Goal: Task Accomplishment & Management: Use online tool/utility

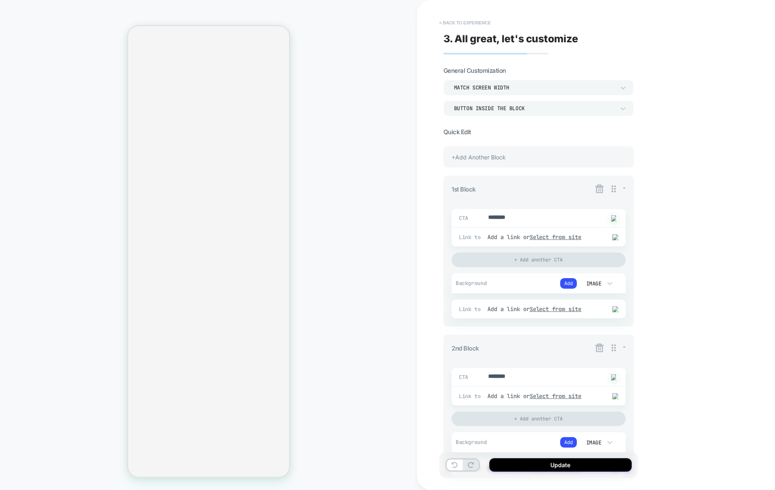
click at [470, 25] on button "< Back to experience" at bounding box center [464, 22] width 59 height 13
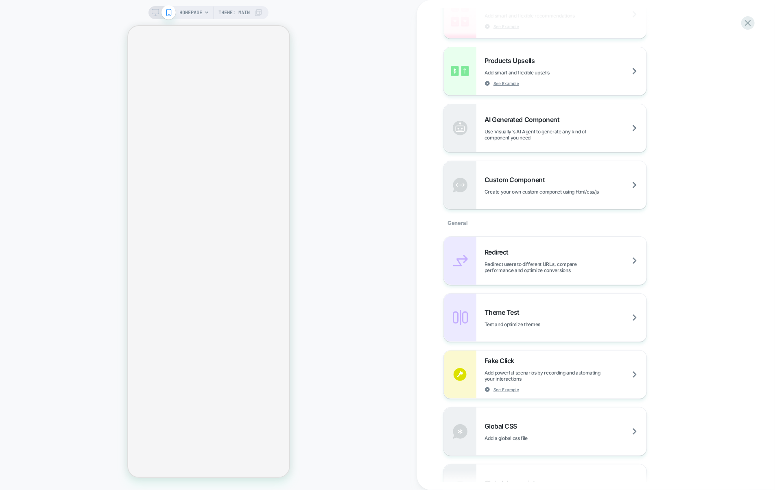
scroll to position [162, 0]
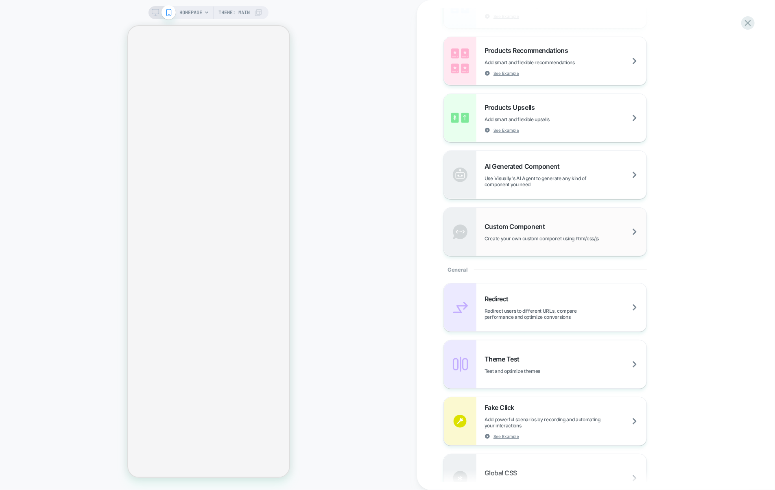
click at [567, 224] on div "Custom Component Create your own custom componet using html/css/js" at bounding box center [566, 232] width 162 height 19
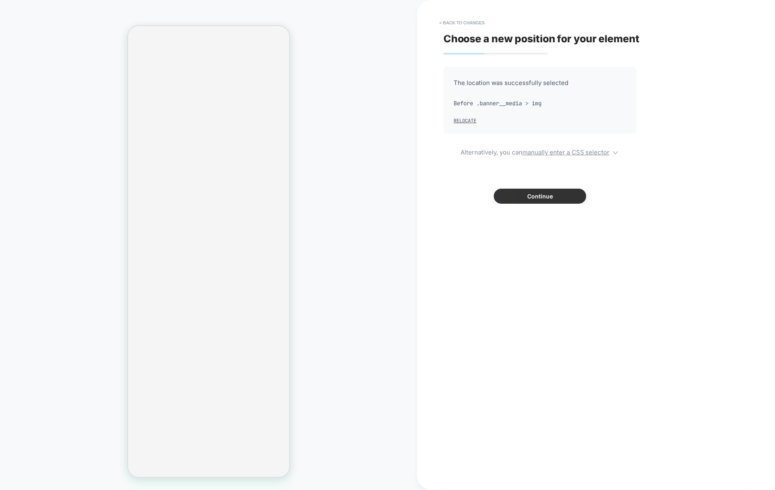
click at [575, 191] on button "Continue" at bounding box center [540, 196] width 92 height 15
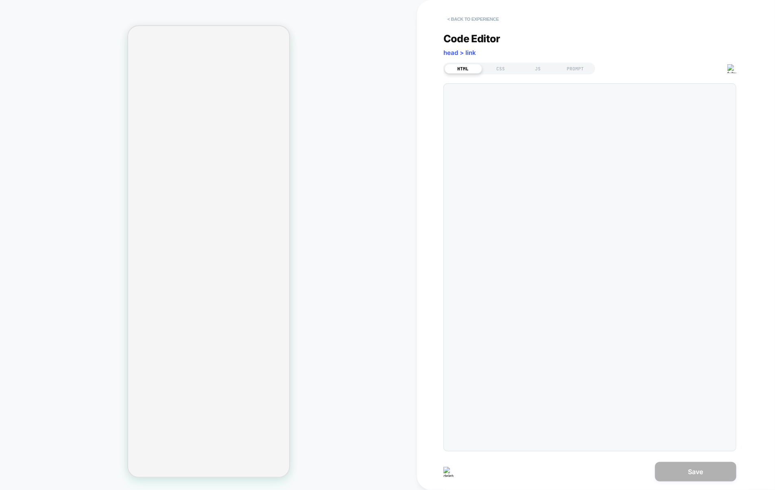
click at [490, 21] on button "< Back to experience" at bounding box center [473, 19] width 59 height 13
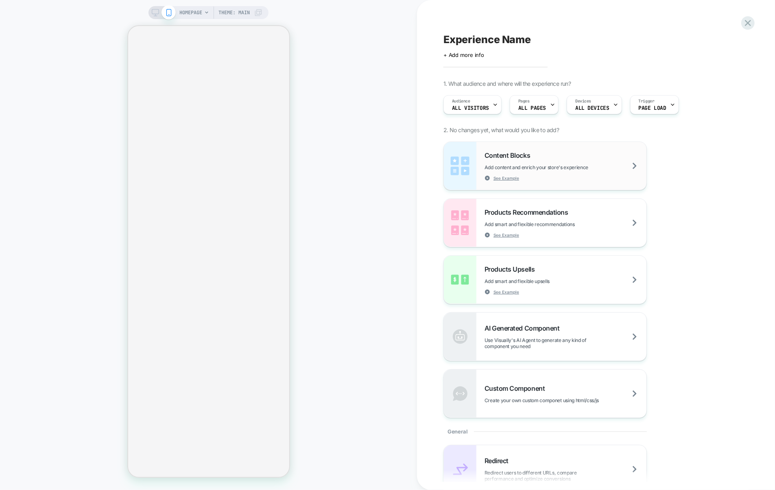
click at [533, 175] on div "Content Blocks Add content and enrich your store's experience See Example" at bounding box center [566, 166] width 162 height 30
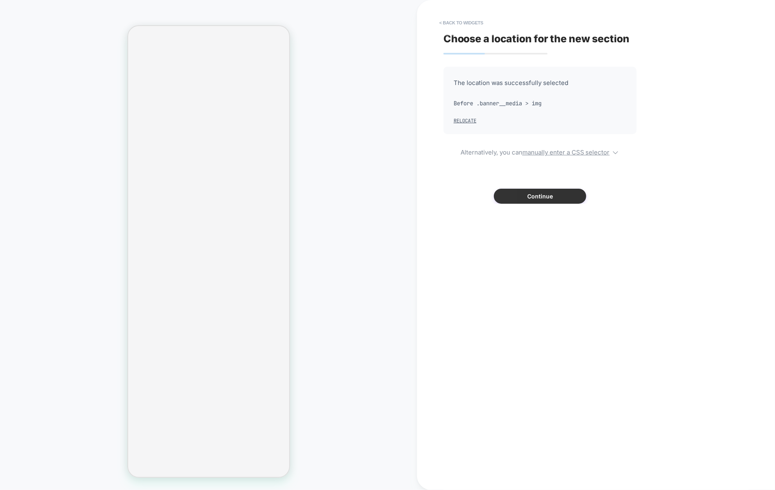
click at [554, 192] on button "Continue" at bounding box center [540, 196] width 92 height 15
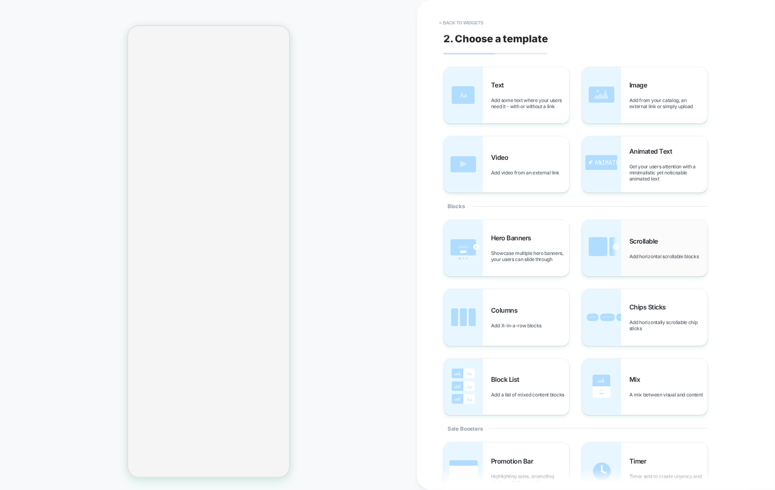
click at [632, 264] on div "Scrollable Add horizontal scrollable blocks" at bounding box center [644, 248] width 125 height 56
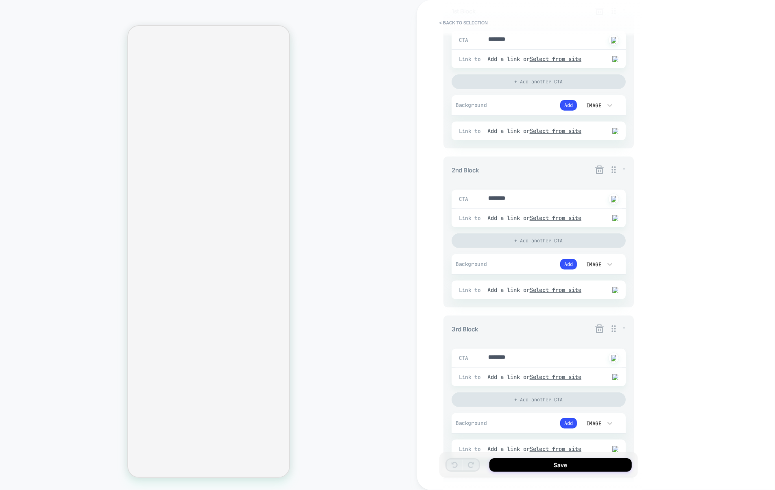
scroll to position [465, 0]
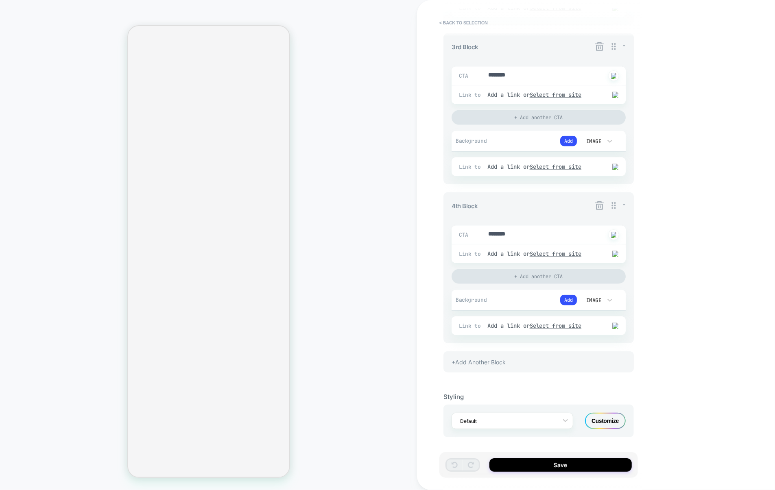
click at [551, 365] on div "+Add Another Block" at bounding box center [539, 362] width 190 height 21
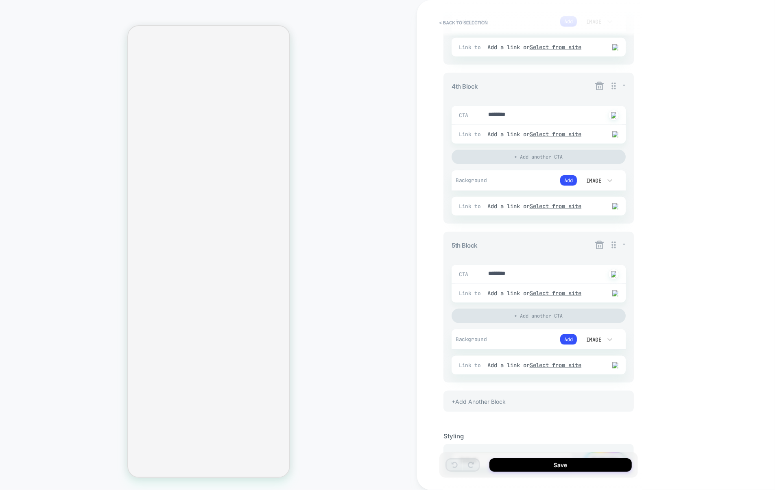
scroll to position [625, 0]
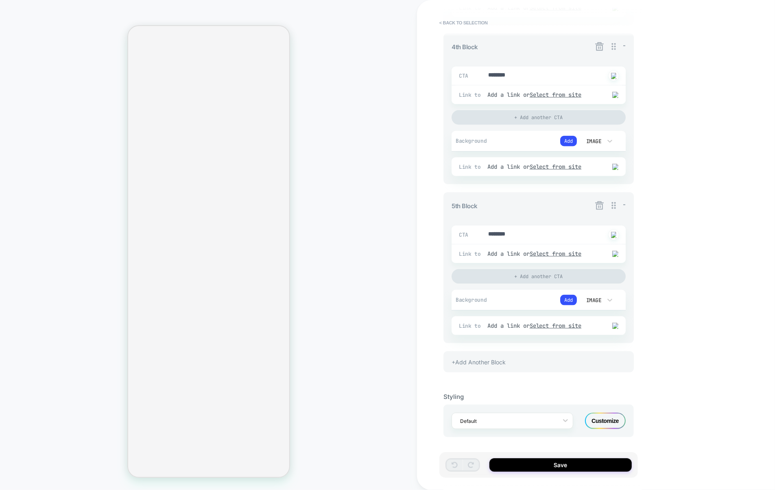
click at [535, 361] on div "+Add Another Block" at bounding box center [539, 362] width 190 height 21
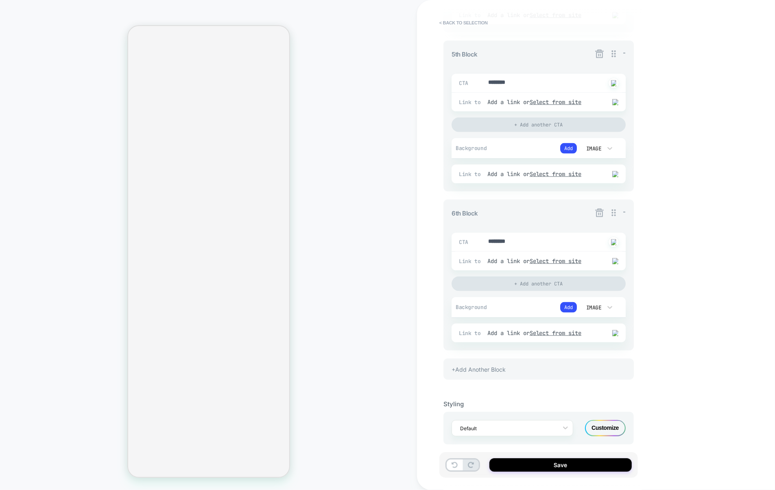
scroll to position [785, 0]
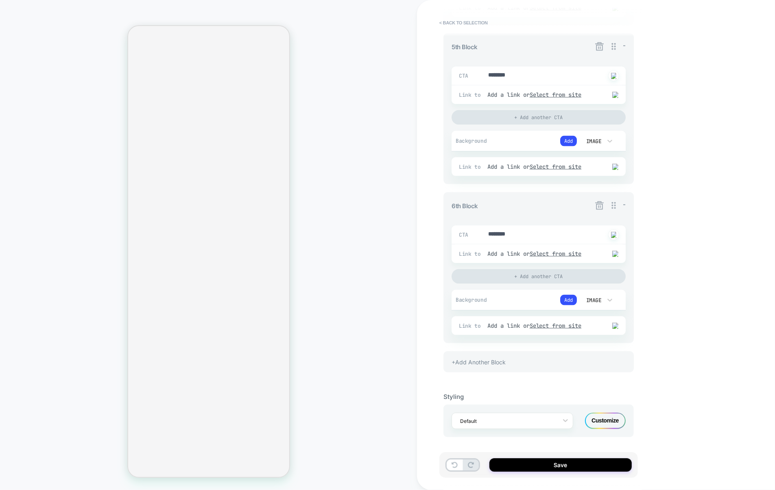
click at [521, 354] on div "+Add Another Block" at bounding box center [539, 362] width 190 height 21
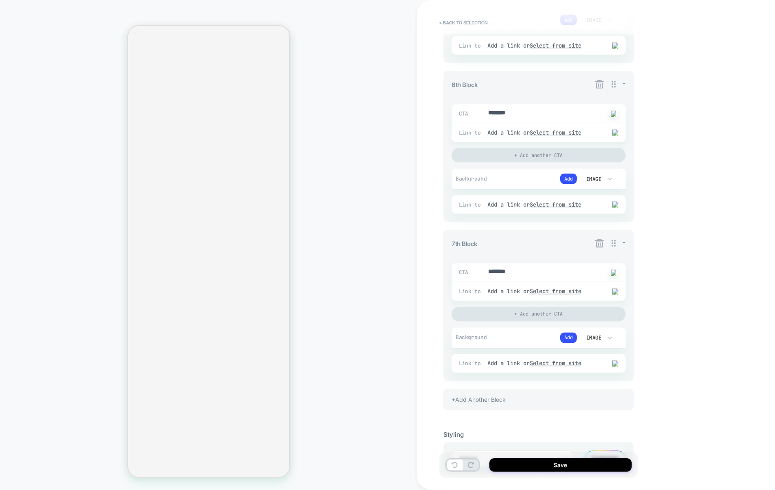
scroll to position [901, 0]
click at [488, 406] on div "+Add Another Block" at bounding box center [539, 399] width 190 height 21
type textarea "*"
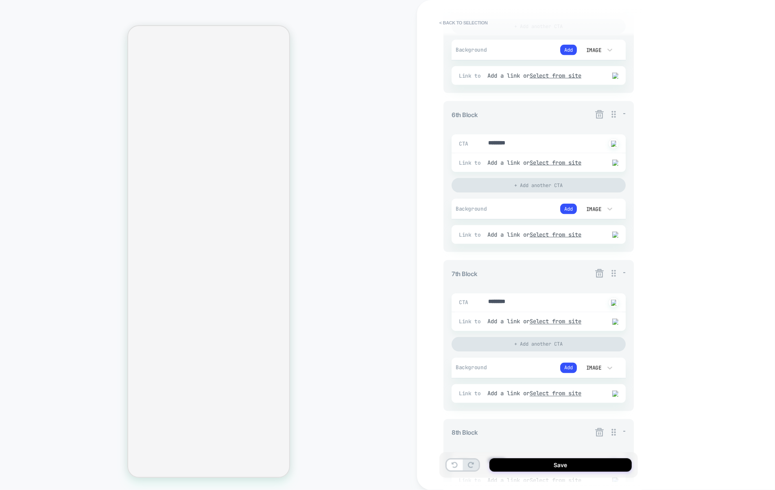
scroll to position [1106, 0]
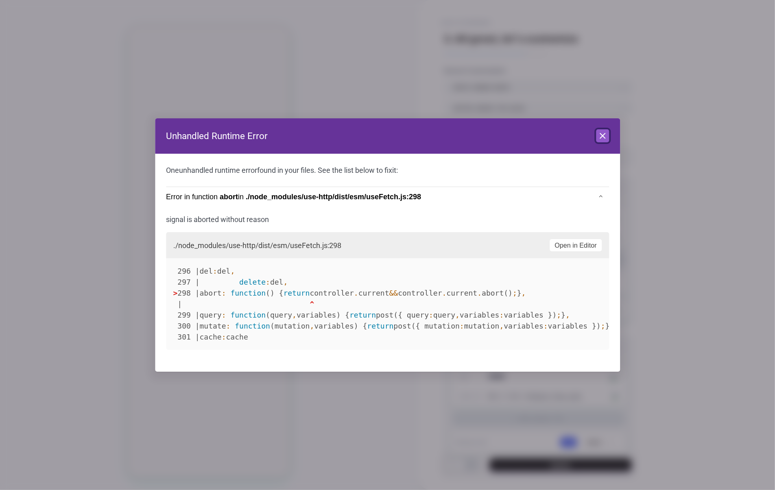
click at [603, 136] on icon at bounding box center [603, 136] width 10 height 10
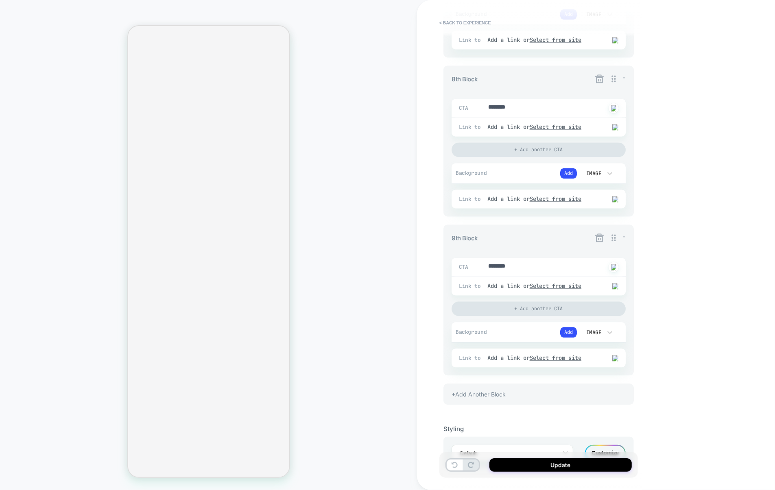
scroll to position [1220, 0]
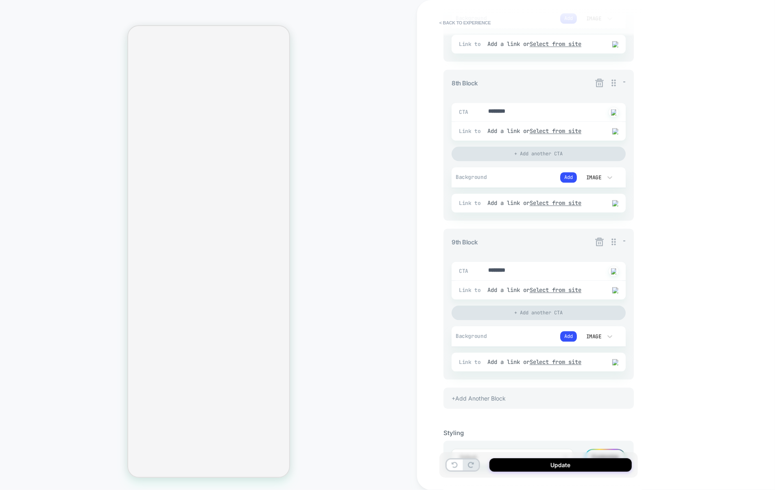
click at [494, 403] on div "+Add Another Block" at bounding box center [539, 398] width 190 height 21
type textarea "*"
click at [466, 20] on button "< Back to experience" at bounding box center [464, 22] width 59 height 13
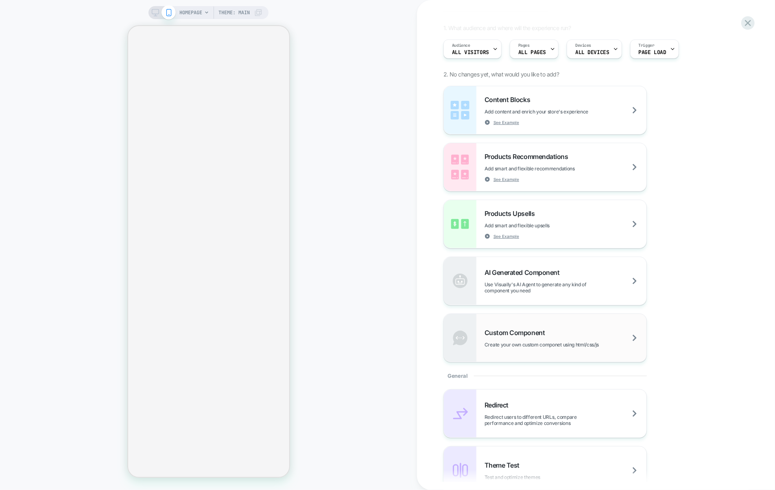
scroll to position [51, 0]
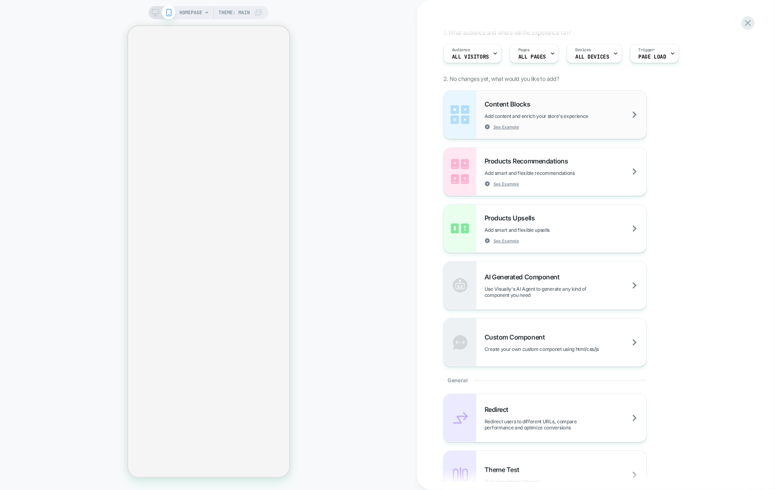
click at [553, 131] on div "Content Blocks Add content and enrich your store's experience See Example" at bounding box center [545, 115] width 203 height 48
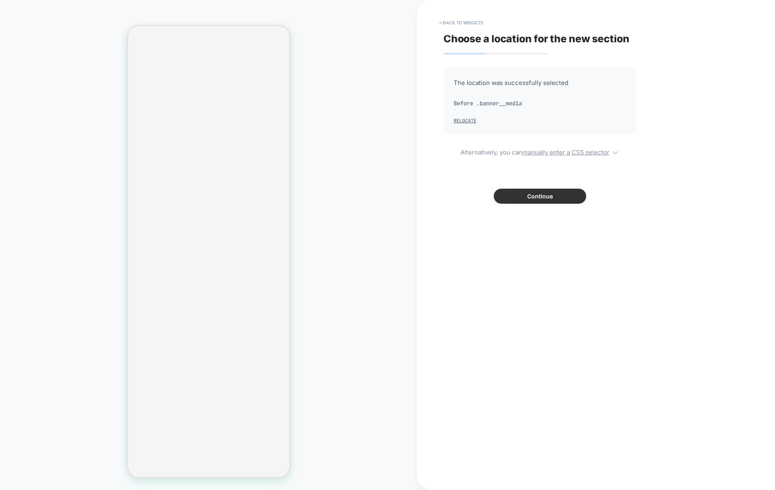
click at [512, 195] on button "Continue" at bounding box center [540, 196] width 92 height 15
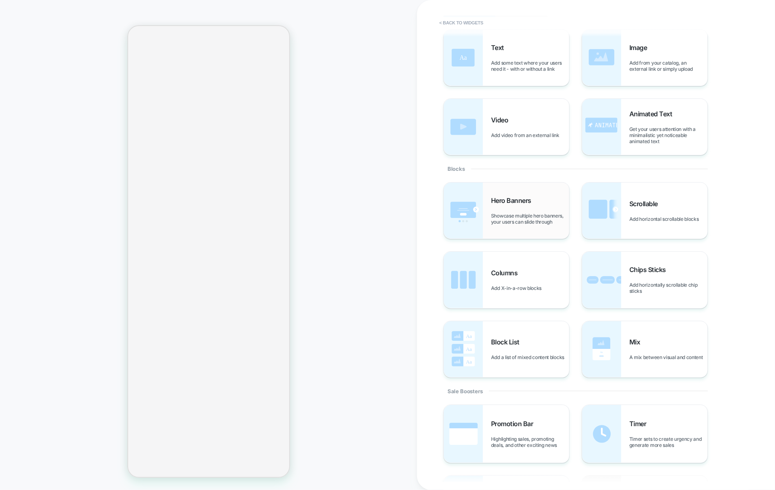
scroll to position [41, 0]
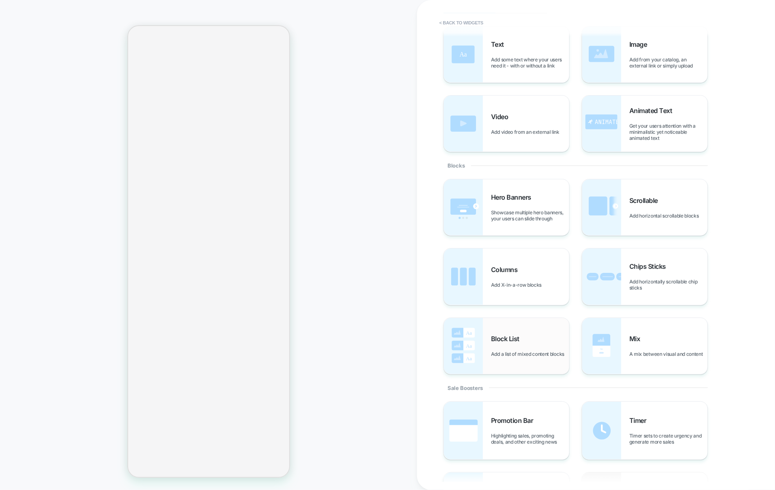
click at [496, 357] on span "Add a list of mixed content blocks" at bounding box center [529, 354] width 77 height 6
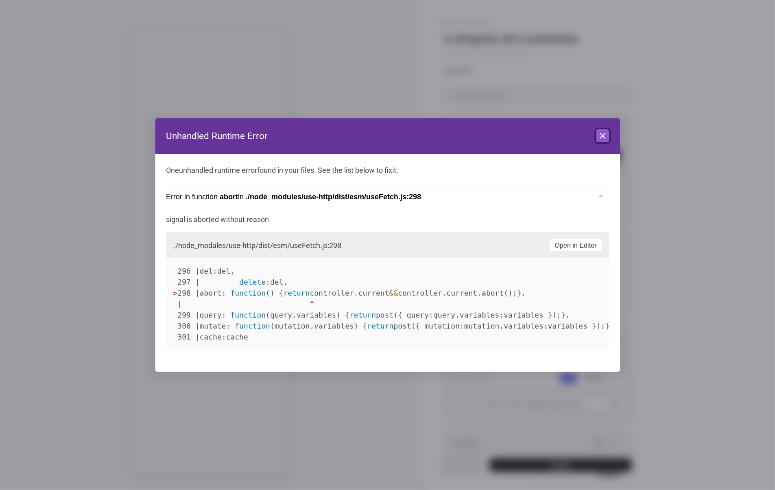
click at [608, 133] on icon at bounding box center [603, 136] width 10 height 10
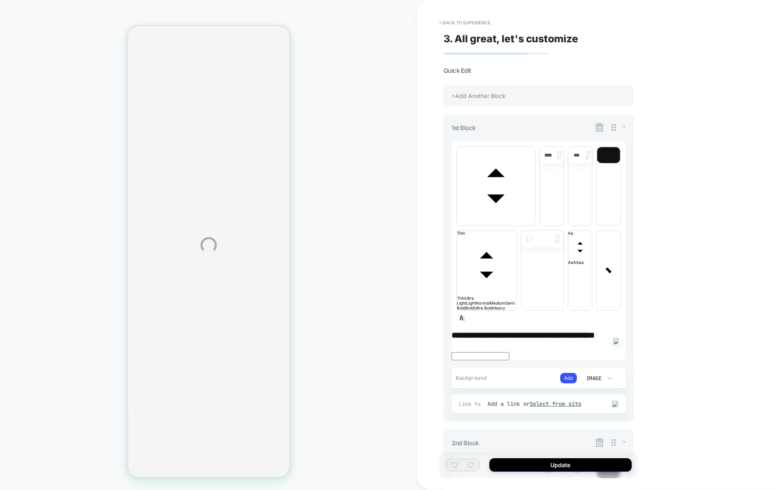
click at [471, 23] on div "**********" at bounding box center [387, 245] width 775 height 490
click at [474, 22] on div "**********" at bounding box center [387, 245] width 775 height 490
click at [455, 24] on button "< Back to experience" at bounding box center [464, 22] width 59 height 13
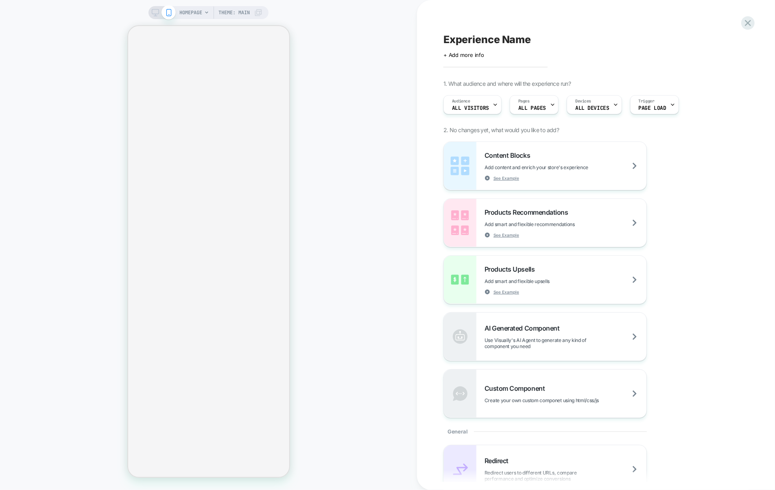
click at [290, 134] on div "HOMEPAGE Theme: MAIN" at bounding box center [208, 245] width 417 height 474
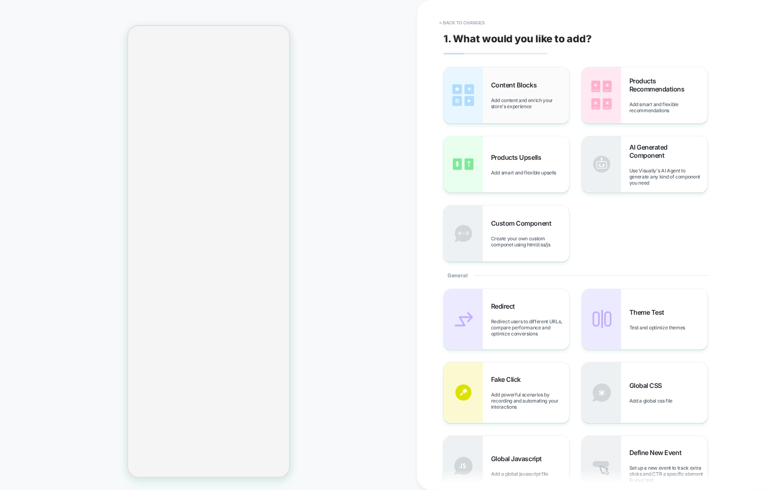
click at [527, 92] on div "Content Blocks Add content and enrich your store's experience" at bounding box center [530, 95] width 78 height 28
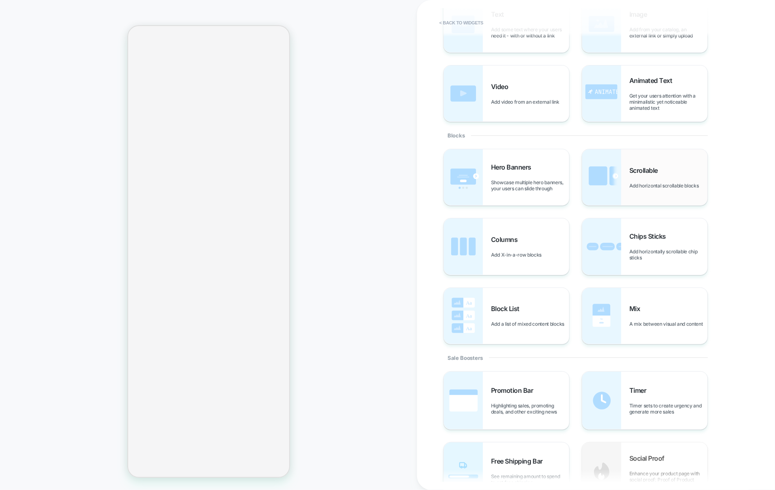
scroll to position [74, 0]
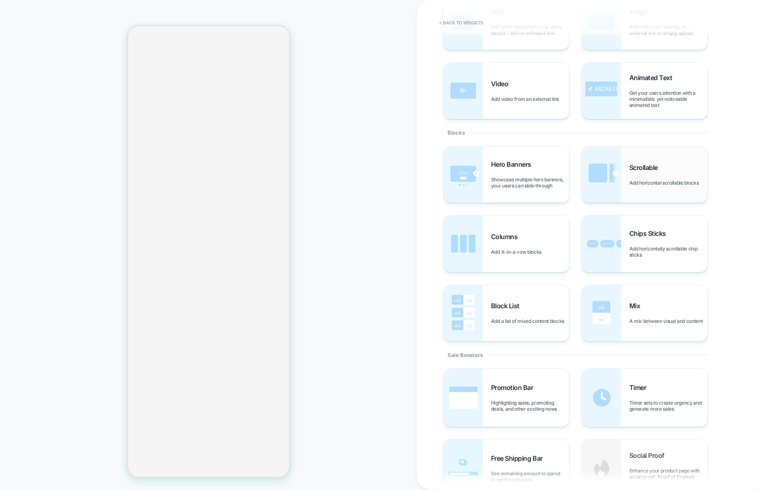
click at [625, 162] on div "Scrollable Add horizontal scrollable blocks" at bounding box center [644, 174] width 125 height 56
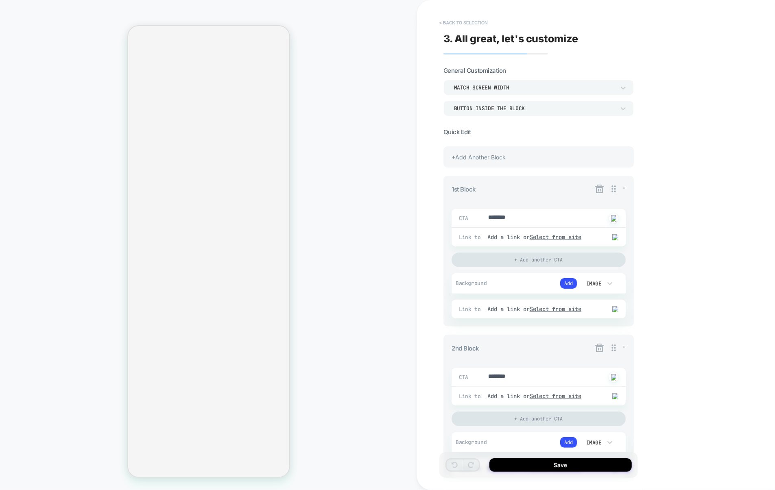
click at [463, 24] on button "< Back to selection" at bounding box center [463, 22] width 57 height 13
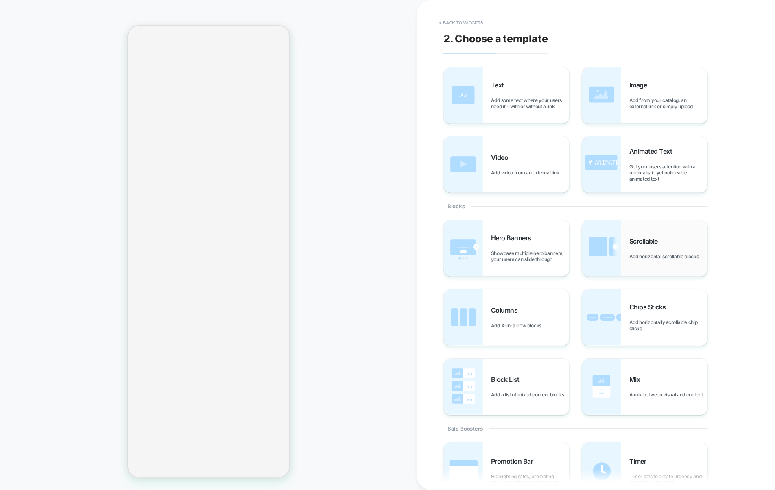
click at [614, 230] on img at bounding box center [601, 248] width 39 height 56
type textarea "*"
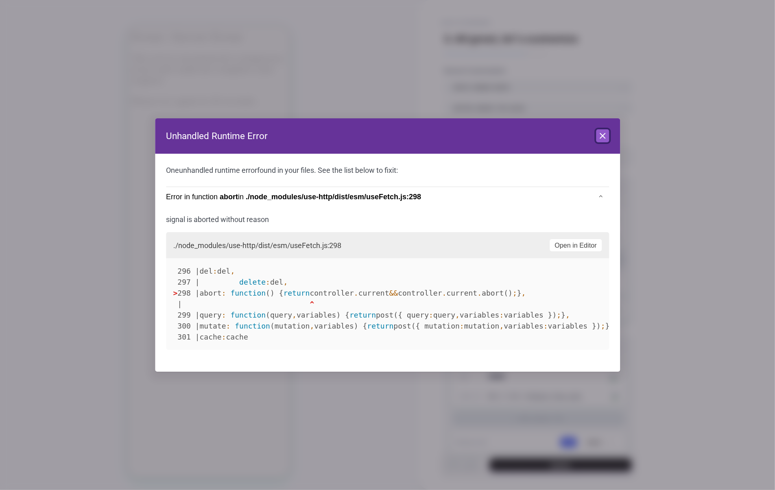
click at [601, 138] on icon at bounding box center [603, 136] width 10 height 10
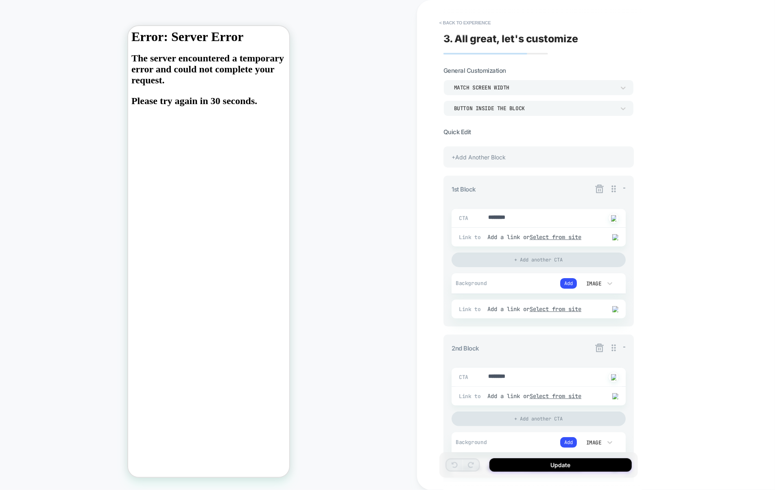
click at [485, 91] on div "Match Screen Width" at bounding box center [534, 87] width 169 height 9
click at [504, 90] on div at bounding box center [387, 245] width 775 height 490
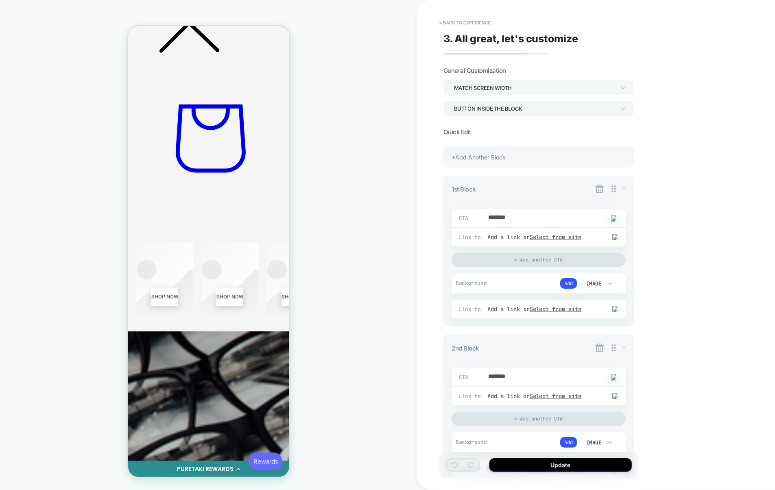
click at [507, 141] on div "+Add Another Block 1st Block - CTA ******** Click to change to alternative text…" at bounding box center [539, 491] width 190 height 700
type textarea "*"
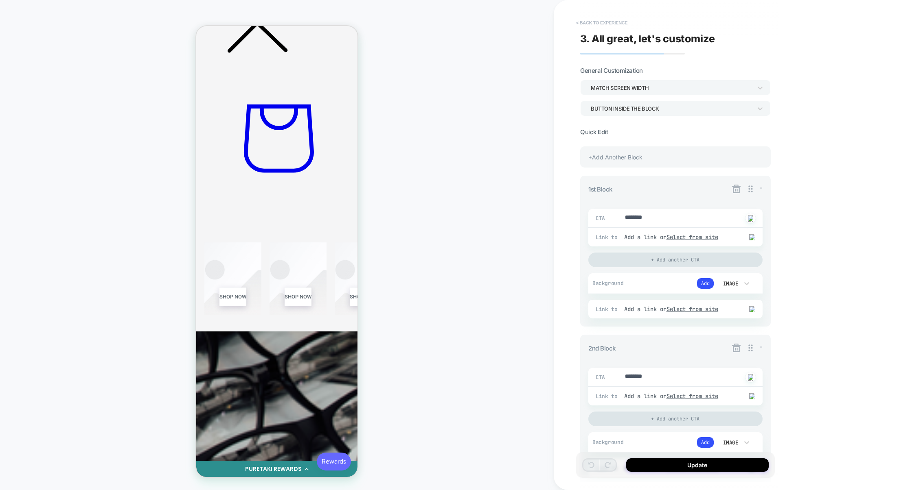
click at [603, 21] on button "< Back to experience" at bounding box center [601, 22] width 59 height 13
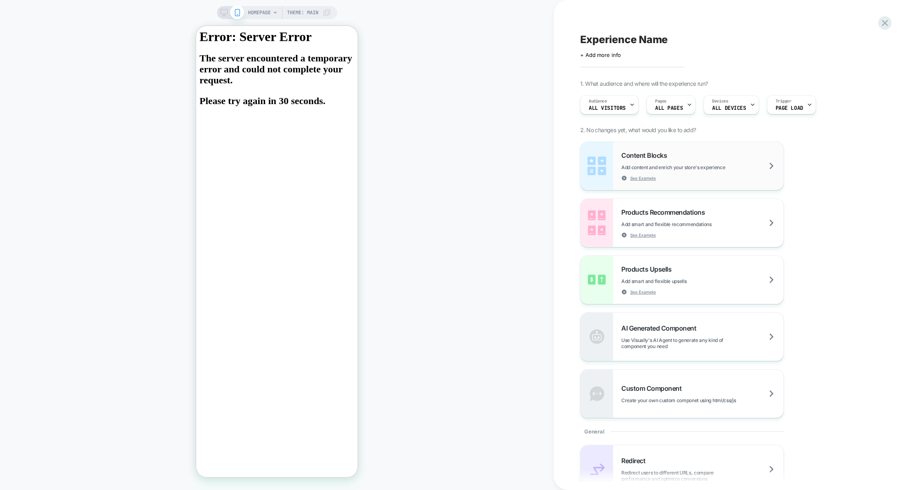
click at [676, 173] on div "Content Blocks Add content and enrich your store's experience See Example" at bounding box center [702, 166] width 162 height 30
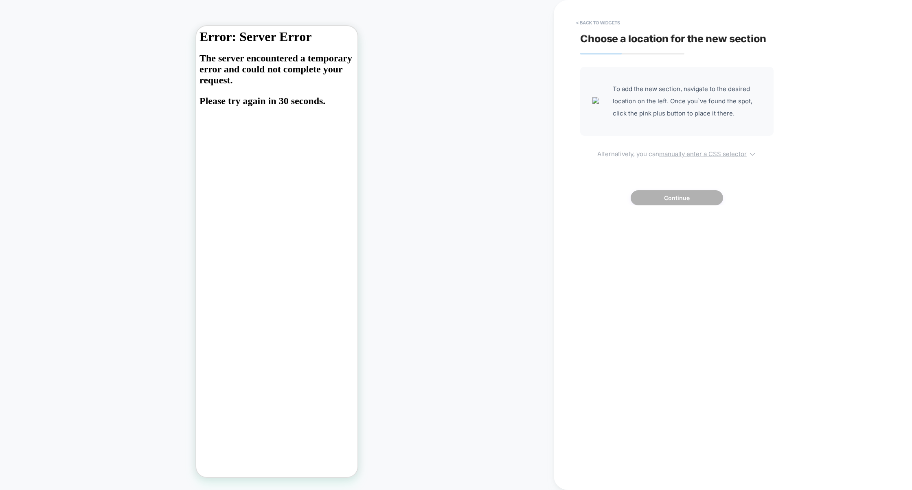
click at [695, 157] on u "manually enter a CSS selector" at bounding box center [702, 154] width 87 height 8
select select "*******"
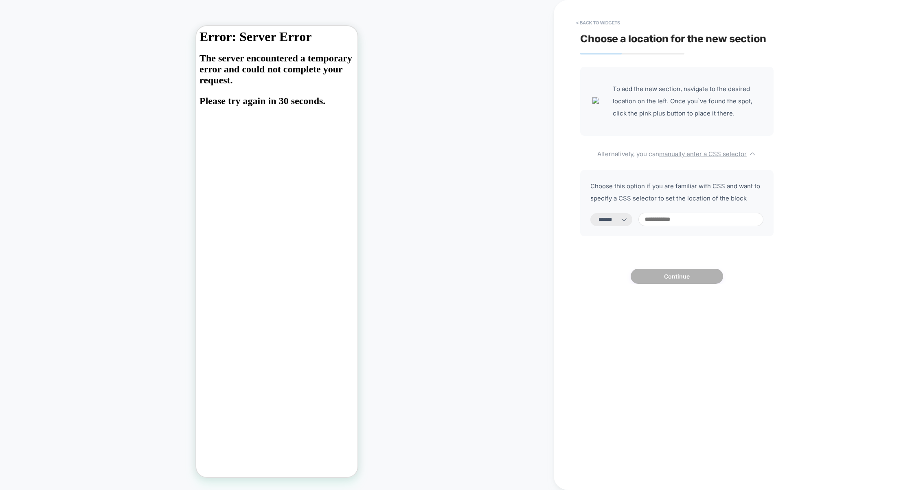
click at [669, 219] on input at bounding box center [700, 219] width 125 height 13
type input "**"
select select "*********"
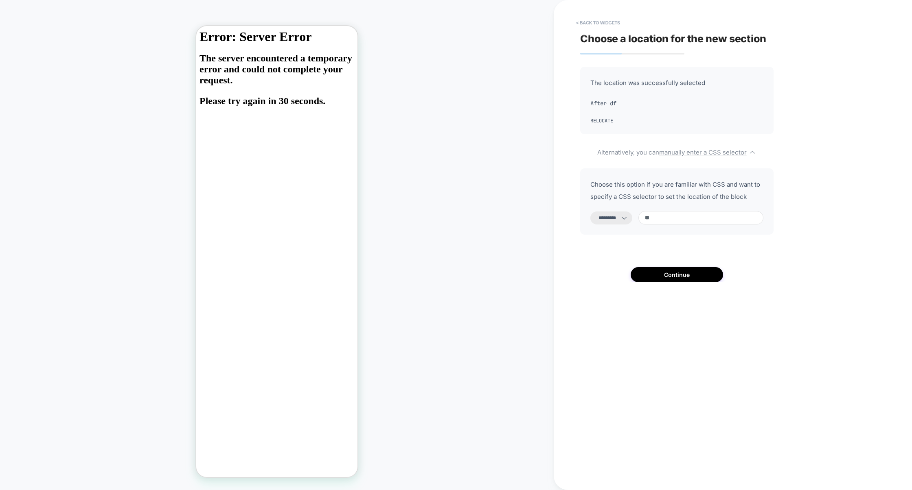
click at [658, 288] on div "**********" at bounding box center [728, 245] width 305 height 474
click at [665, 280] on button "Continue" at bounding box center [676, 274] width 92 height 15
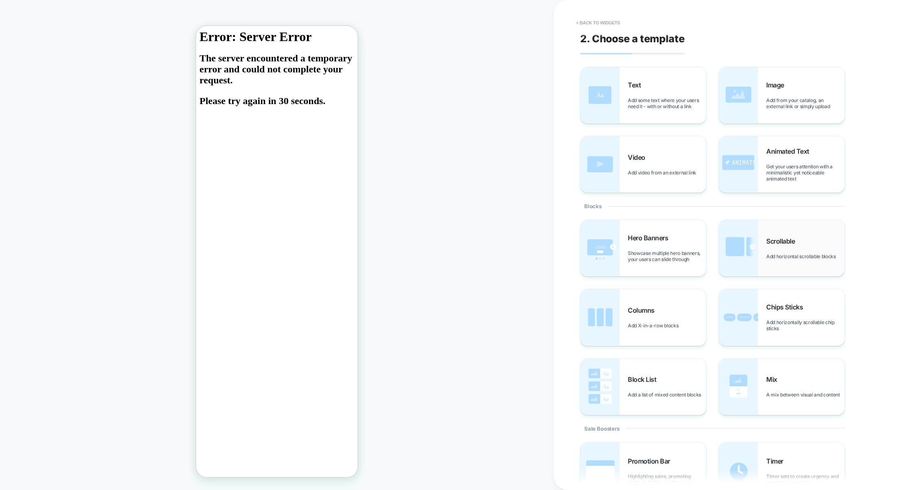
click at [741, 236] on img at bounding box center [738, 248] width 39 height 56
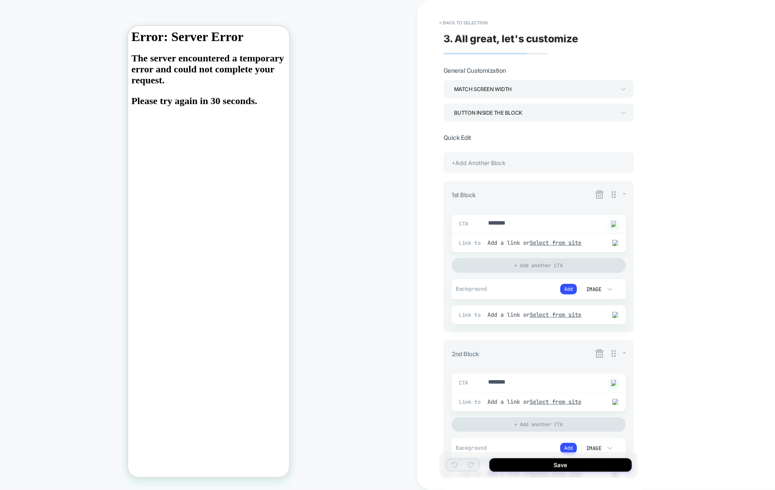
click at [578, 90] on div "Match Screen Width" at bounding box center [534, 89] width 161 height 11
click at [517, 94] on div at bounding box center [387, 245] width 775 height 490
click at [518, 94] on div "Match Screen Width" at bounding box center [534, 89] width 161 height 11
click at [484, 127] on div "Match Parent Width" at bounding box center [539, 128] width 184 height 17
click at [499, 91] on div "Match Parent Width" at bounding box center [534, 89] width 161 height 11
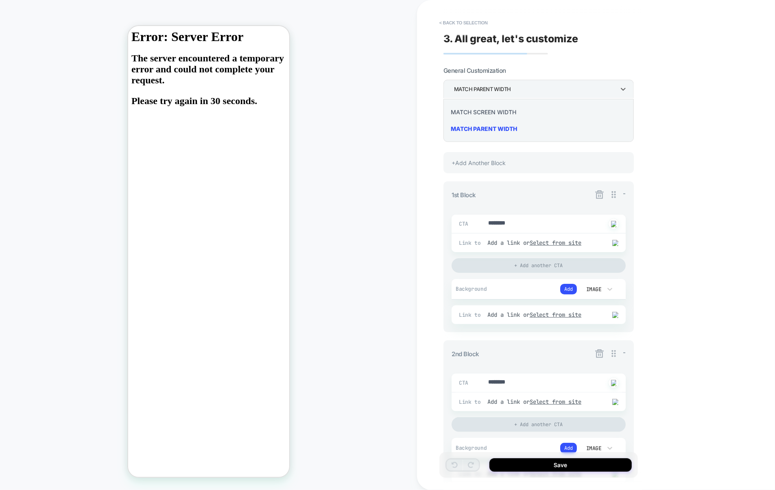
click at [491, 111] on div "Match Screen Width" at bounding box center [539, 112] width 184 height 17
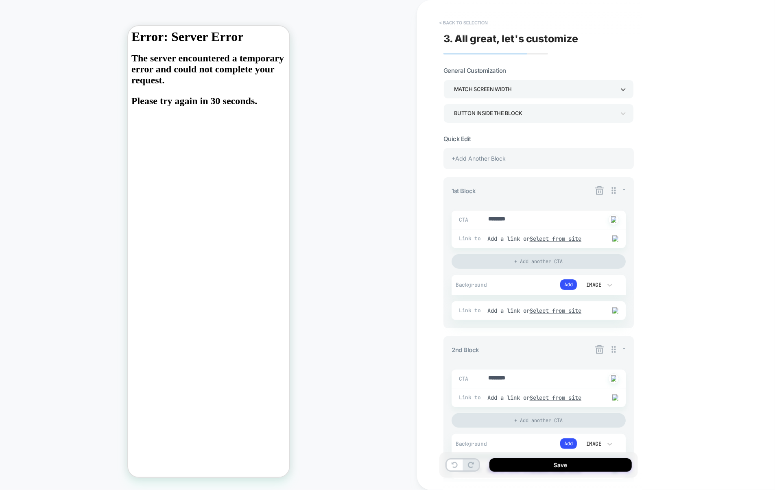
click at [477, 22] on button "< Back to selection" at bounding box center [463, 22] width 57 height 13
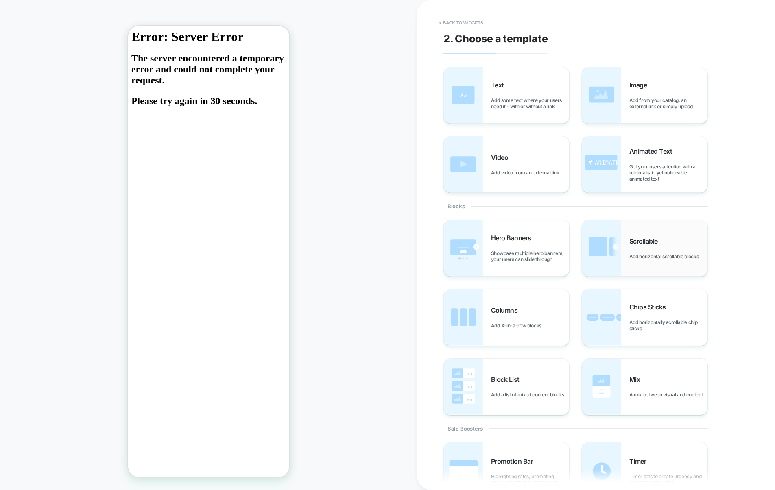
click at [621, 226] on img at bounding box center [601, 248] width 39 height 56
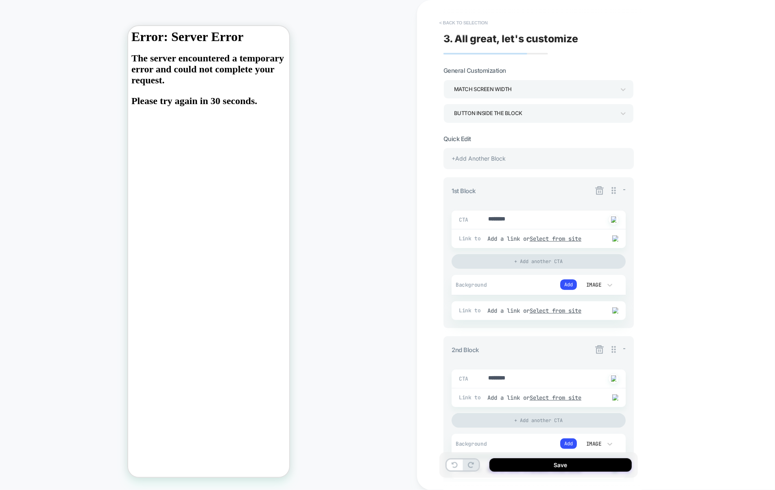
click at [471, 24] on button "< Back to selection" at bounding box center [463, 22] width 57 height 13
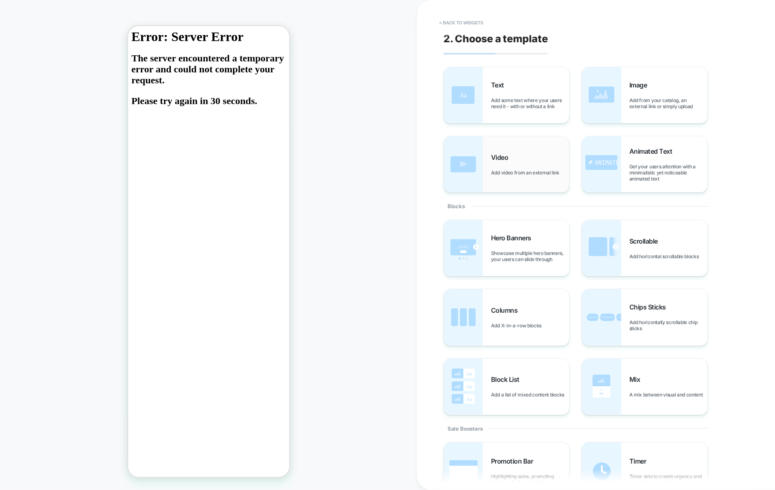
click at [512, 166] on div "Video Add video from an external link" at bounding box center [530, 164] width 78 height 22
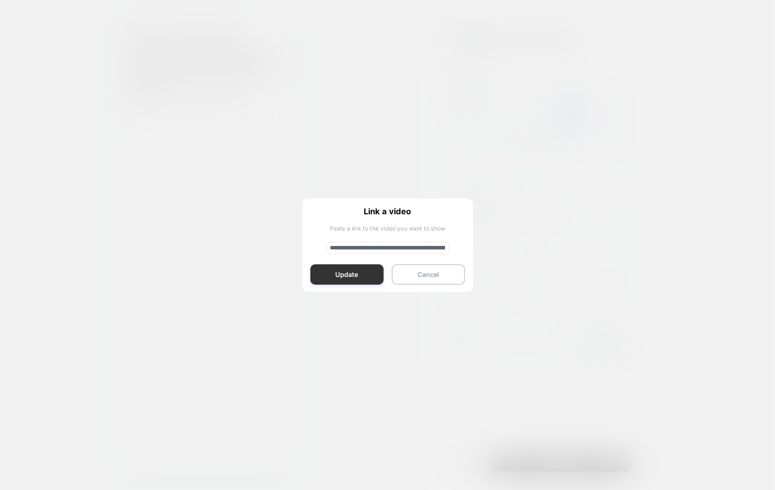
click at [380, 278] on button "Update" at bounding box center [346, 275] width 73 height 20
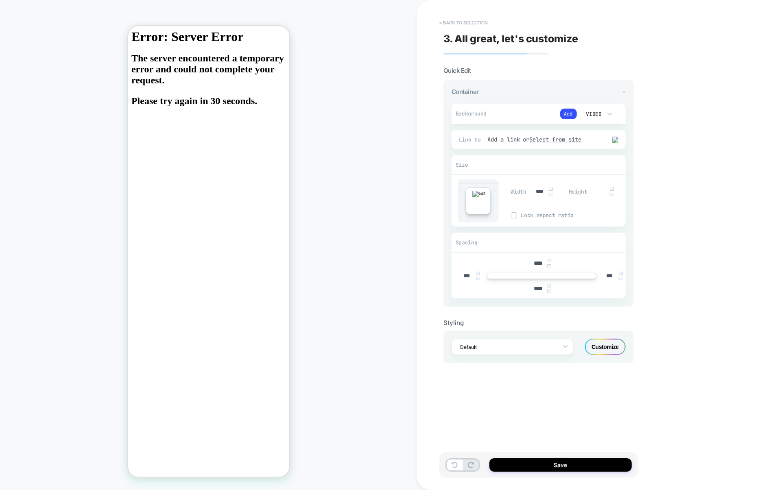
click at [474, 25] on button "< Back to selection" at bounding box center [463, 22] width 57 height 13
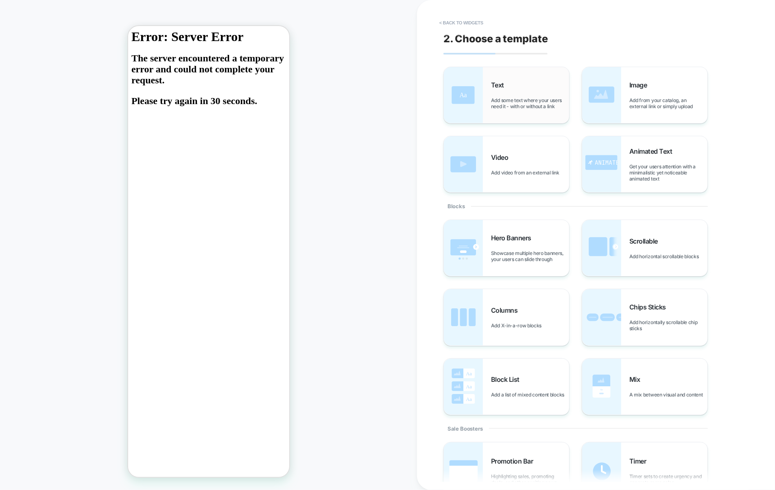
click at [527, 112] on div "Text Add some text where your users need it - with or without a link" at bounding box center [506, 95] width 125 height 56
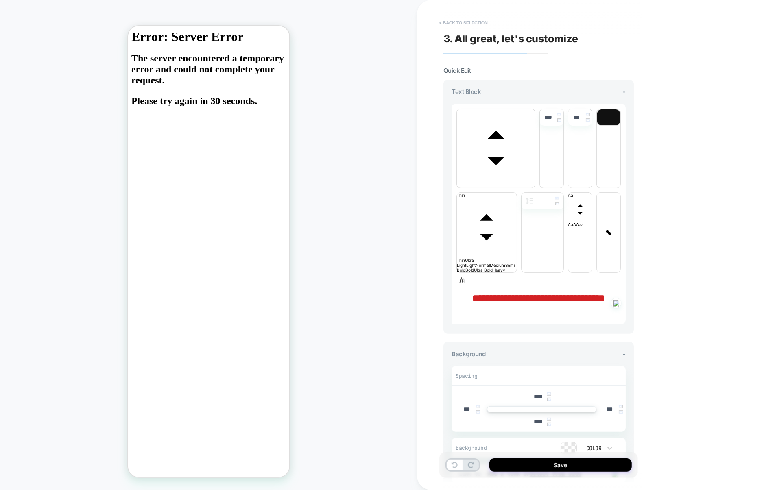
click at [478, 20] on button "< Back to selection" at bounding box center [463, 22] width 57 height 13
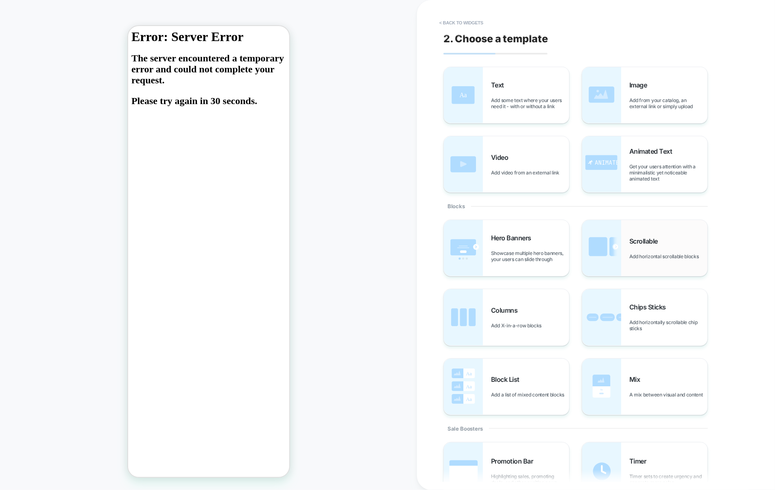
click at [626, 258] on div "Scrollable Add horizontal scrollable blocks" at bounding box center [644, 248] width 125 height 56
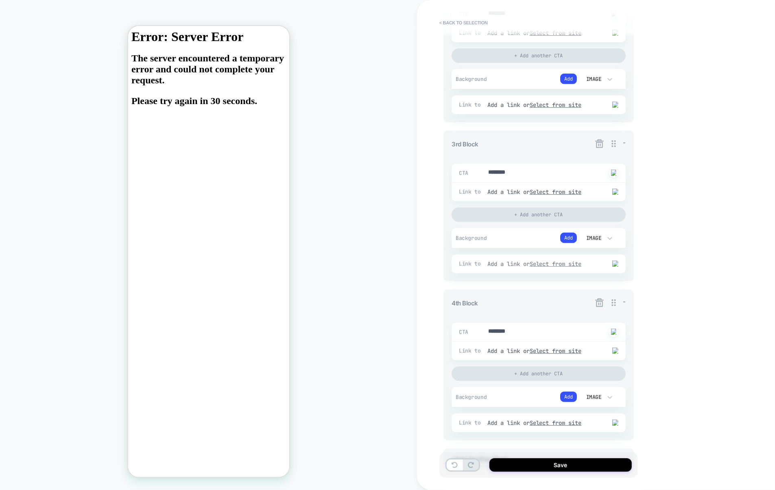
scroll to position [435, 0]
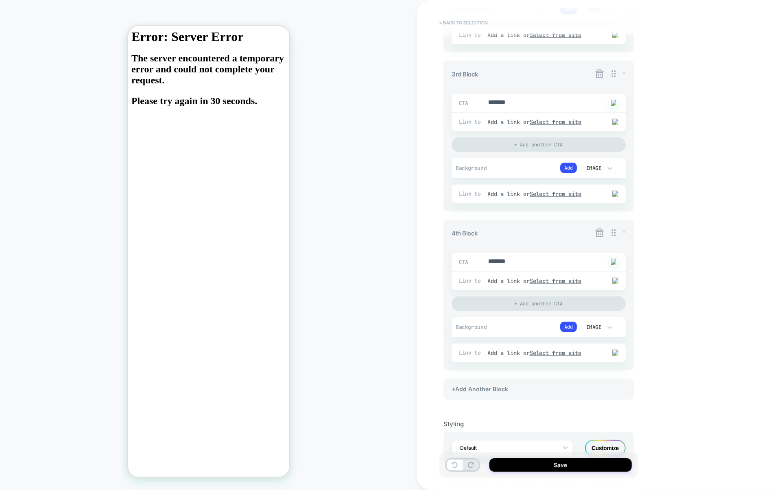
click at [460, 20] on button "< Back to selection" at bounding box center [463, 22] width 57 height 13
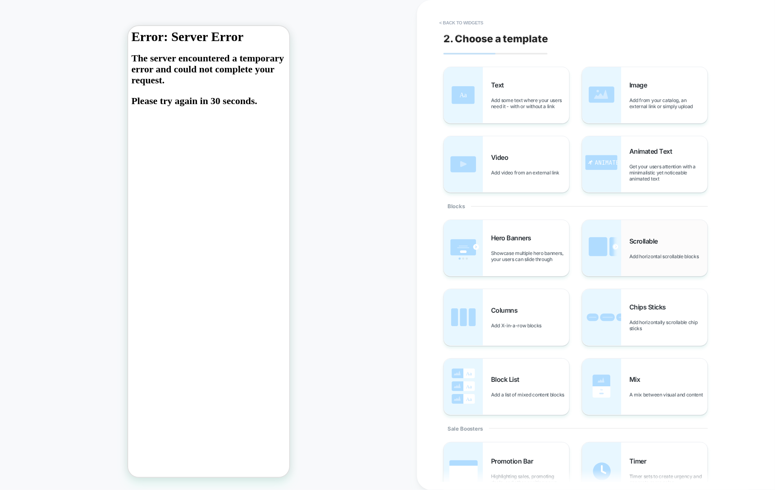
click at [632, 244] on span "Scrollable" at bounding box center [646, 241] width 33 height 8
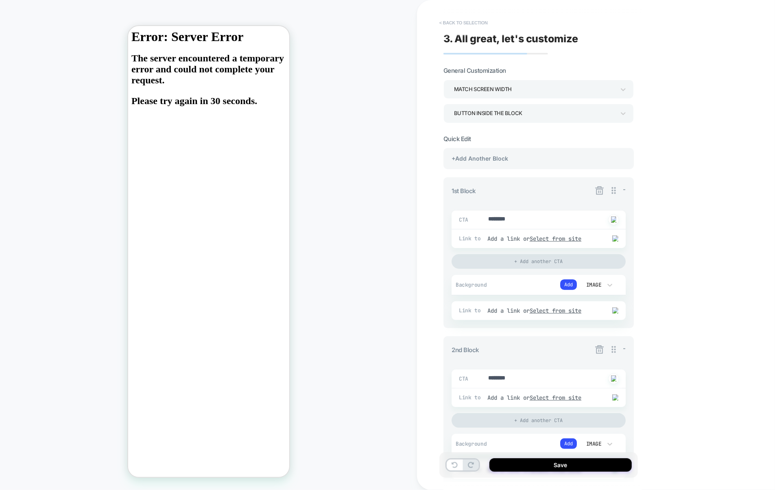
click at [476, 22] on button "< Back to selection" at bounding box center [463, 22] width 57 height 13
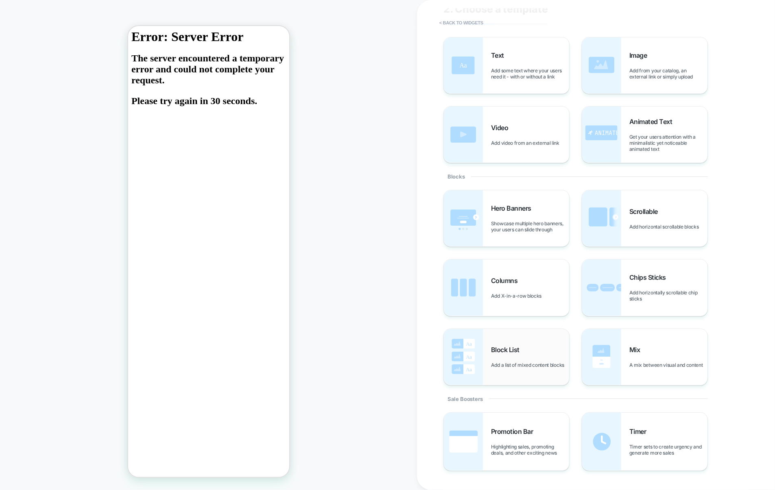
scroll to position [28, 0]
click at [620, 219] on img at bounding box center [601, 220] width 39 height 56
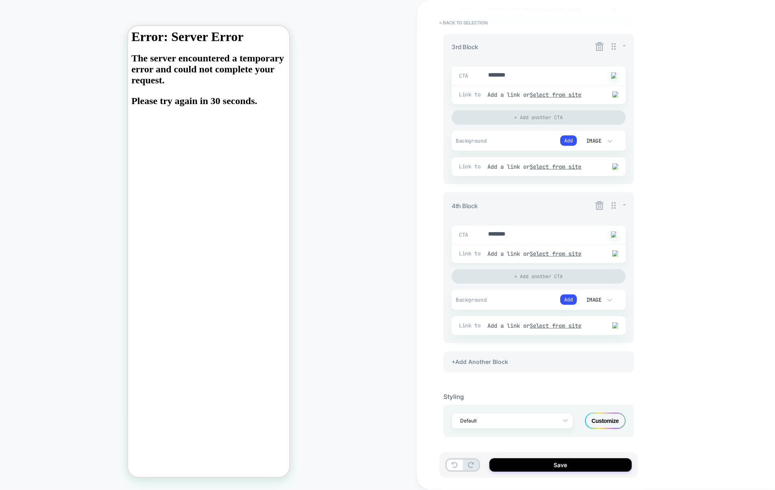
scroll to position [466, 0]
click at [602, 420] on div "Customize" at bounding box center [605, 421] width 41 height 16
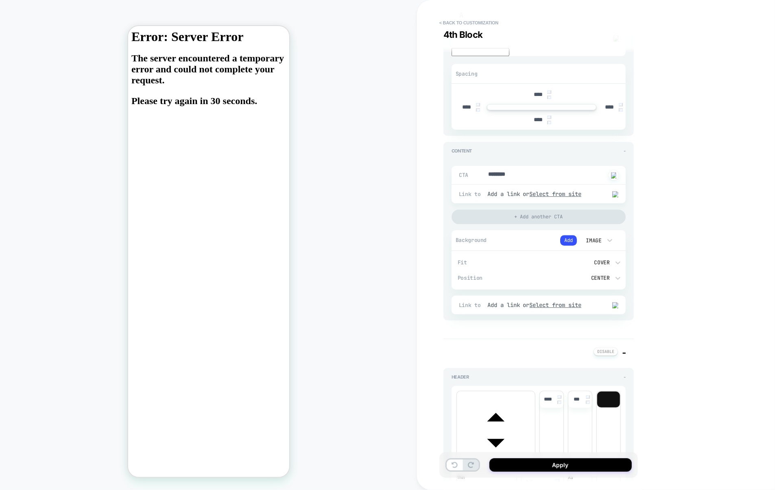
scroll to position [1382, 0]
click at [458, 23] on button "< Back to customization" at bounding box center [468, 22] width 67 height 13
type textarea "*"
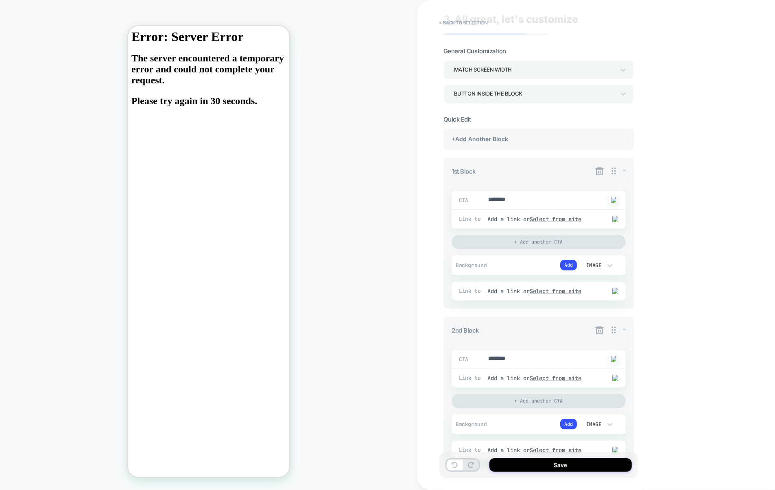
scroll to position [13, 0]
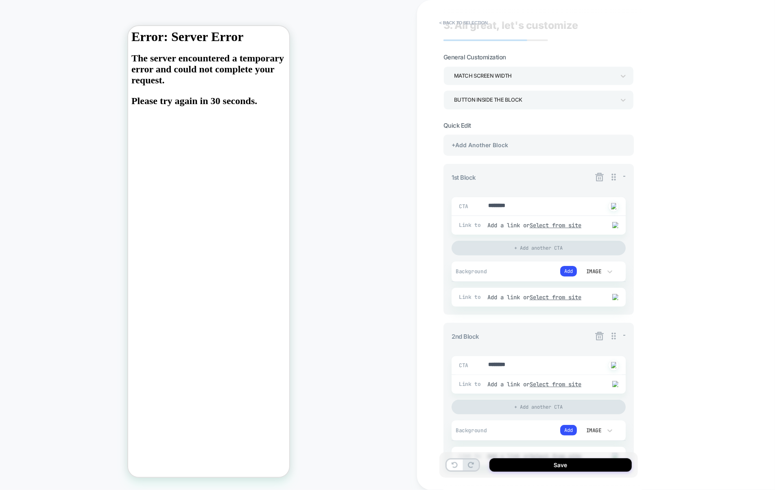
click at [381, 241] on div "HOMEPAGE Theme: MAIN" at bounding box center [208, 245] width 417 height 474
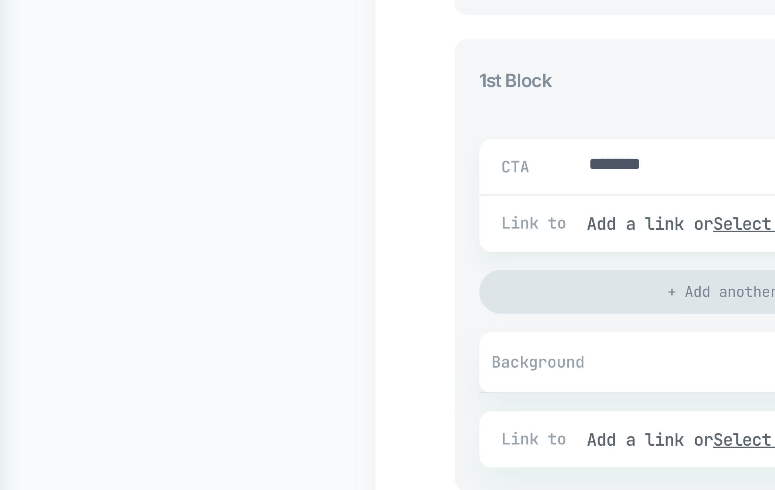
click at [453, 216] on div "CTA ******** Click to change to alternative text Link to Add a link or Select f…" at bounding box center [539, 215] width 174 height 37
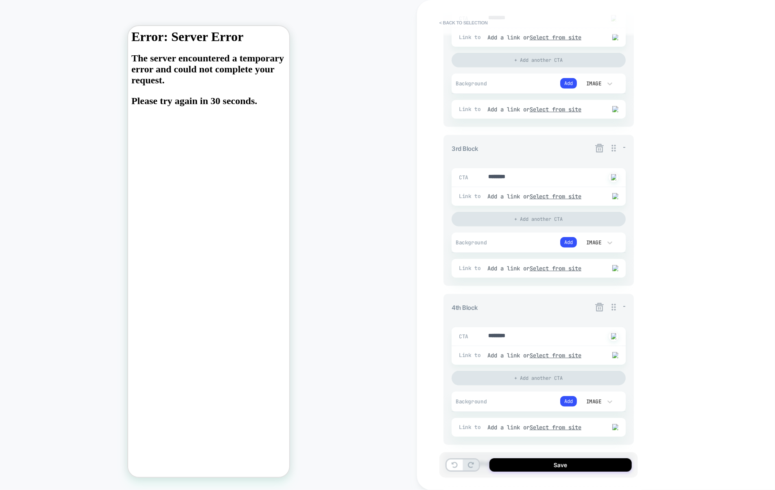
scroll to position [466, 0]
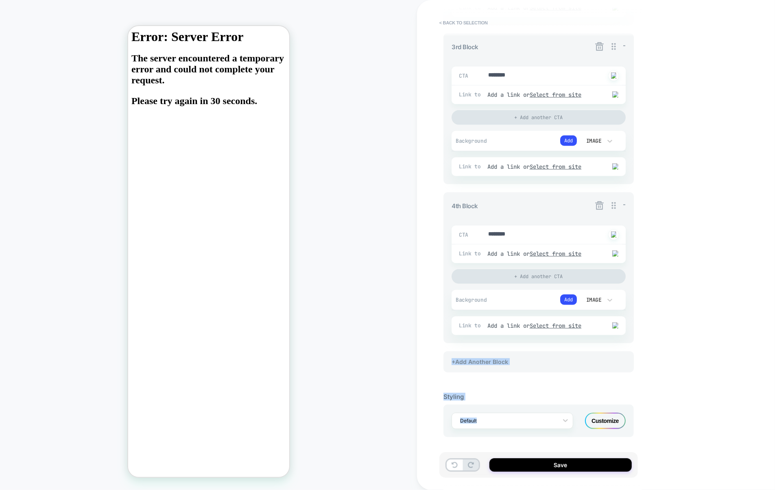
drag, startPoint x: 600, startPoint y: 423, endPoint x: 494, endPoint y: 92, distance: 348.1
click at [491, 98] on section "Quick Edit +Add Another Block 1st Block - CTA ******** Click to change to alter…" at bounding box center [539, 55] width 190 height 765
click at [481, 25] on button "< Back to selection" at bounding box center [463, 22] width 57 height 13
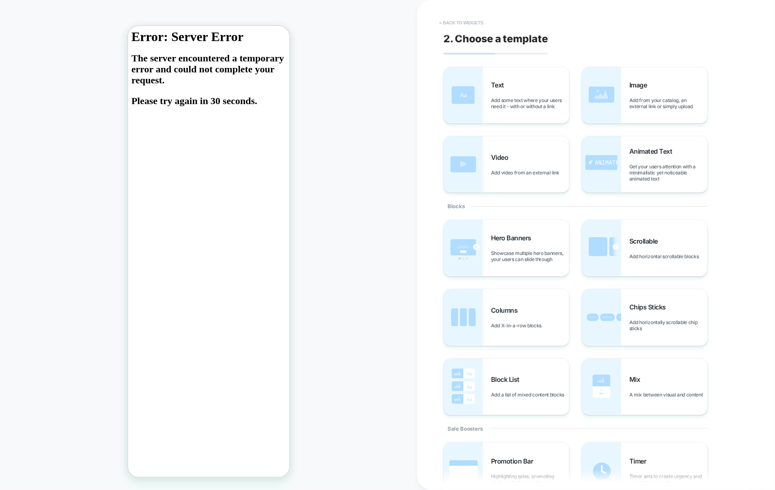
click at [481, 24] on button "< Back to widgets" at bounding box center [461, 22] width 52 height 13
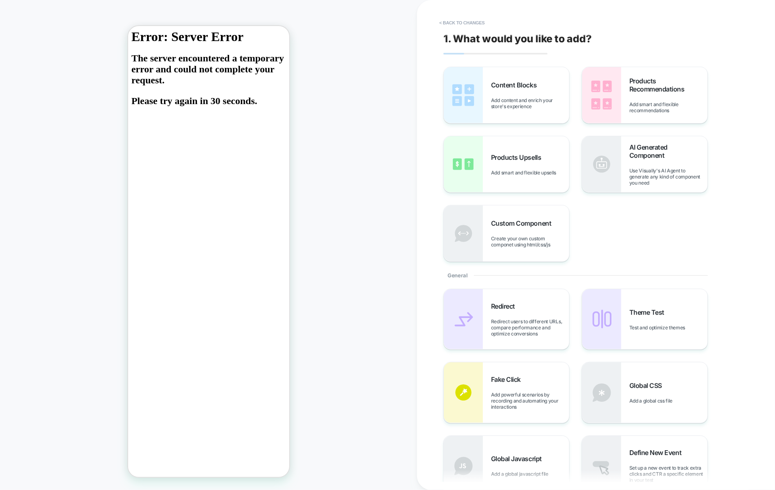
click at [481, 24] on button "< Back to changes" at bounding box center [462, 22] width 54 height 13
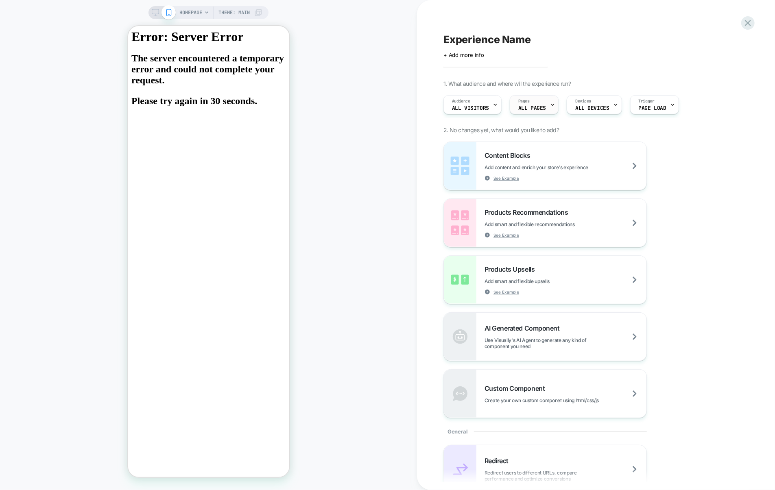
click at [542, 101] on div "Pages ALL PAGES" at bounding box center [532, 105] width 44 height 18
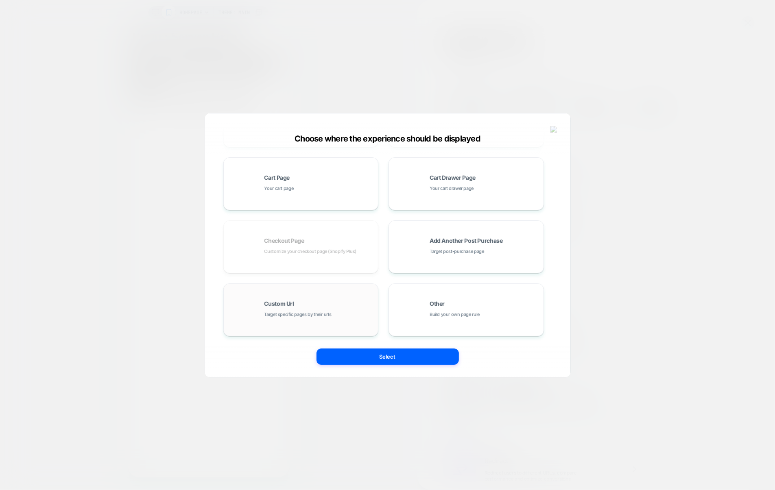
scroll to position [120, 0]
click at [339, 264] on div "All Pages Literally, all of your store pages Homepage Your home page Collection…" at bounding box center [383, 186] width 321 height 305
click at [670, 199] on div at bounding box center [387, 245] width 775 height 490
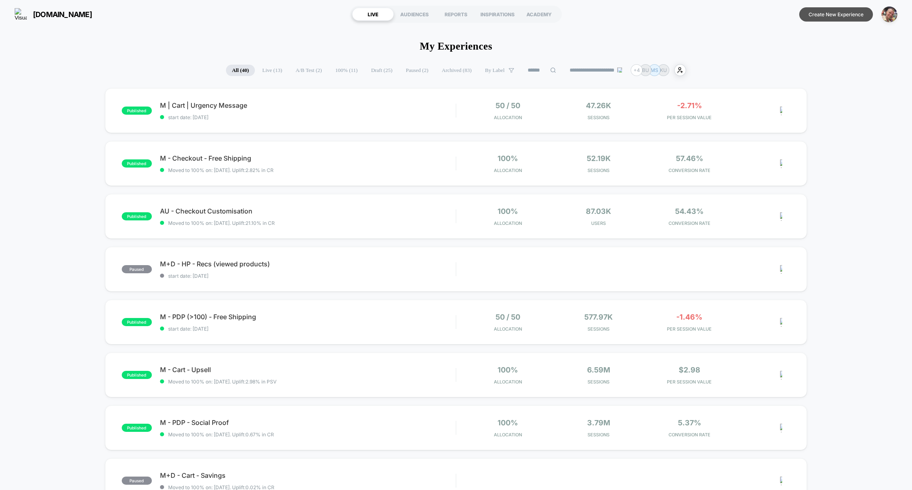
click at [834, 15] on button "Create New Experience" at bounding box center [836, 14] width 74 height 14
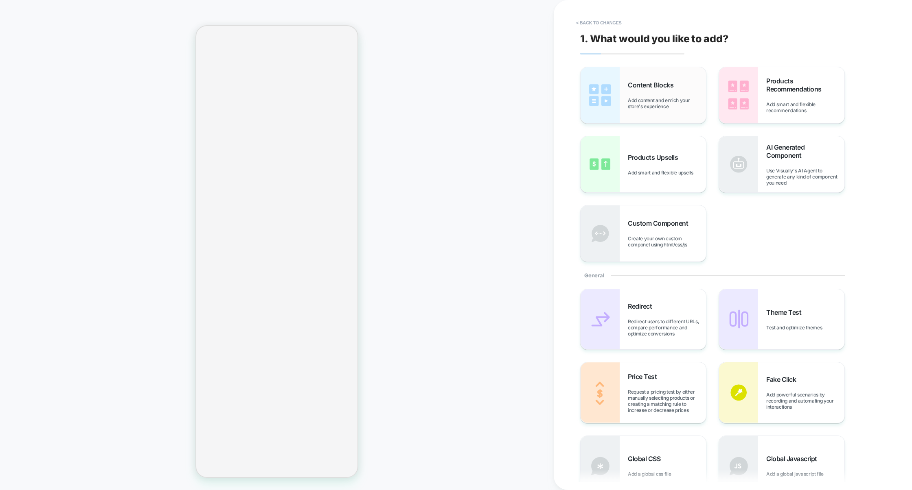
click at [642, 111] on div "Content Blocks Add content and enrich your store's experience" at bounding box center [642, 95] width 125 height 56
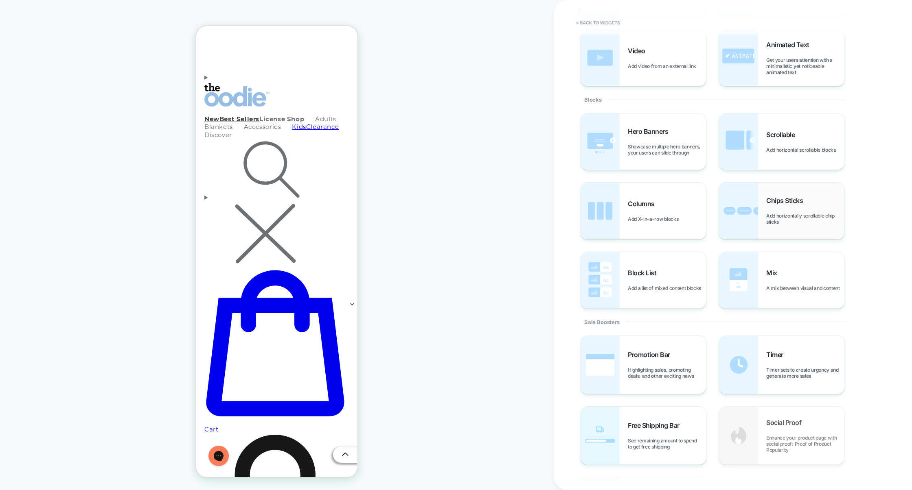
scroll to position [95, 0]
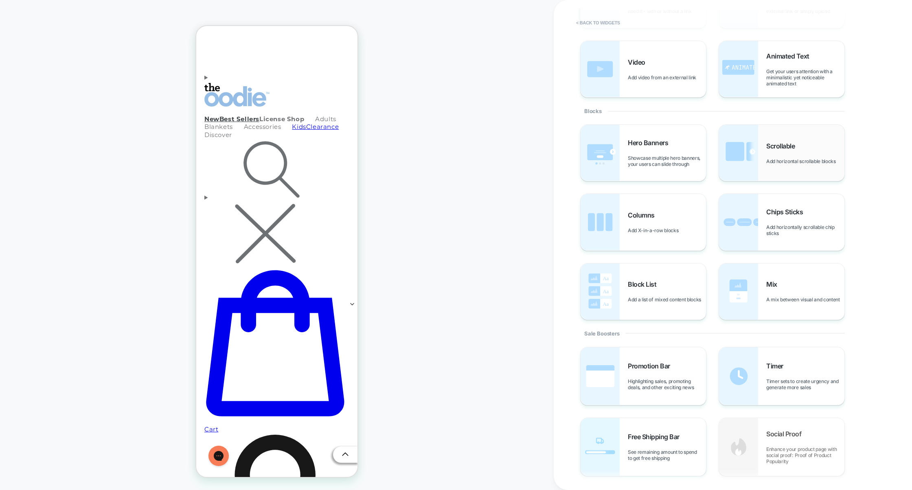
click at [782, 152] on div "Scrollable Add horizontal scrollable blocks" at bounding box center [805, 153] width 78 height 22
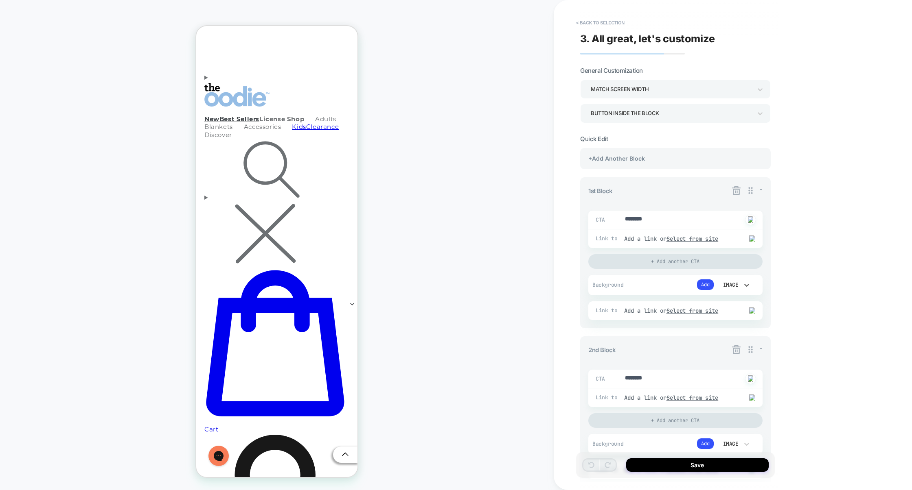
click at [736, 284] on div "Image" at bounding box center [729, 285] width 17 height 7
click at [733, 327] on div "Color" at bounding box center [734, 324] width 34 height 17
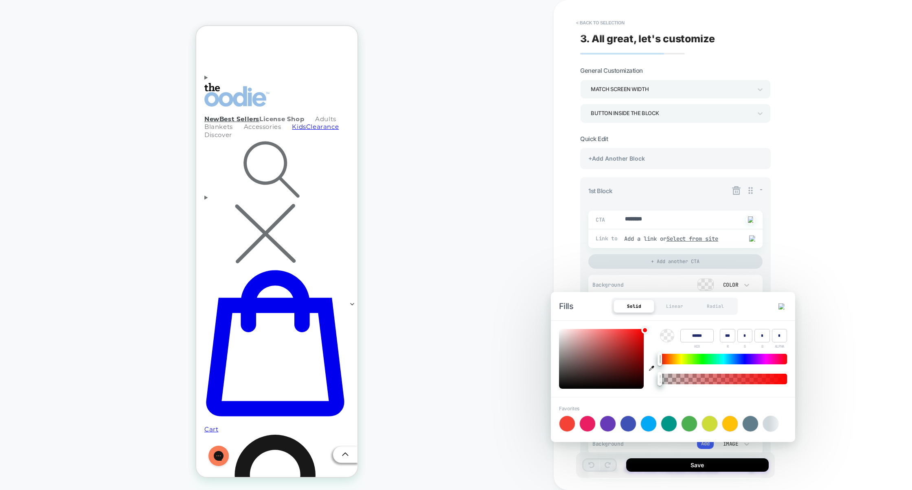
click at [778, 302] on div "Fills Solid Linear Radial" at bounding box center [673, 306] width 244 height 28
click at [790, 299] on div "Fills Solid Linear Radial" at bounding box center [673, 306] width 244 height 28
click at [786, 302] on div "Fills Solid Linear Radial" at bounding box center [673, 306] width 244 height 28
click at [785, 306] on button at bounding box center [781, 306] width 11 height 7
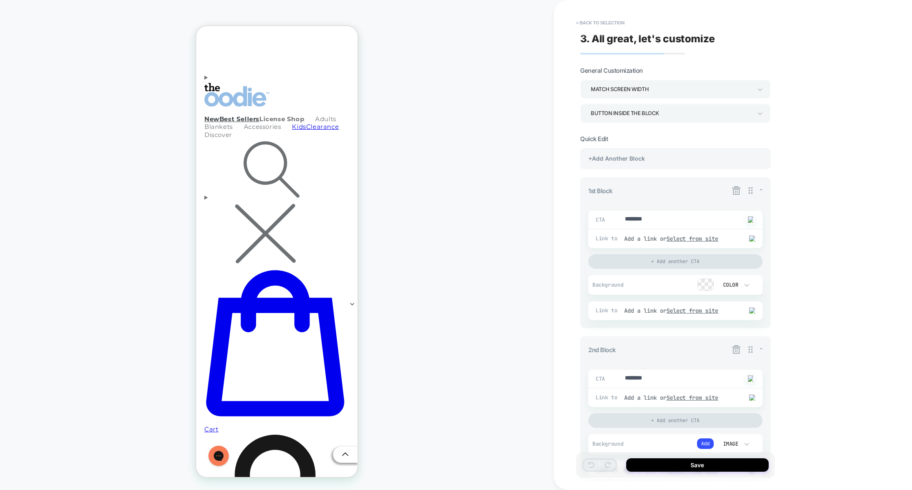
click at [736, 287] on div "Color" at bounding box center [729, 285] width 17 height 7
click at [729, 356] on div "Video" at bounding box center [734, 358] width 34 height 17
click at [736, 286] on div "Video" at bounding box center [729, 285] width 17 height 7
click at [736, 328] on div "Color" at bounding box center [734, 324] width 34 height 17
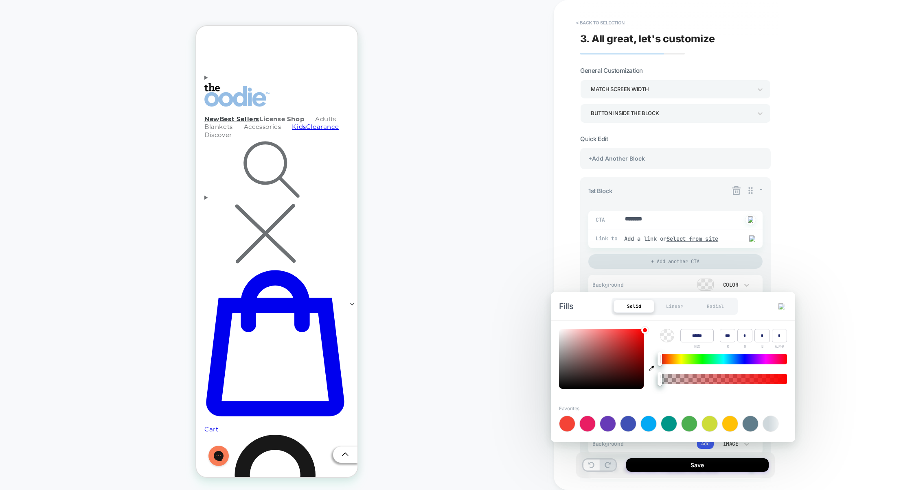
click at [778, 302] on div "Fills Solid Linear Radial" at bounding box center [673, 306] width 244 height 28
click at [779, 306] on img at bounding box center [781, 307] width 6 height 6
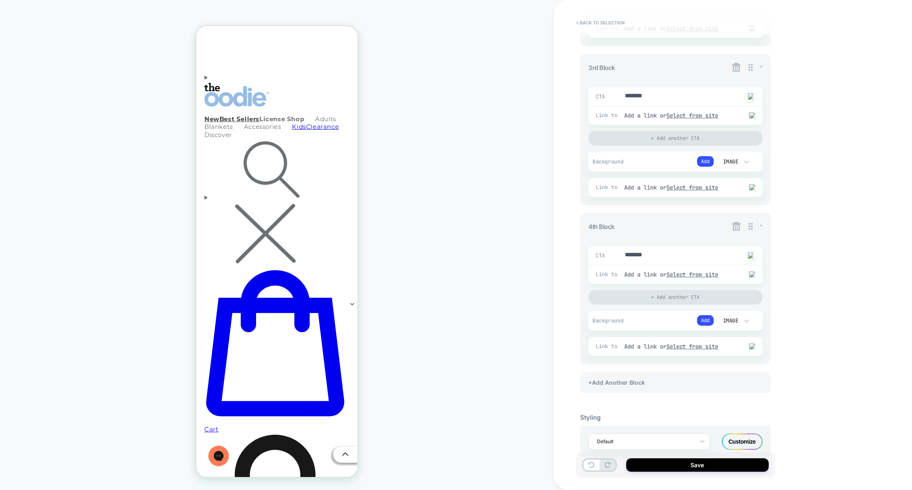
scroll to position [466, 0]
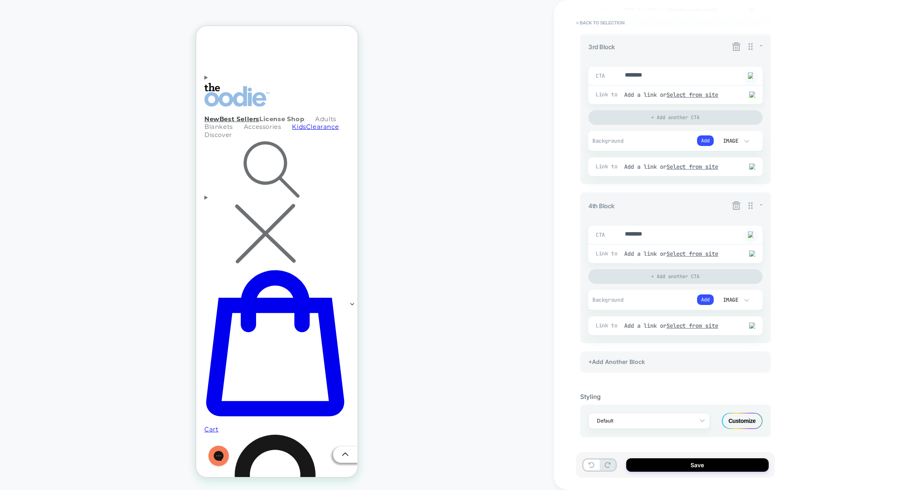
click at [733, 419] on div "Customize" at bounding box center [742, 421] width 41 height 16
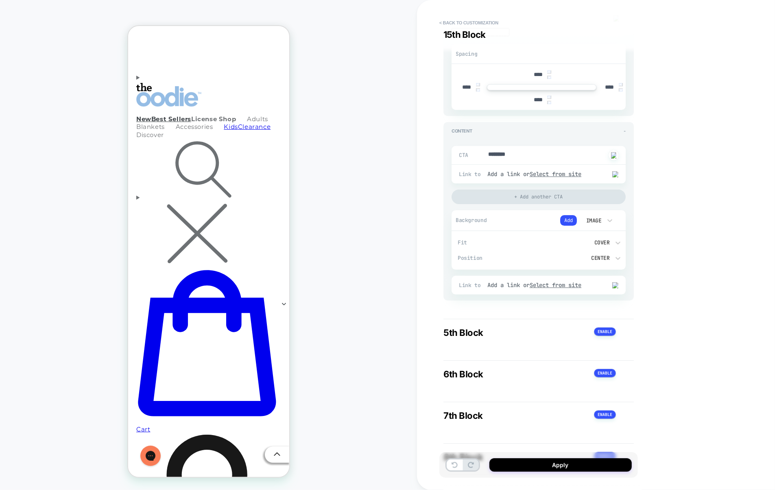
scroll to position [2406, 0]
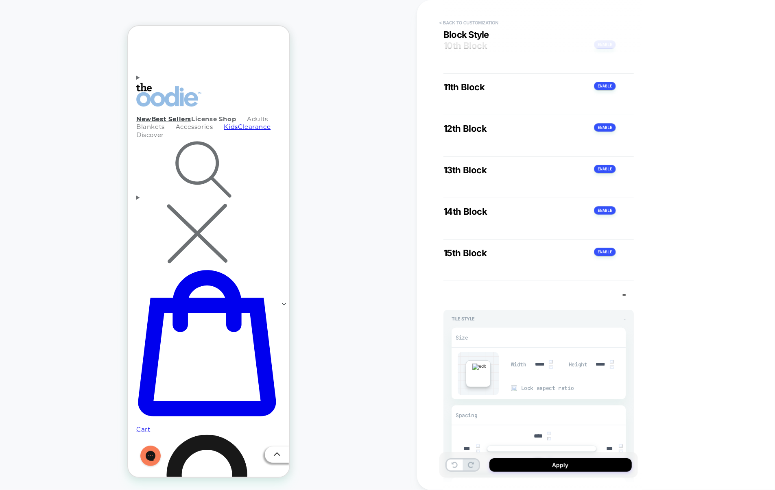
click at [474, 21] on button "< Back to customization" at bounding box center [468, 22] width 67 height 13
type textarea "*"
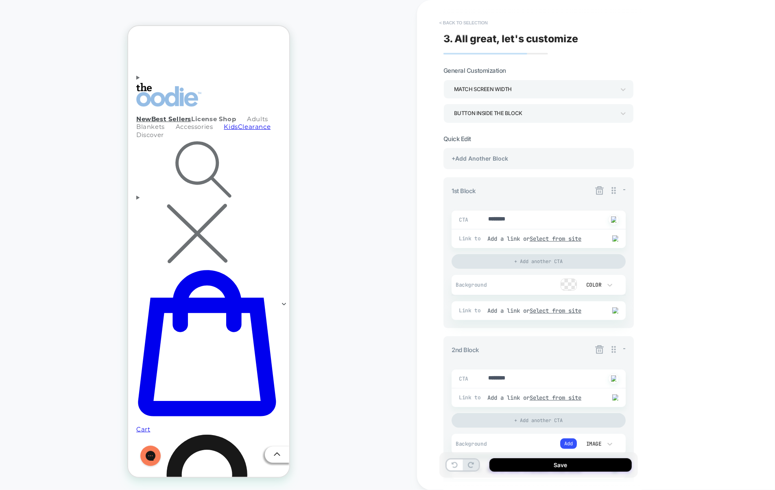
click at [479, 24] on button "< Back to selection" at bounding box center [463, 22] width 57 height 13
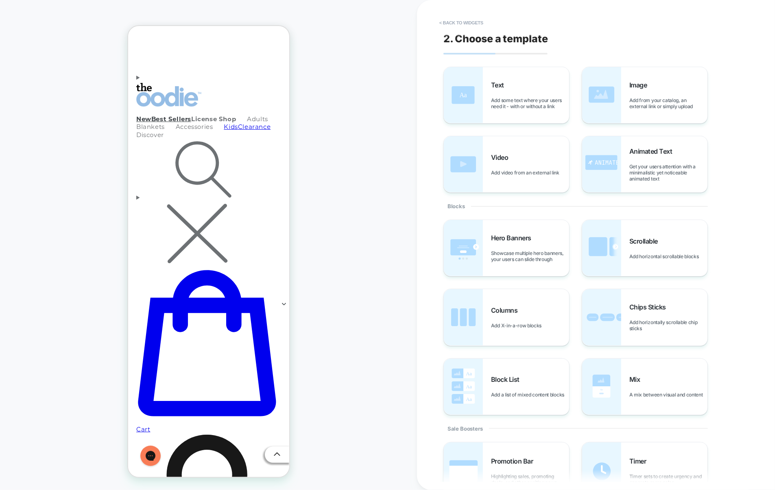
click at [479, 24] on button "< Back to widgets" at bounding box center [461, 22] width 52 height 13
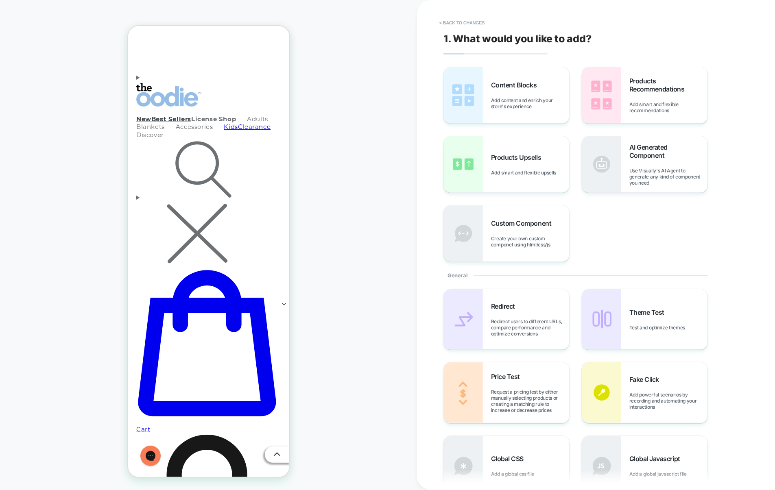
scroll to position [85, 0]
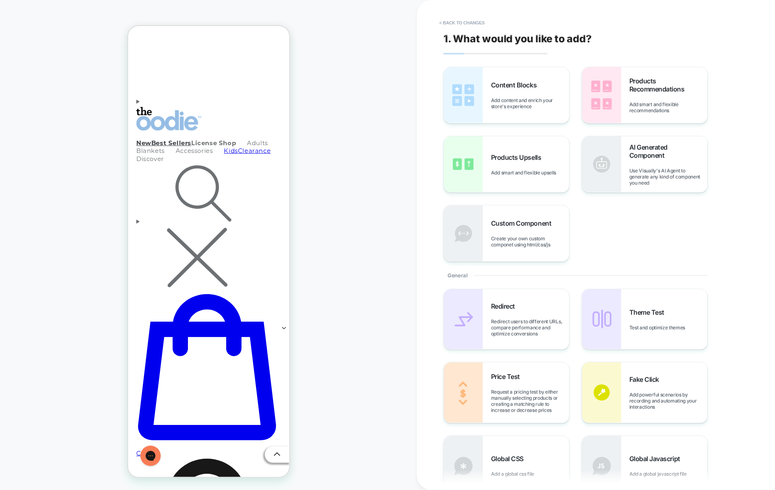
click at [479, 24] on button "< Back to changes" at bounding box center [462, 22] width 54 height 13
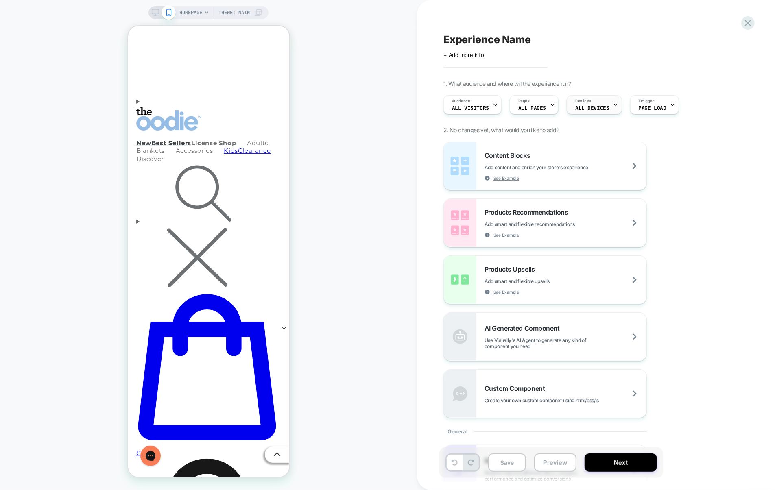
click at [587, 103] on span "Devices" at bounding box center [583, 101] width 16 height 6
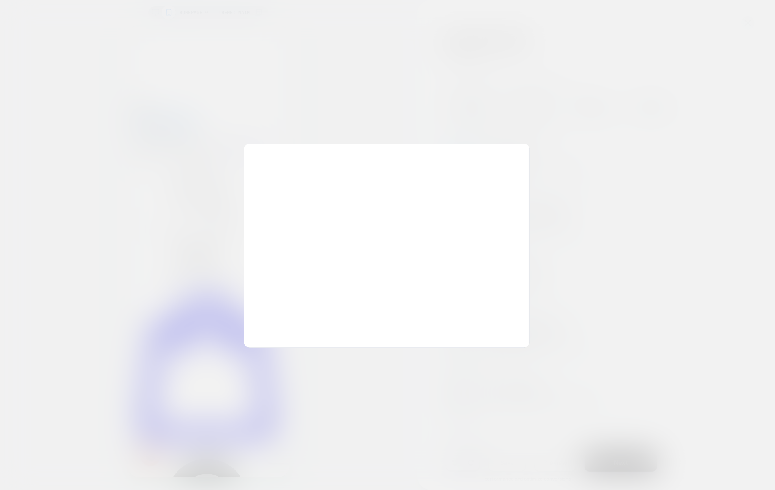
click at [566, 70] on div at bounding box center [387, 245] width 775 height 490
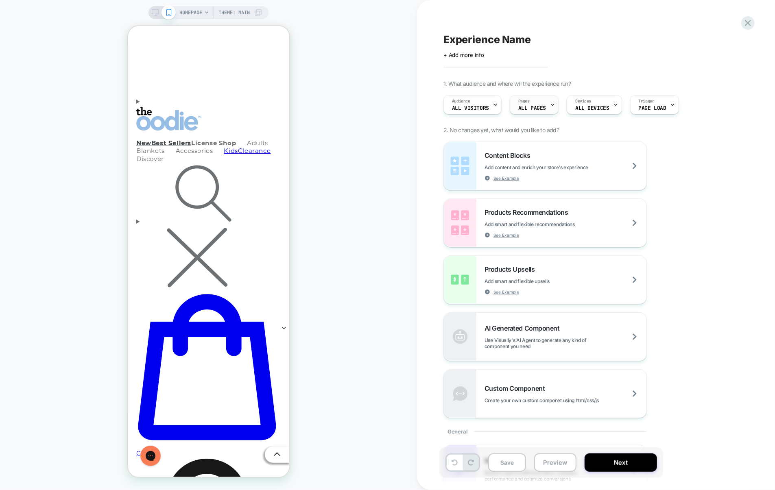
click at [531, 112] on div "Pages ALL PAGES" at bounding box center [532, 105] width 44 height 18
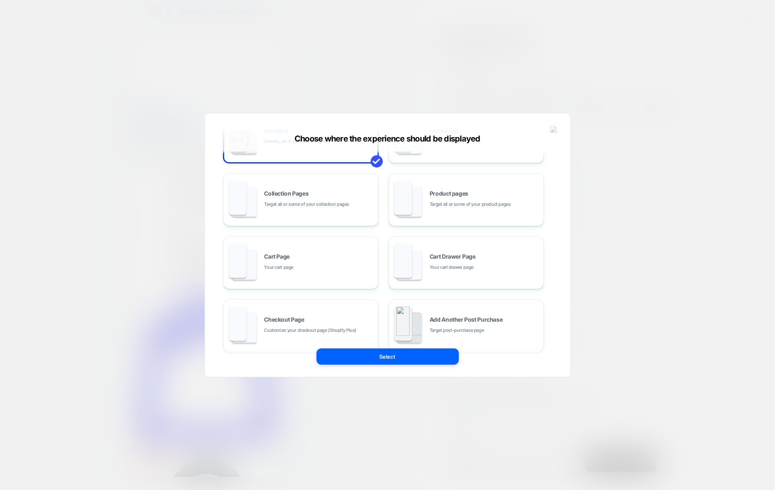
scroll to position [123, 0]
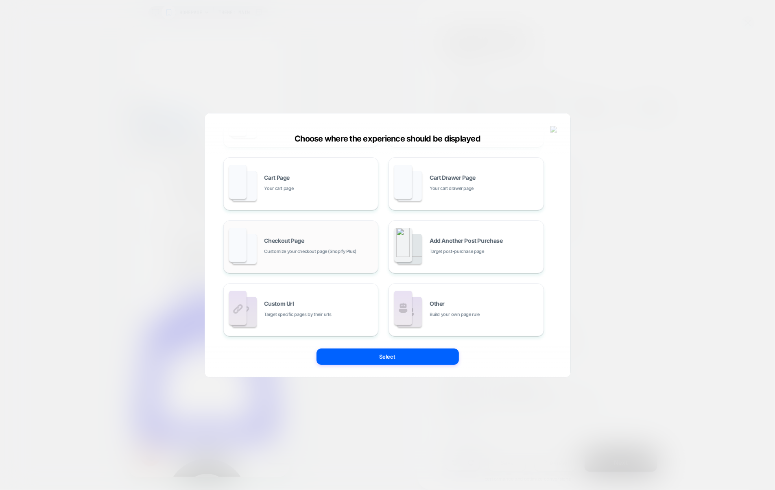
click at [353, 266] on div "Checkout Page Customize your checkout page (Shopify Plus)" at bounding box center [301, 247] width 146 height 45
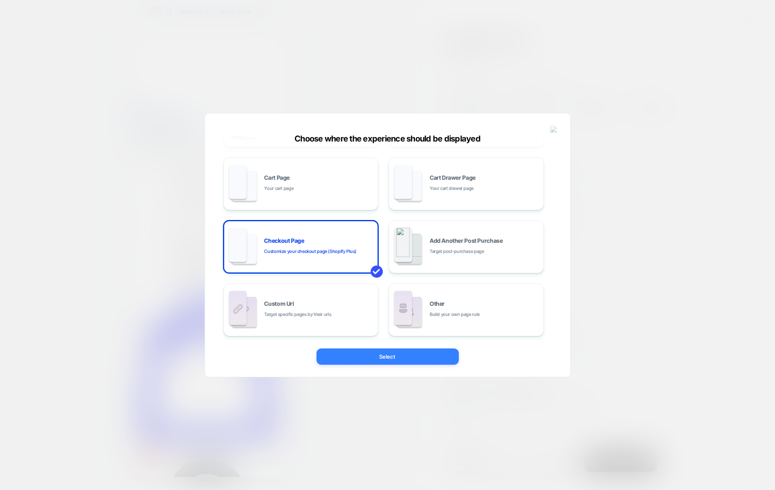
click at [407, 352] on button "Select" at bounding box center [388, 357] width 142 height 16
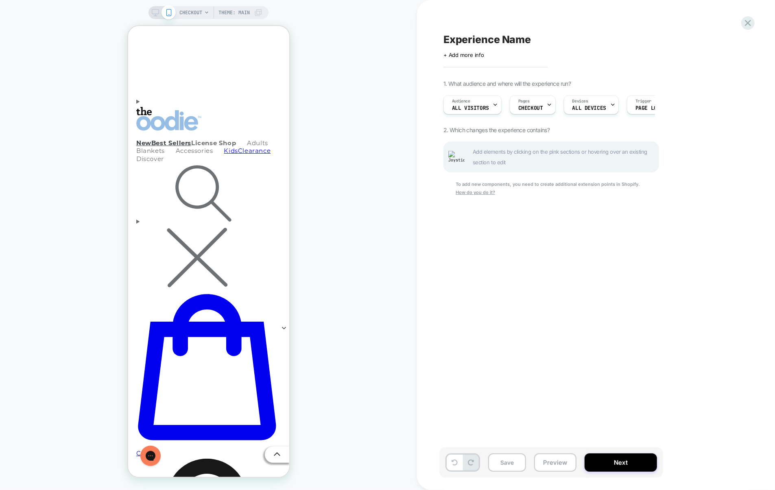
scroll to position [0, 0]
click at [581, 160] on span "Add elements by clicking on the pink sections or hovering over an existing sect…" at bounding box center [563, 156] width 181 height 21
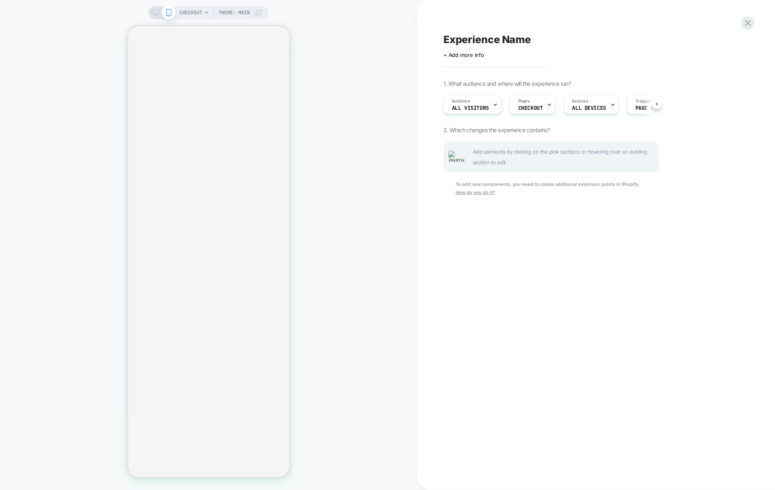
scroll to position [0, 0]
click at [749, 27] on icon at bounding box center [748, 22] width 11 height 11
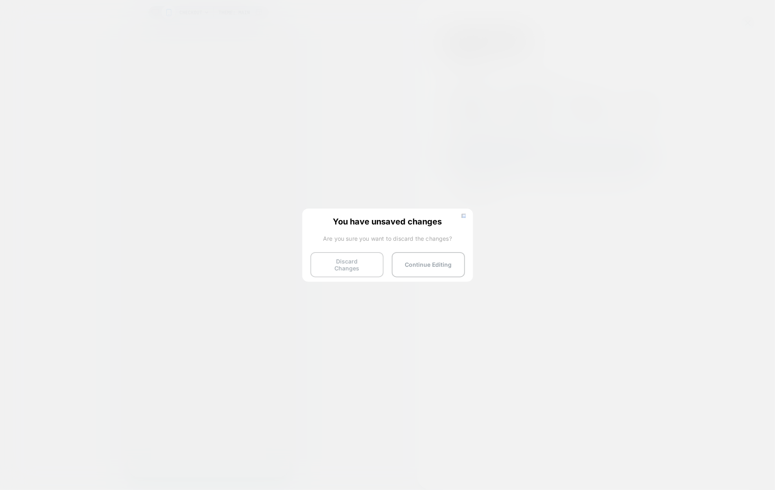
click at [359, 261] on button "Discard Changes" at bounding box center [346, 264] width 73 height 25
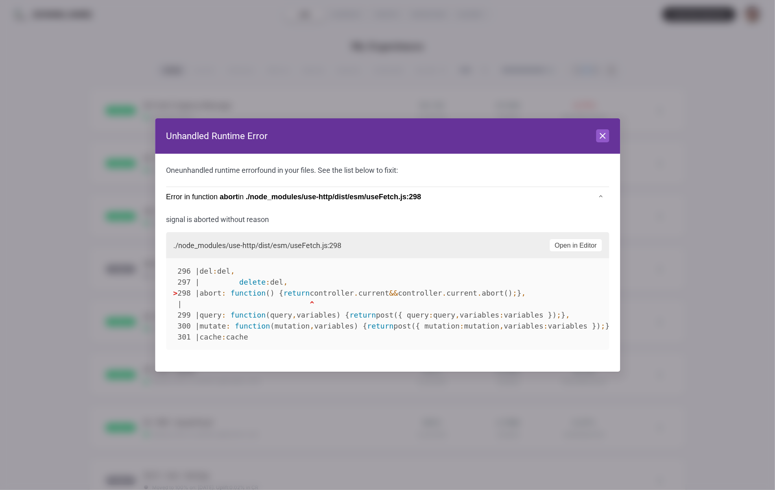
click at [602, 149] on header "Unhandled Runtime Error Close" at bounding box center [387, 136] width 465 height 36
click at [602, 140] on icon at bounding box center [603, 136] width 10 height 10
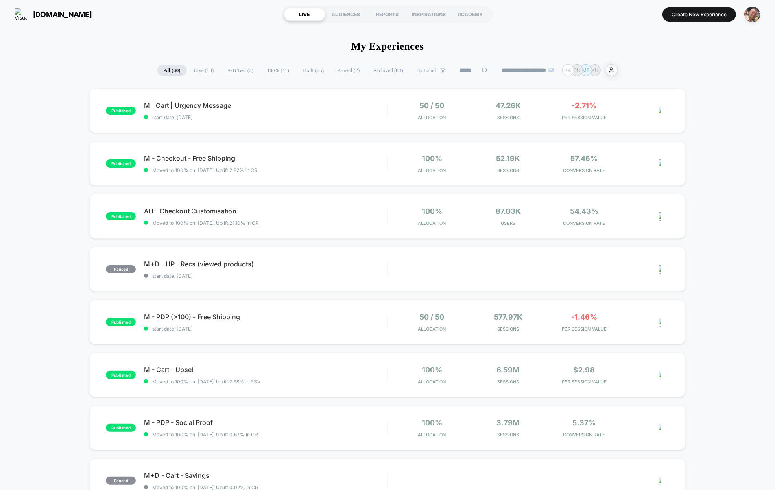
click at [739, 17] on section "Create New Experience" at bounding box center [640, 14] width 246 height 20
click at [753, 17] on img "button" at bounding box center [753, 15] width 16 height 16
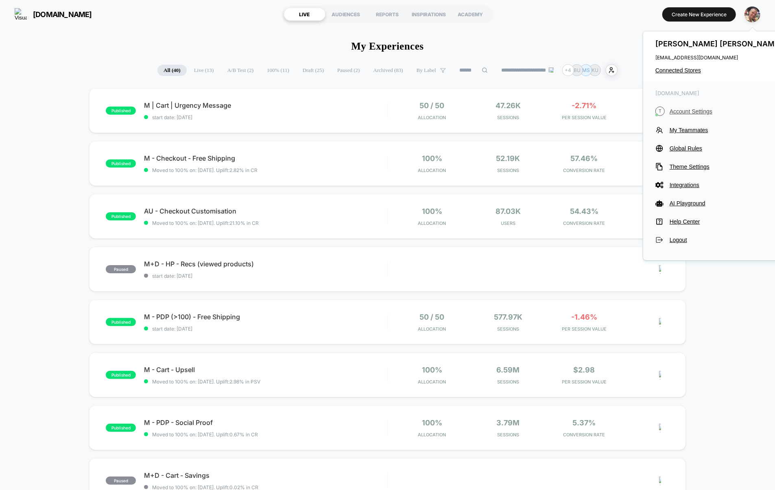
click at [700, 110] on span "Account Settings" at bounding box center [727, 111] width 114 height 7
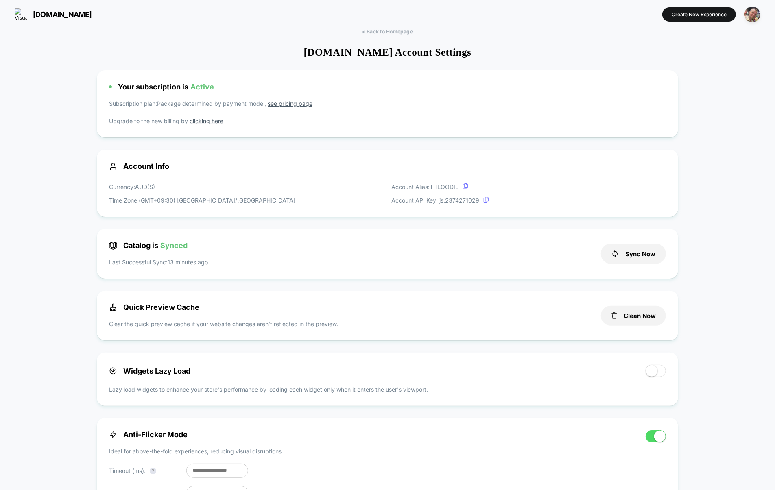
scroll to position [110, 0]
click at [760, 16] on img "button" at bounding box center [753, 15] width 16 height 16
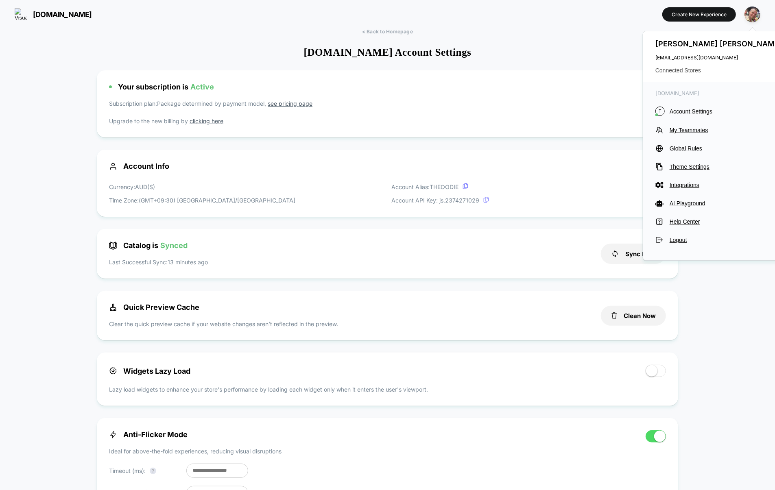
click at [668, 71] on span "Connected Stores" at bounding box center [720, 70] width 129 height 7
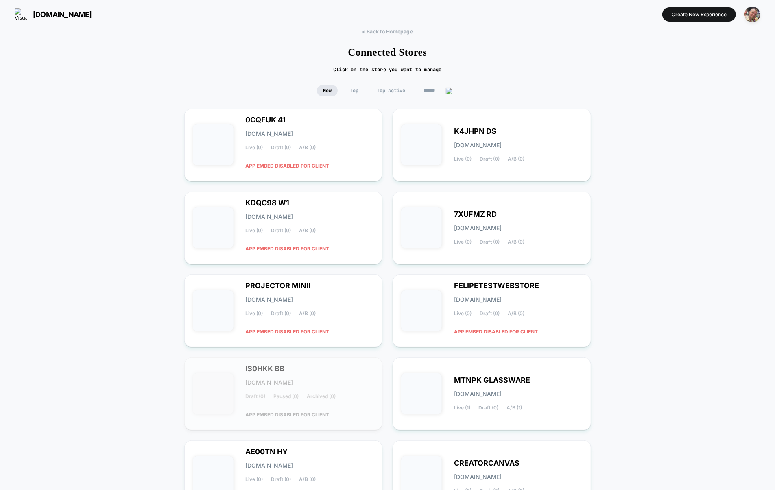
click at [393, 94] on span "Top Active" at bounding box center [391, 90] width 41 height 11
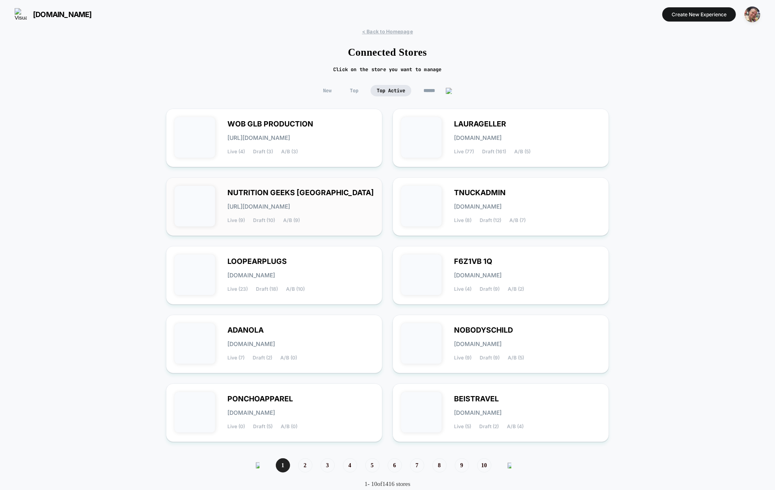
click at [335, 213] on div "NUTRITION GEEKS UK [URL][DOMAIN_NAME] Live (9) Draft (10) A/B (9)" at bounding box center [300, 206] width 146 height 33
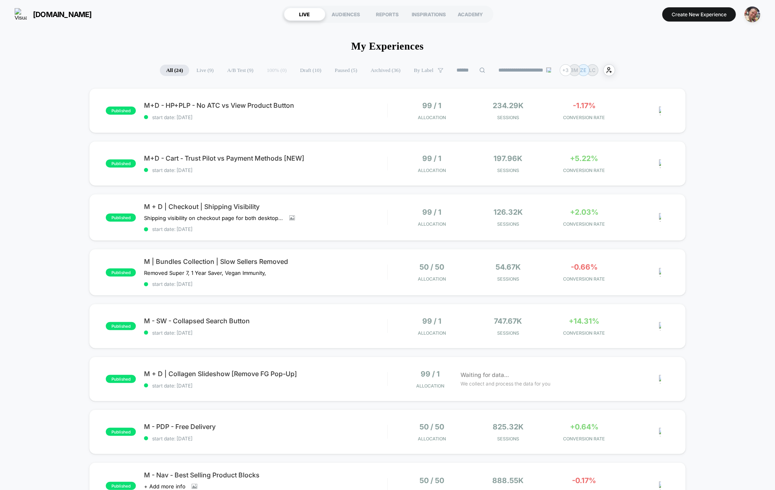
click at [687, 22] on section "Create New Experience" at bounding box center [640, 14] width 246 height 20
click at [687, 19] on button "Create New Experience" at bounding box center [699, 14] width 74 height 14
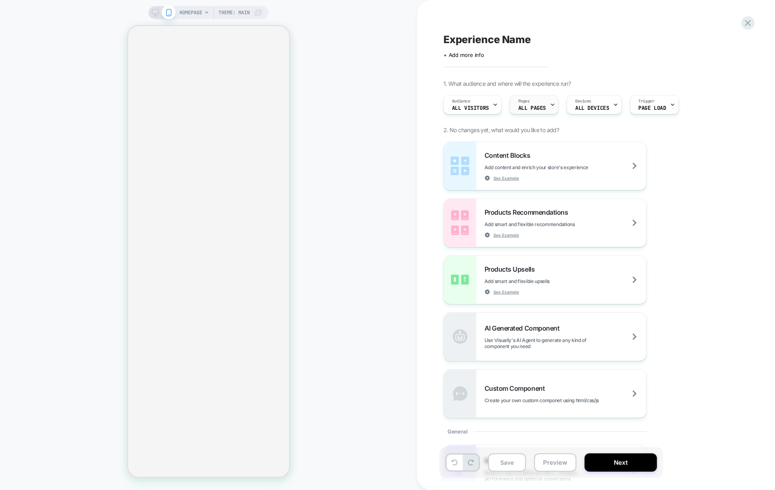
click at [540, 103] on div "Pages ALL PAGES" at bounding box center [532, 105] width 44 height 18
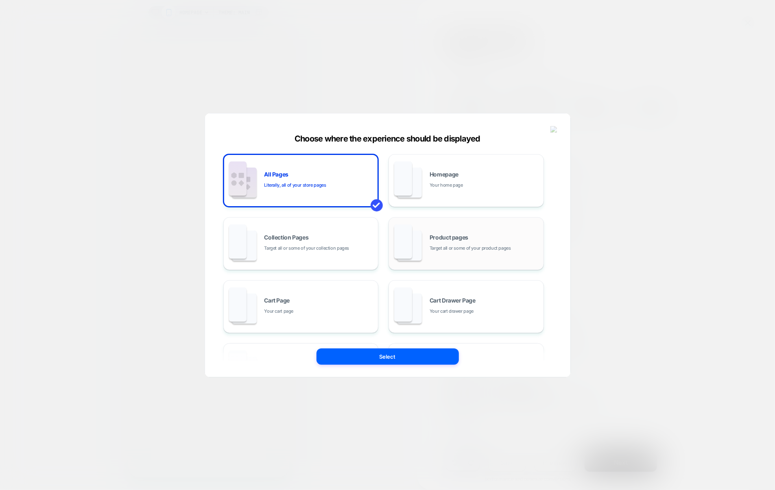
scroll to position [123, 0]
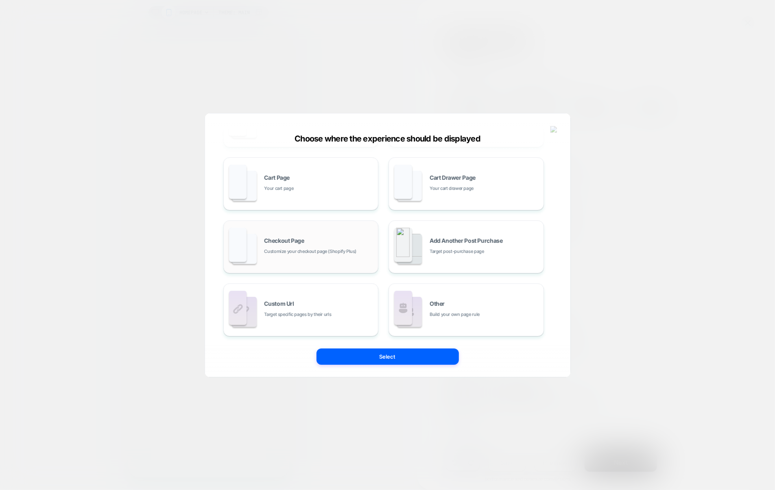
click at [328, 257] on div "Checkout Page Customize your checkout page (Shopify Plus)" at bounding box center [301, 247] width 146 height 45
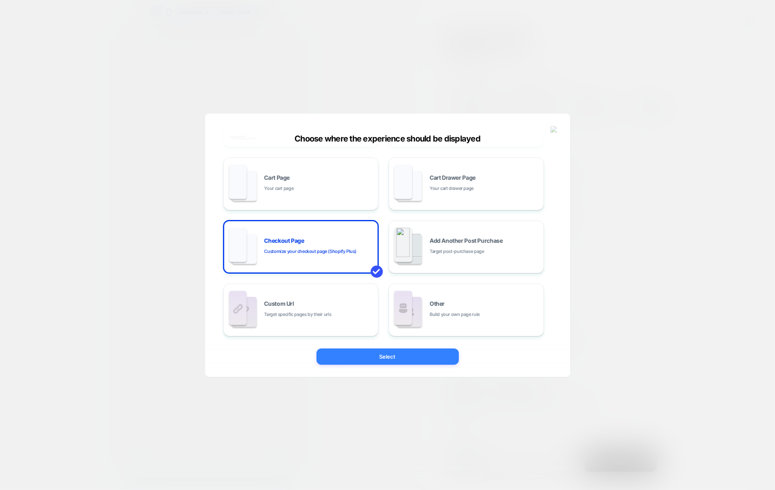
click at [383, 351] on button "Select" at bounding box center [388, 357] width 142 height 16
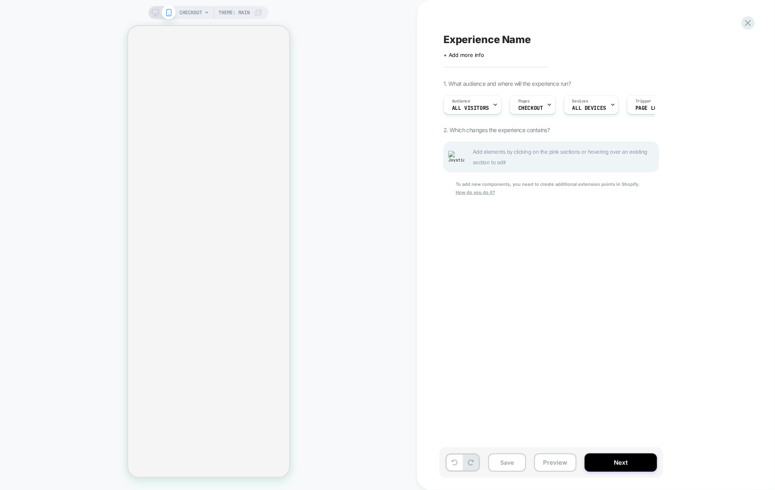
scroll to position [0, 0]
click at [562, 162] on span "Add elements by clicking on the pink sections or hovering over an existing sect…" at bounding box center [563, 156] width 181 height 21
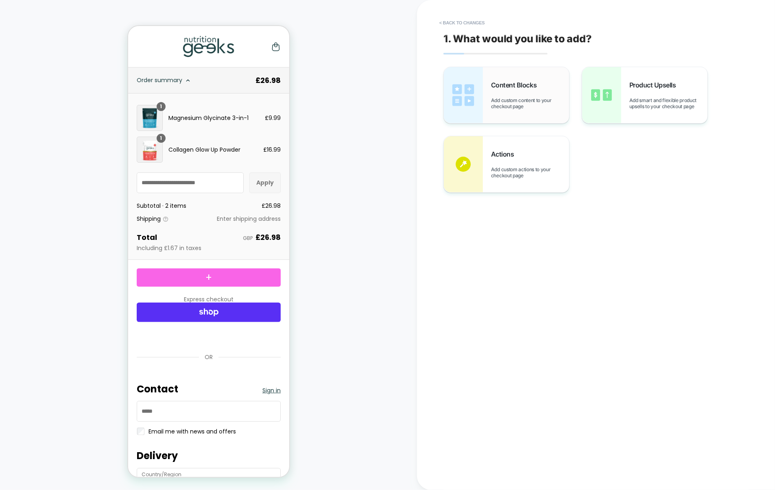
scroll to position [0, 0]
click at [509, 113] on div "Content Blocks Add custom content to your checkout page" at bounding box center [506, 95] width 125 height 56
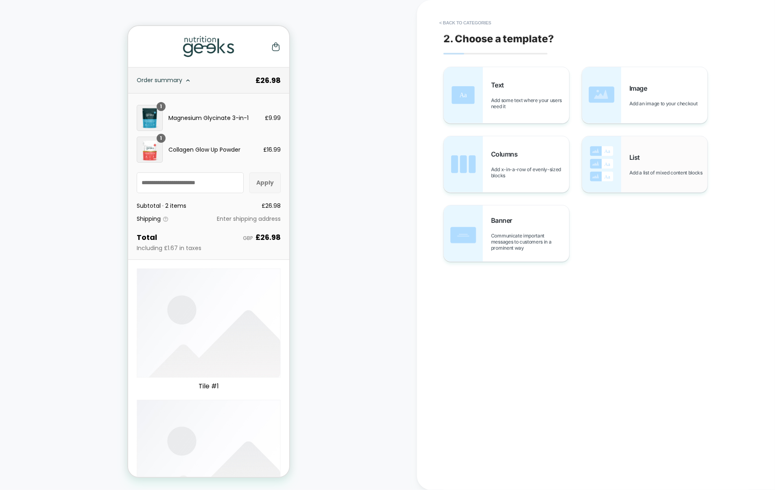
click at [627, 170] on div "List Add a list of mixed content blocks" at bounding box center [644, 164] width 125 height 56
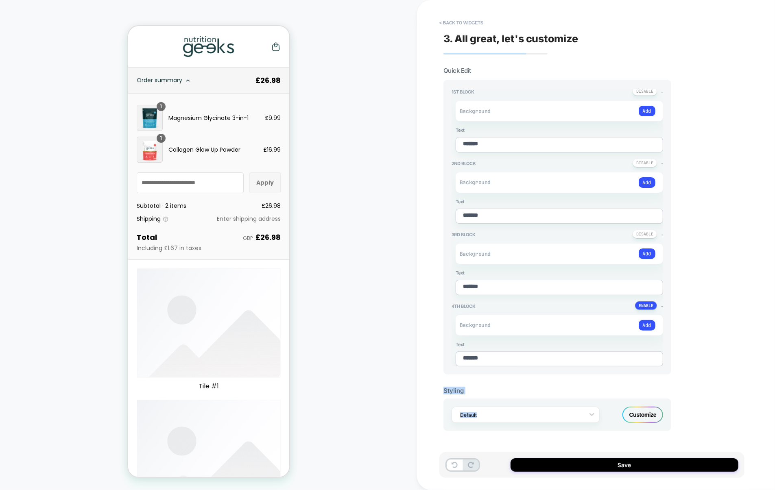
drag, startPoint x: 639, startPoint y: 412, endPoint x: 601, endPoint y: 337, distance: 83.9
click at [601, 337] on section "Quick Edit 1st Block - Background Add Text ******* 2nd Block - Background Add T…" at bounding box center [558, 249] width 228 height 365
click at [466, 20] on button "< Back to widgets" at bounding box center [461, 22] width 52 height 13
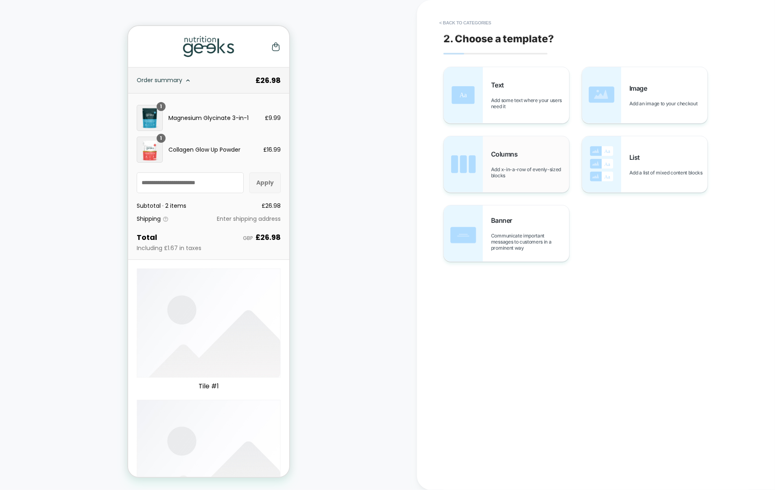
click at [525, 187] on div "Columns Add x-in-a-row of evenly-sized blocks" at bounding box center [506, 164] width 125 height 56
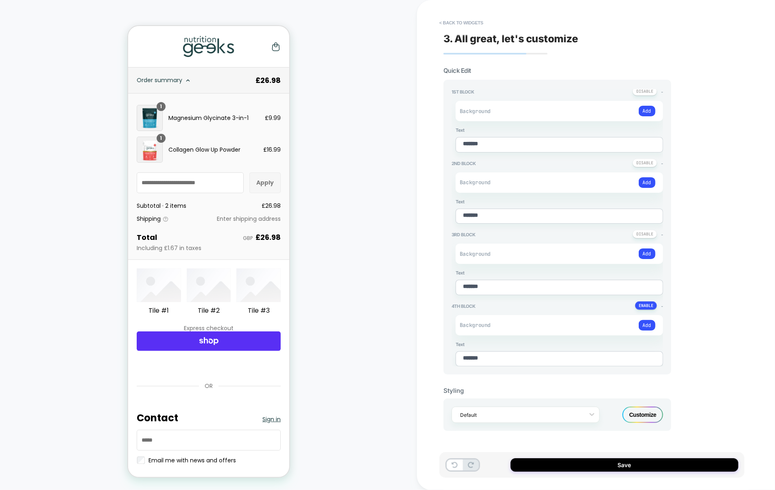
click at [632, 403] on div "Default Customize" at bounding box center [558, 415] width 228 height 33
click at [634, 407] on div "Customize" at bounding box center [643, 415] width 41 height 16
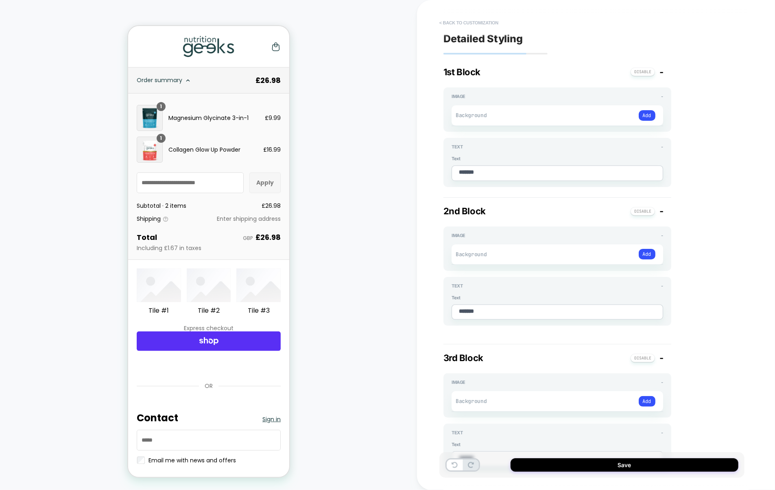
click at [476, 23] on button "< Back to customization" at bounding box center [468, 22] width 67 height 13
type textarea "*"
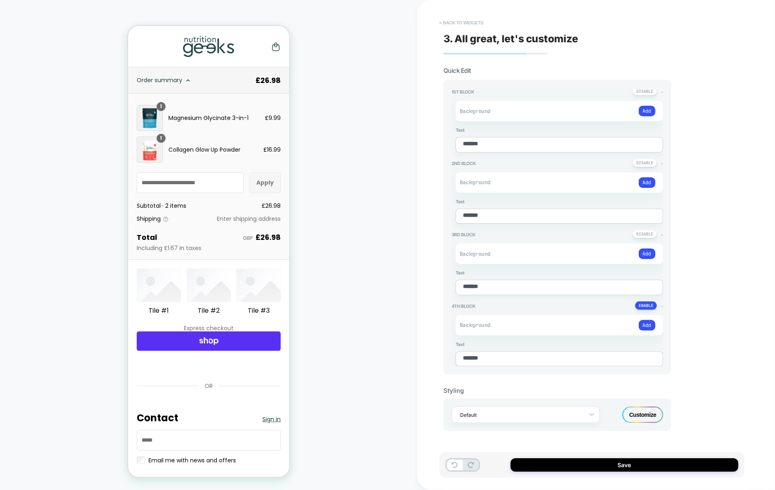
click at [476, 23] on button "< Back to widgets" at bounding box center [461, 22] width 52 height 13
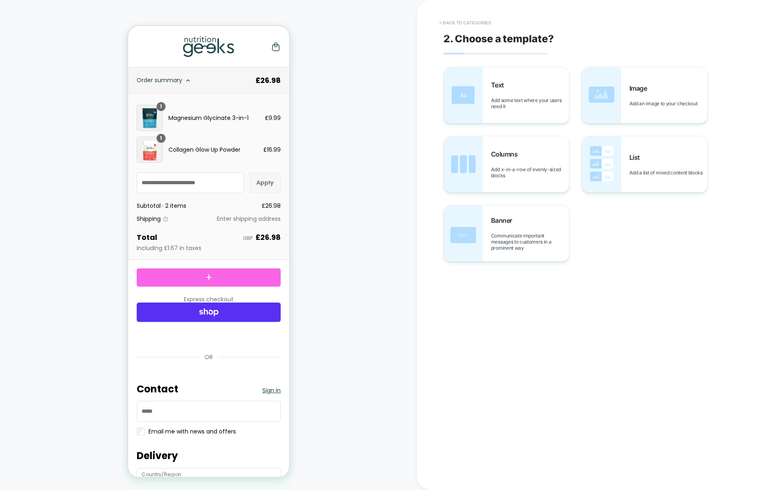
click at [478, 23] on button "< Back to categories" at bounding box center [465, 22] width 60 height 13
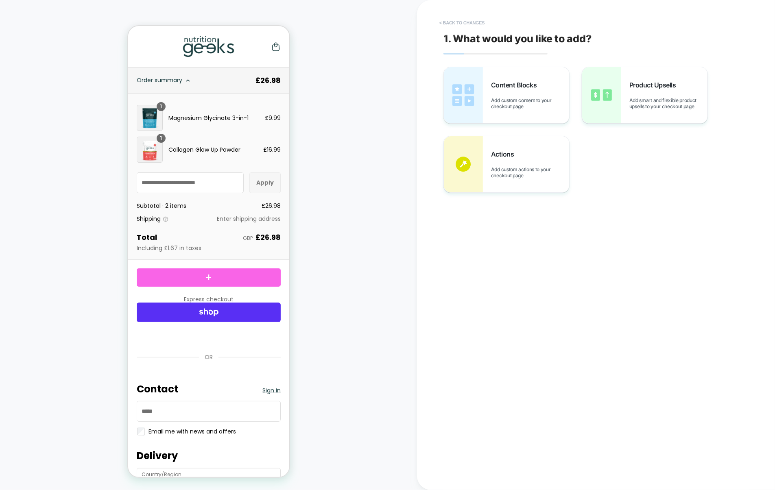
click at [478, 23] on button "< Back to changes" at bounding box center [462, 22] width 54 height 13
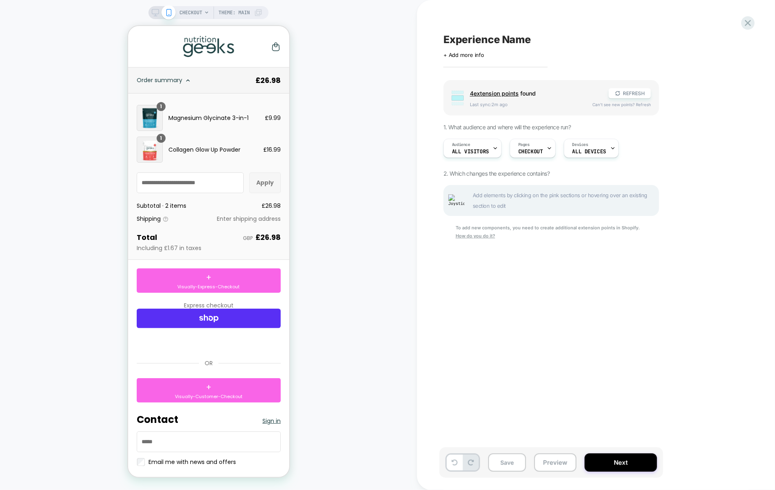
click at [741, 24] on div "Experience Name Click to edit experience details + Add more info Group 4 extens…" at bounding box center [591, 245] width 305 height 474
click at [750, 24] on icon at bounding box center [748, 22] width 11 height 11
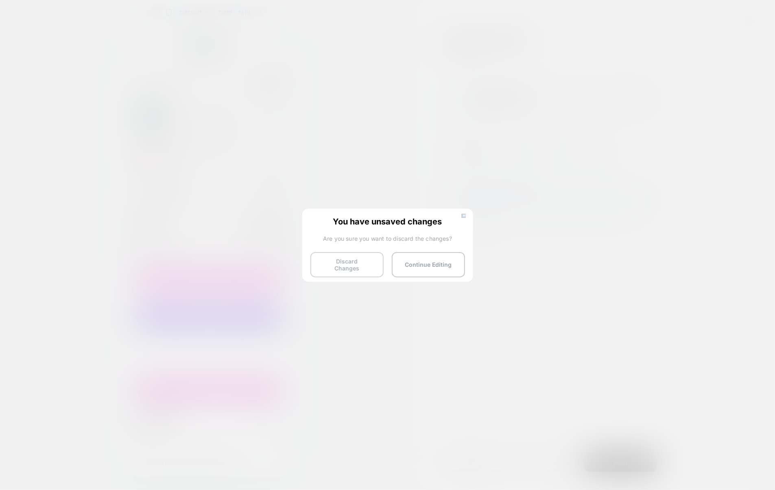
click at [375, 256] on button "Discard Changes" at bounding box center [346, 264] width 73 height 25
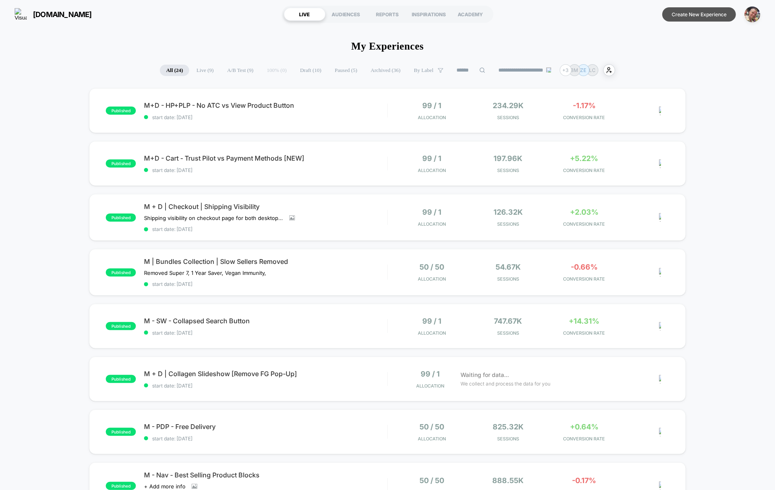
click at [708, 9] on button "Create New Experience" at bounding box center [699, 14] width 74 height 14
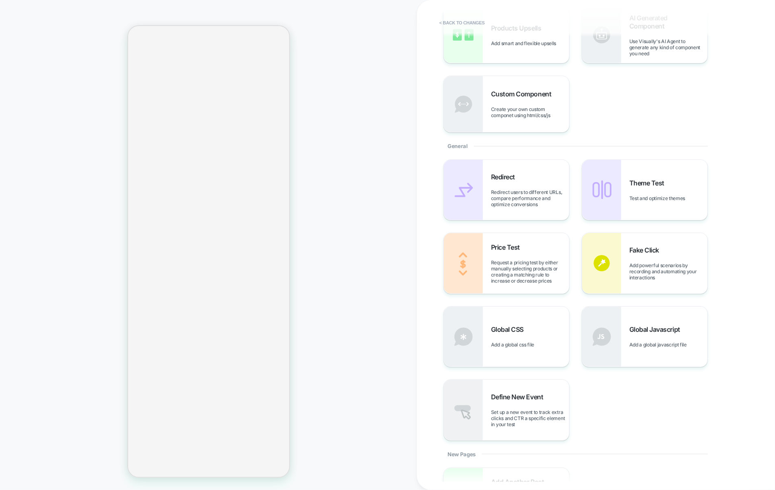
scroll to position [238, 0]
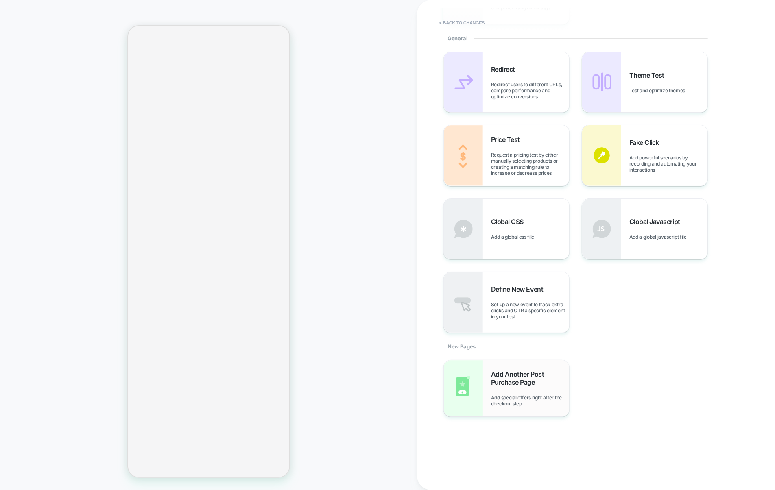
click at [512, 384] on span "Add Another Post Purchase Page" at bounding box center [530, 378] width 78 height 16
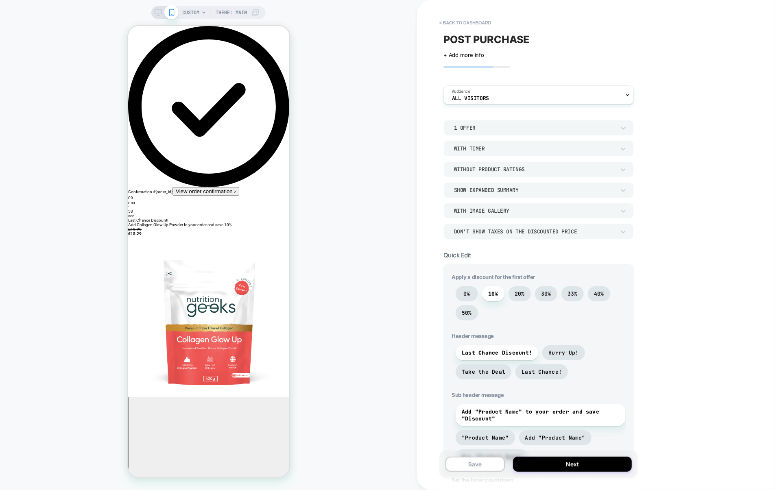
click at [536, 170] on div "Without Product Ratings" at bounding box center [534, 169] width 161 height 7
click at [512, 208] on div "With Product Ratings Above Image" at bounding box center [539, 207] width 184 height 17
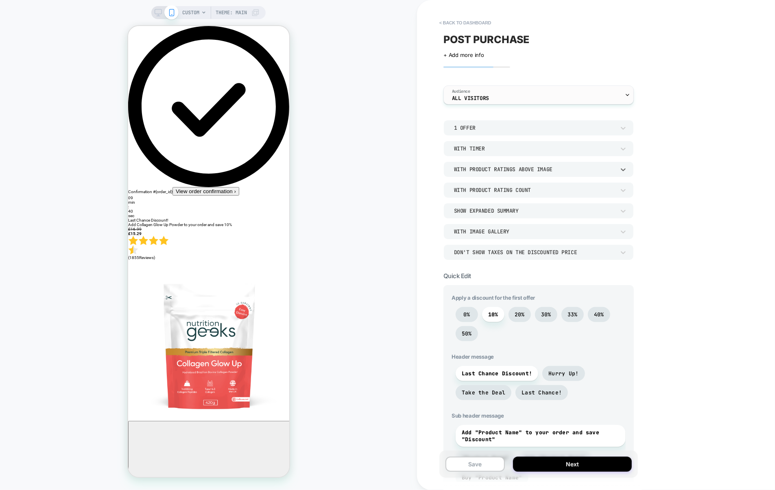
click at [495, 92] on div "Audience All Visitors" at bounding box center [537, 95] width 186 height 18
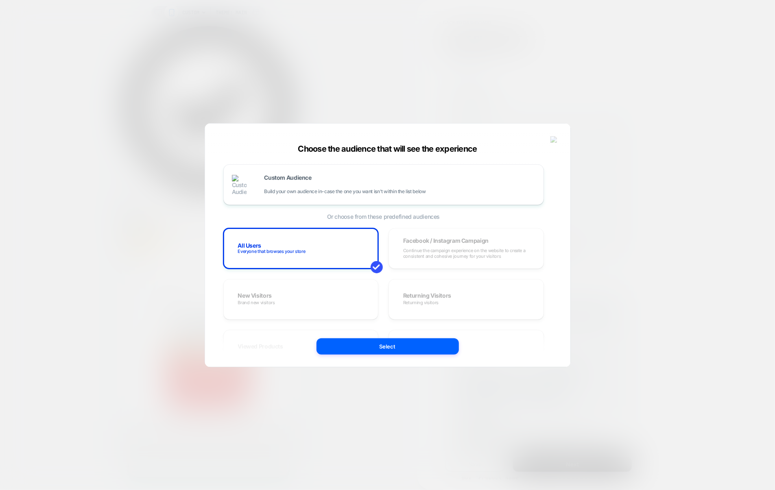
click at [624, 144] on div at bounding box center [387, 245] width 775 height 490
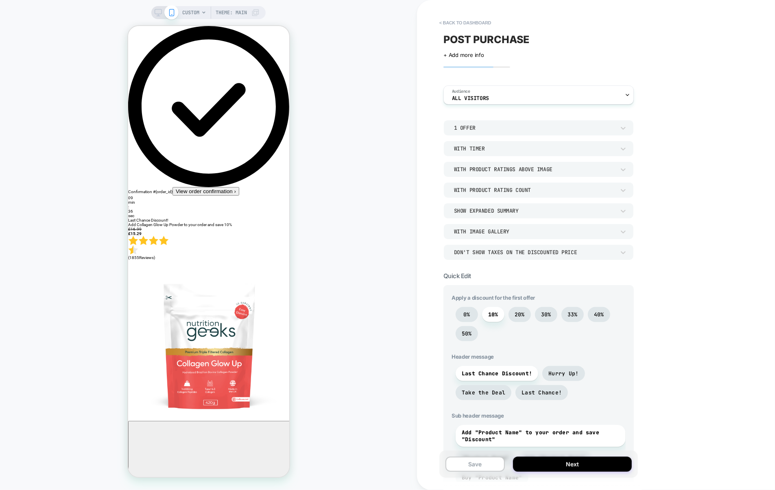
click at [498, 230] on div "With Image Gallery" at bounding box center [534, 231] width 161 height 7
click at [490, 274] on div "With Image Gallery" at bounding box center [539, 269] width 184 height 17
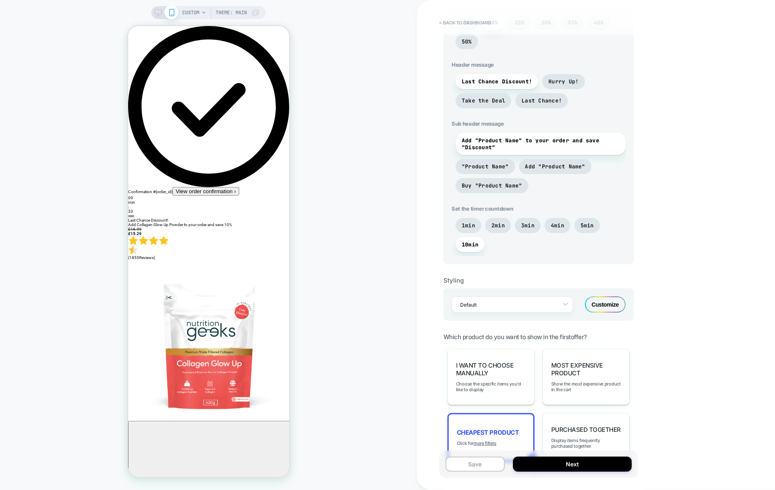
scroll to position [293, 0]
click at [609, 306] on div "Customize" at bounding box center [605, 304] width 41 height 16
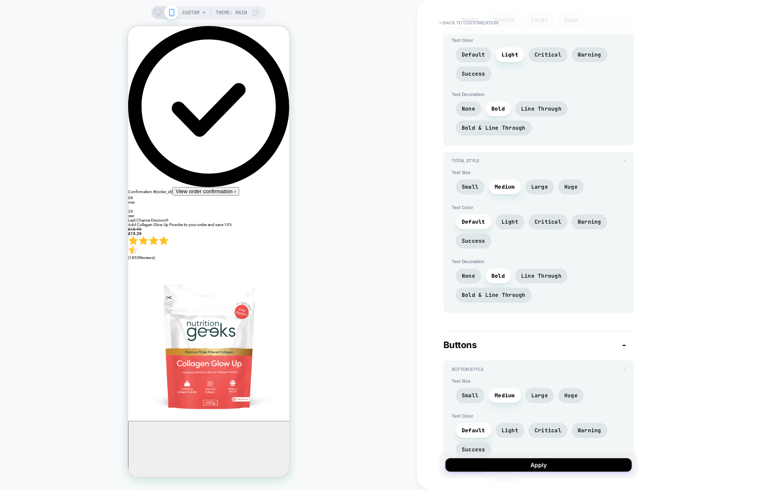
scroll to position [1913, 0]
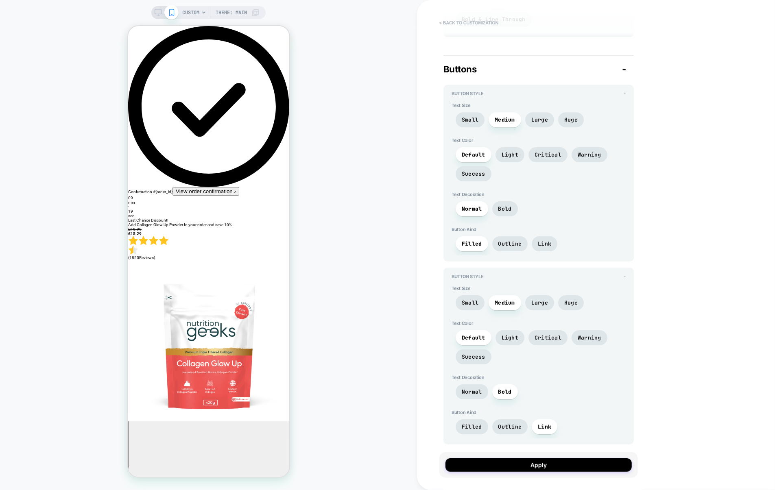
click at [483, 25] on button "< Back to customization" at bounding box center [468, 22] width 67 height 13
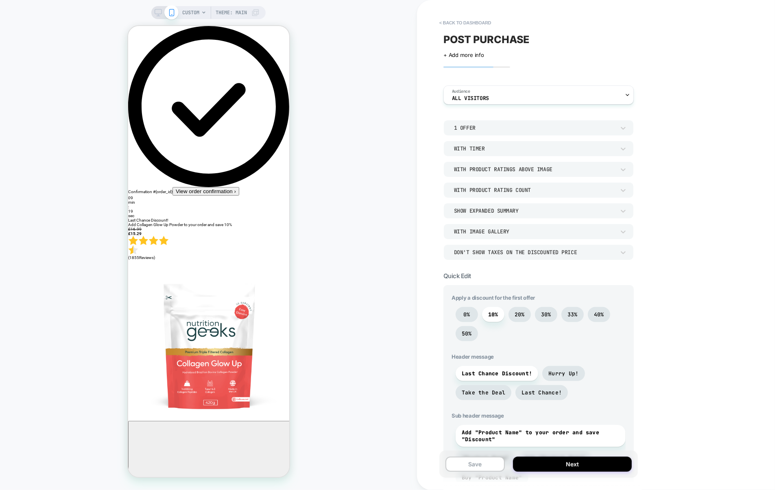
click at [483, 25] on button "< back to dashboard" at bounding box center [465, 22] width 60 height 13
click at [481, 24] on button "< back to dashboard" at bounding box center [465, 22] width 60 height 13
click at [450, 22] on html "CUSTOM Theme: MAIN < back to dashboard POST PURCHASE Click to edit experience d…" at bounding box center [387, 245] width 775 height 490
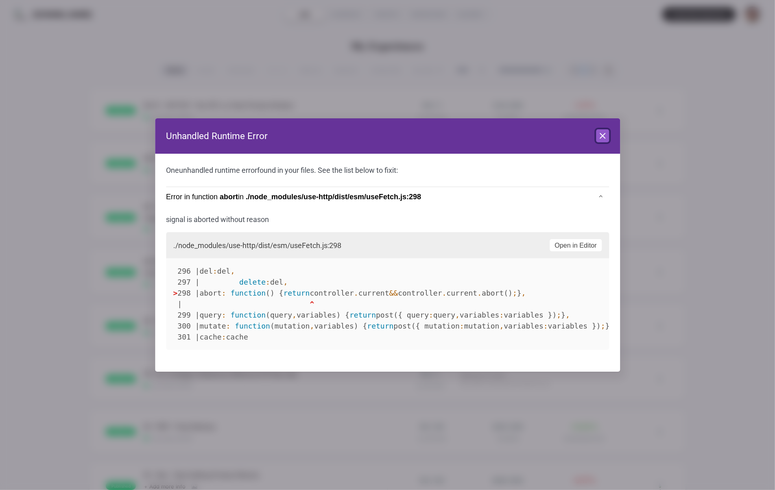
click at [605, 133] on icon at bounding box center [602, 135] width 5 height 5
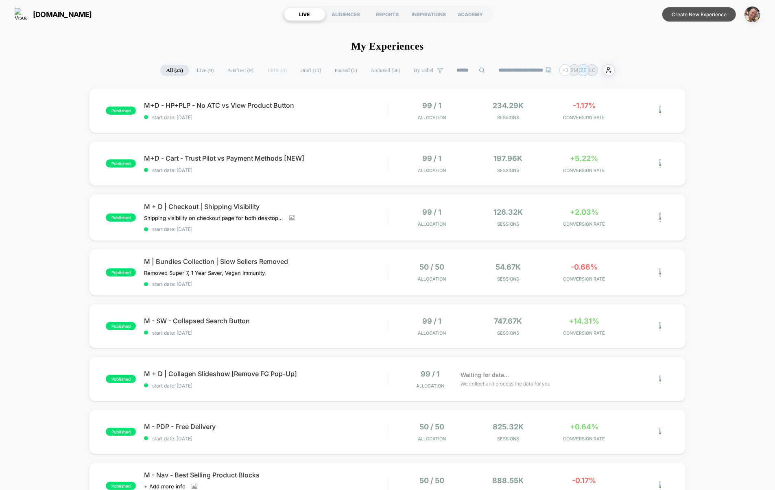
click at [705, 17] on button "Create New Experience" at bounding box center [699, 14] width 74 height 14
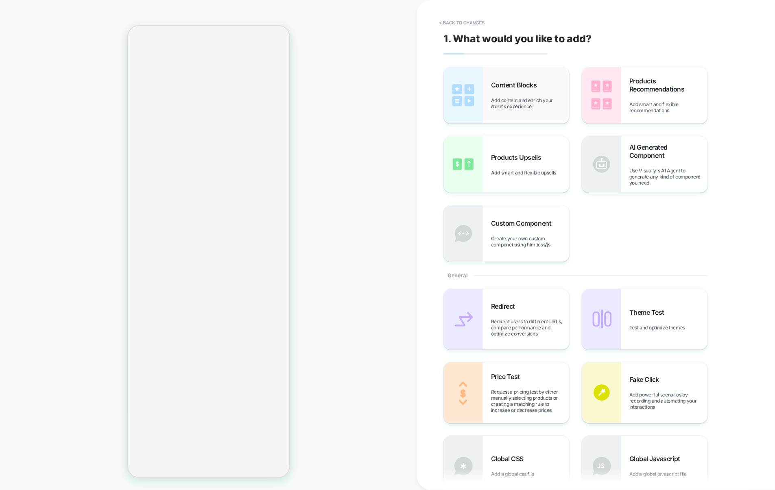
click at [547, 104] on span "Add content and enrich your store's experience" at bounding box center [530, 103] width 78 height 12
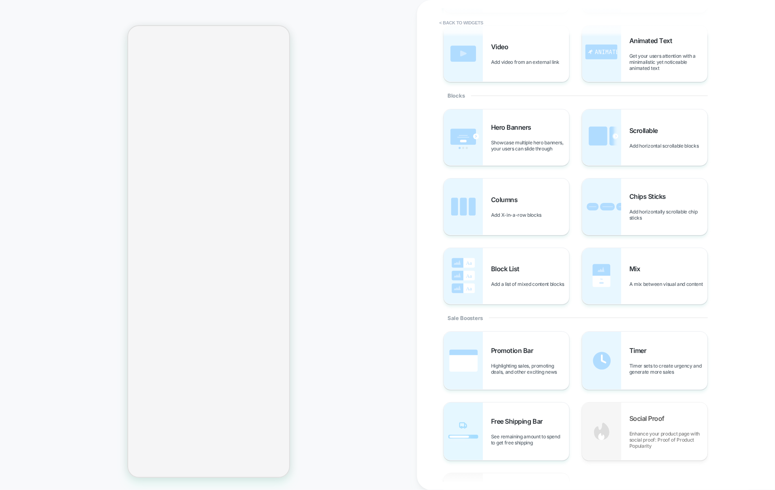
scroll to position [114, 0]
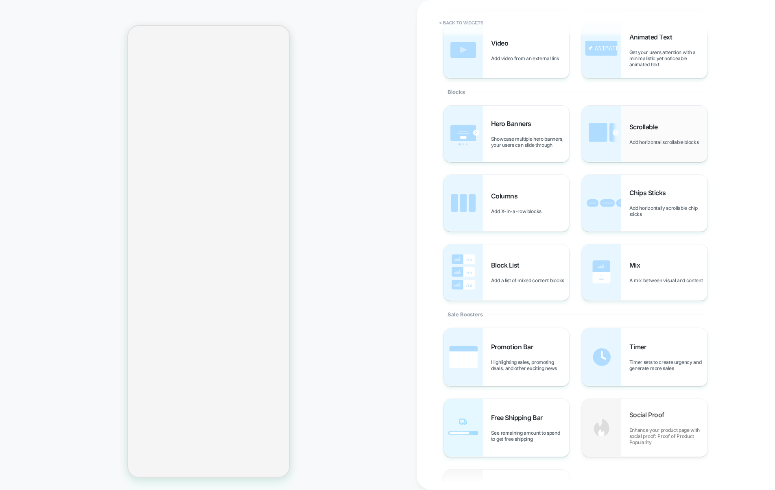
click at [616, 138] on img at bounding box center [601, 134] width 39 height 56
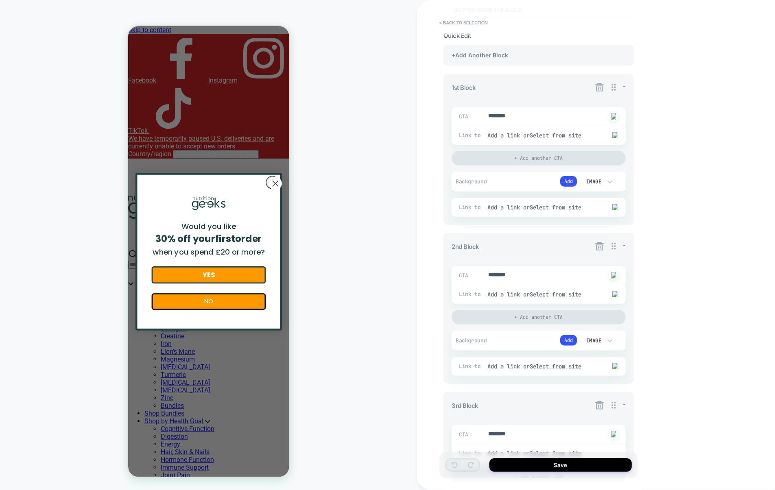
scroll to position [112, 0]
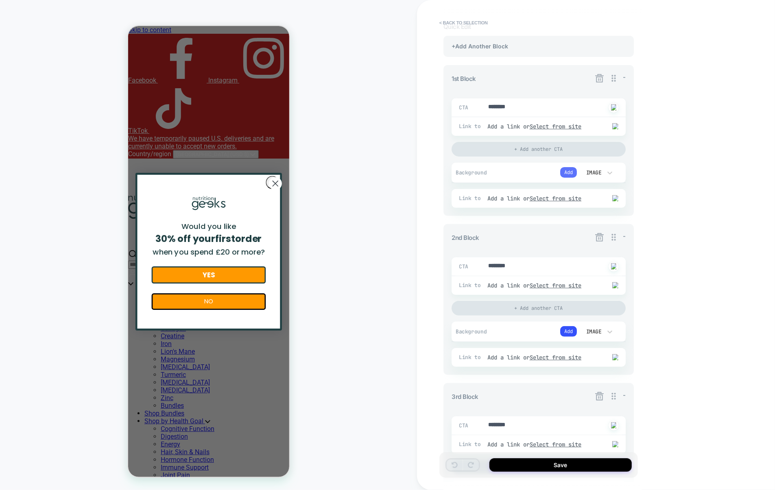
click at [568, 174] on button "Add" at bounding box center [568, 172] width 17 height 11
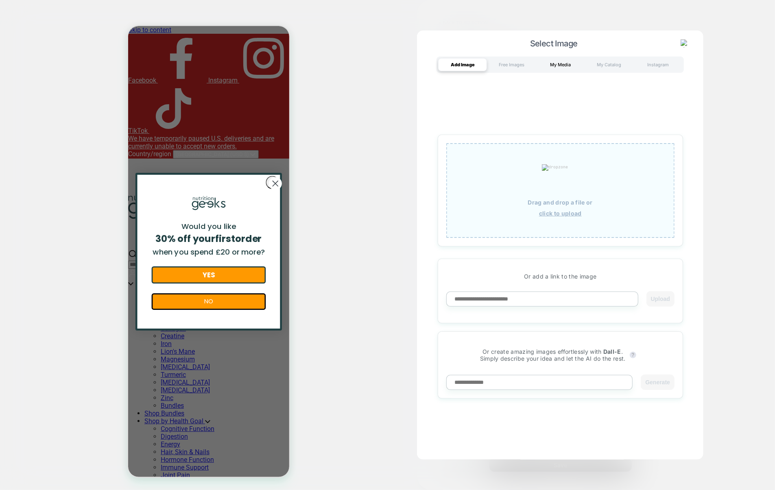
click at [550, 68] on div "My Media" at bounding box center [560, 64] width 49 height 13
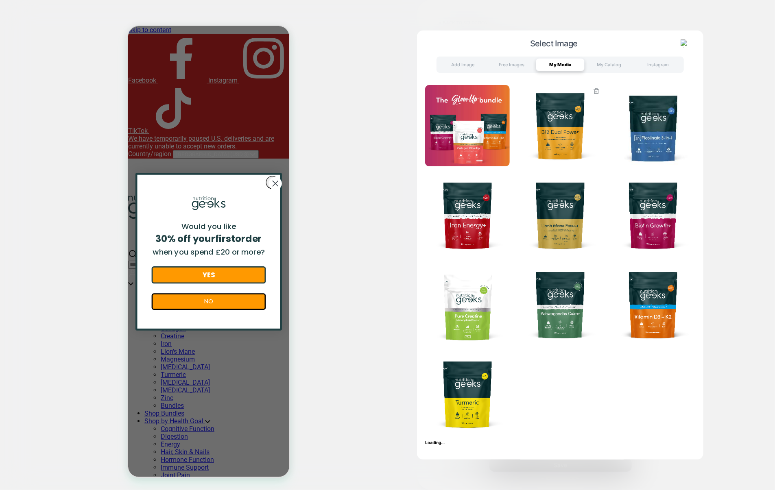
click at [565, 126] on img at bounding box center [560, 125] width 85 height 81
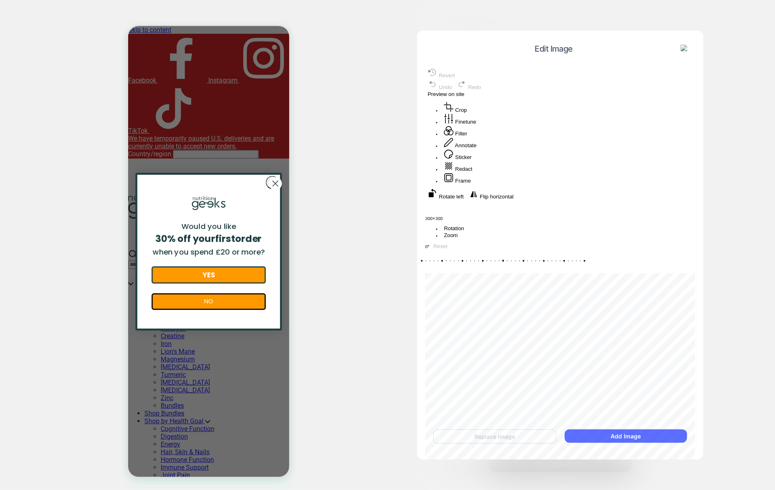
click at [609, 431] on button "Add Image" at bounding box center [626, 436] width 122 height 13
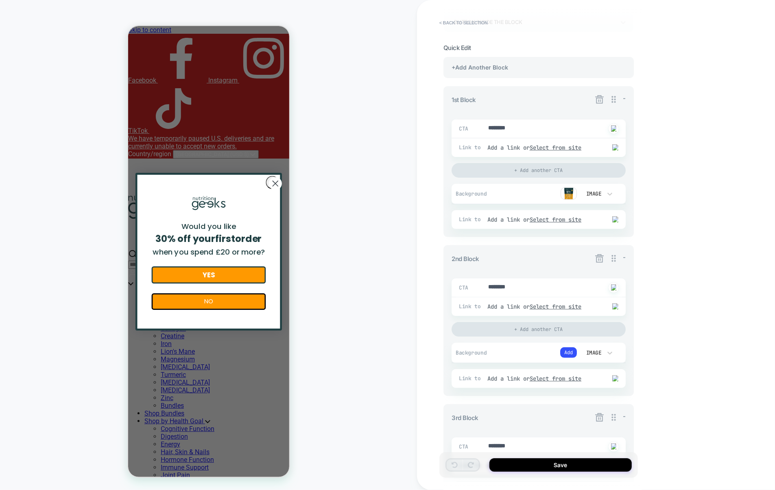
scroll to position [85, 0]
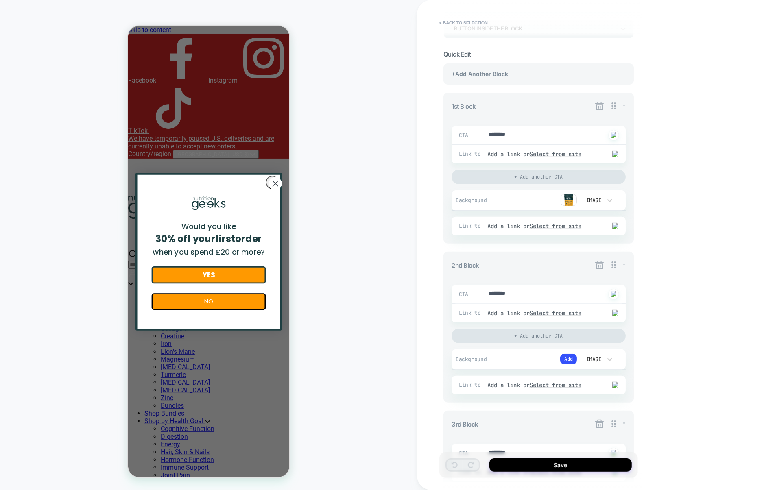
click at [485, 206] on div "Background Image" at bounding box center [539, 200] width 174 height 21
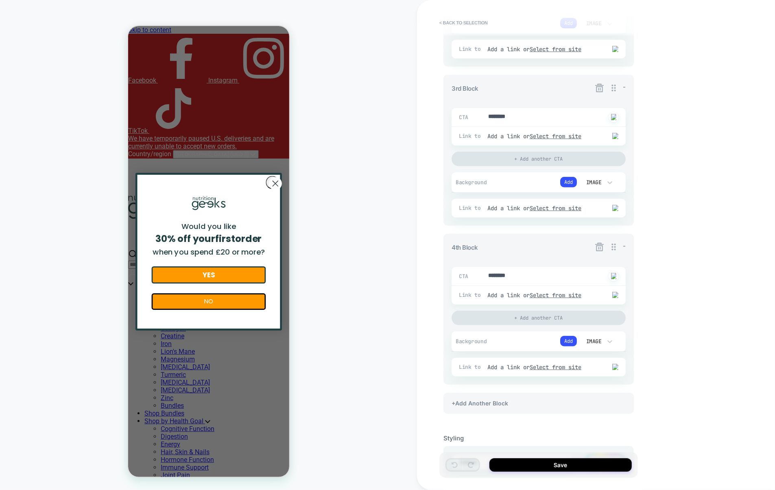
scroll to position [422, 0]
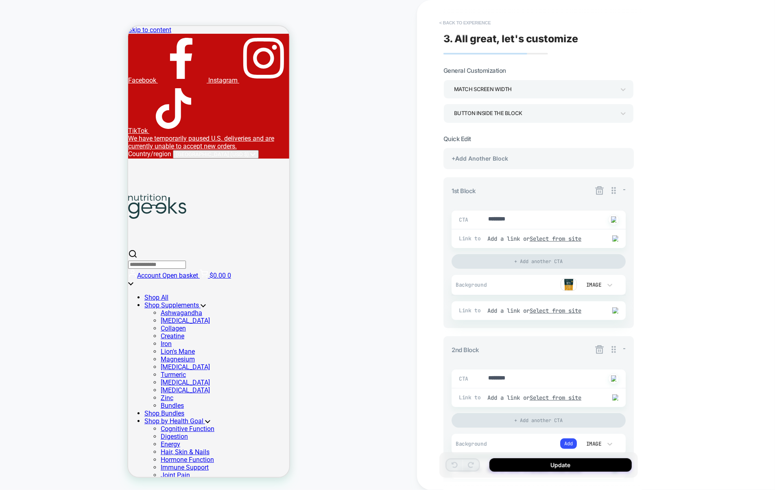
click at [478, 24] on button "< Back to experience" at bounding box center [464, 22] width 59 height 13
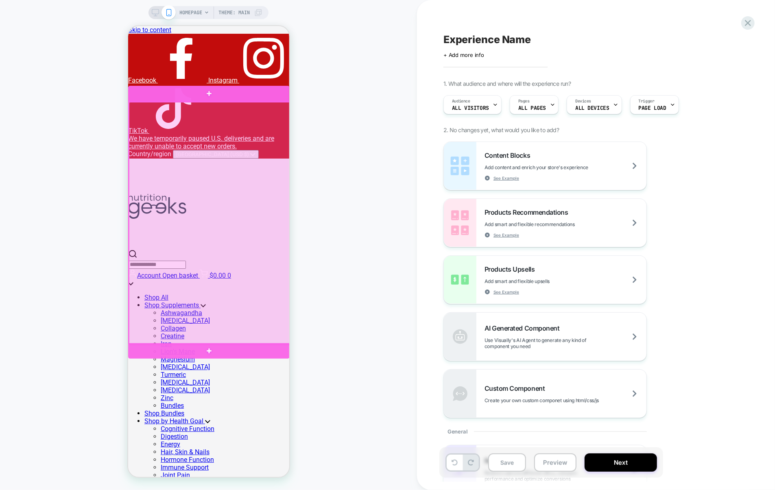
click at [256, 94] on div at bounding box center [209, 93] width 162 height 16
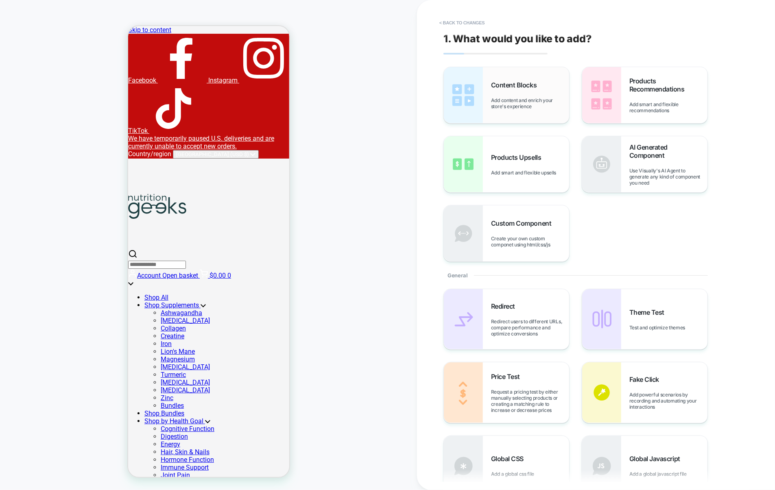
click at [544, 112] on div "Content Blocks Add content and enrich your store's experience" at bounding box center [506, 95] width 125 height 56
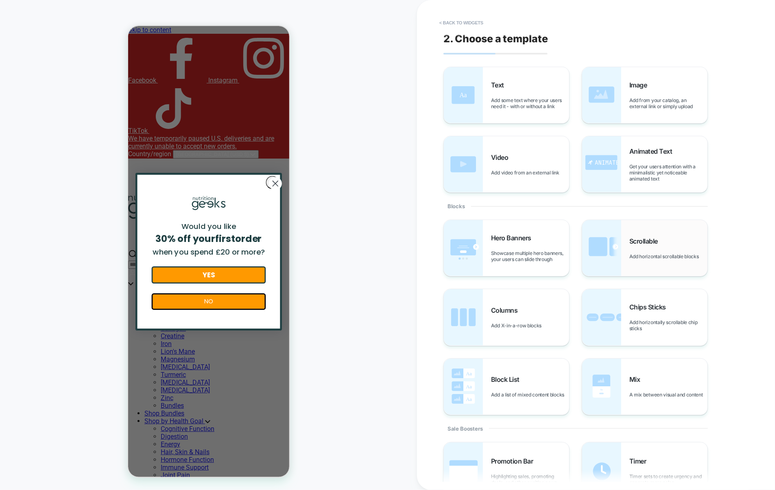
click at [601, 242] on img at bounding box center [601, 248] width 39 height 56
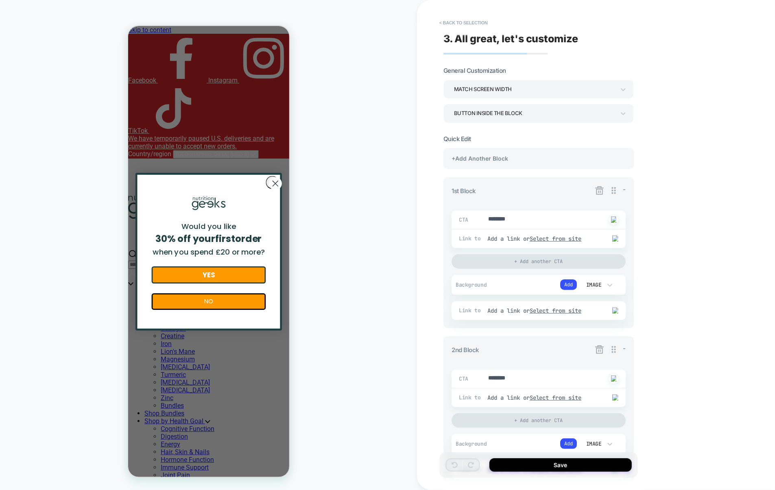
type textarea "*"
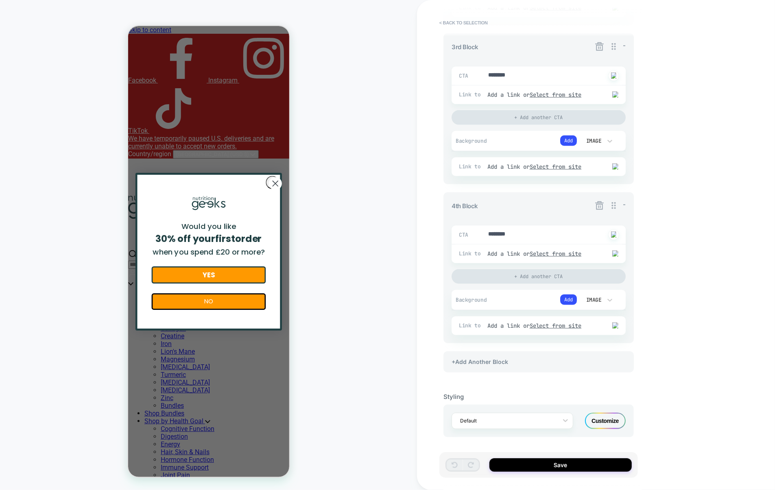
scroll to position [465, 0]
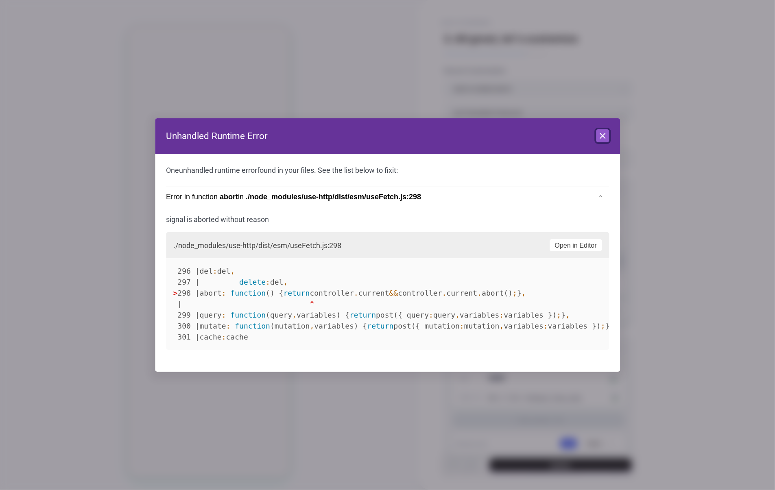
click at [599, 138] on icon at bounding box center [603, 136] width 10 height 10
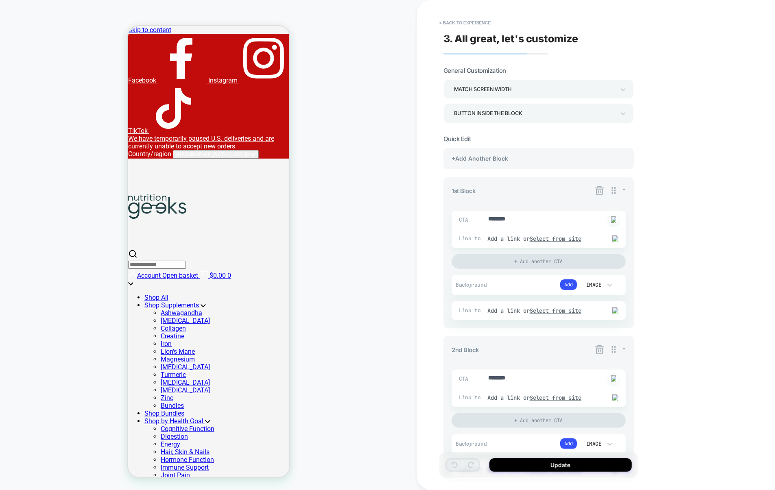
type textarea "*"
click at [473, 21] on button "< Back to experience" at bounding box center [464, 22] width 59 height 13
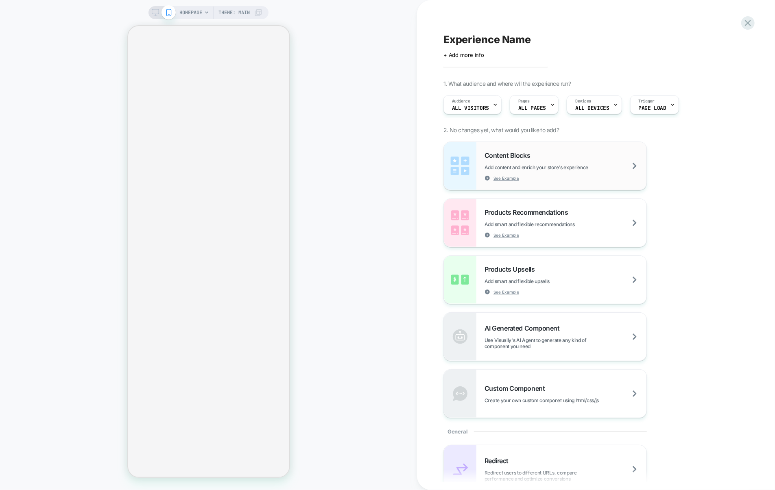
click at [586, 177] on div "Content Blocks Add content and enrich your store's experience See Example" at bounding box center [566, 166] width 162 height 30
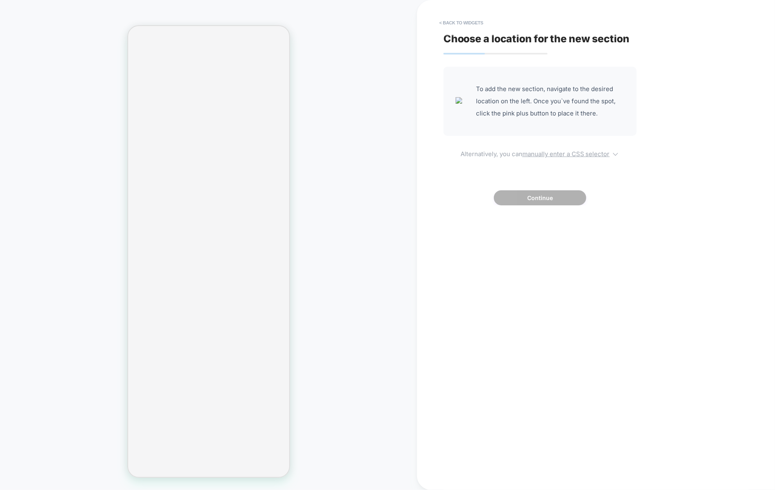
click at [568, 152] on u "manually enter a CSS selector" at bounding box center [566, 154] width 87 height 8
select select "*******"
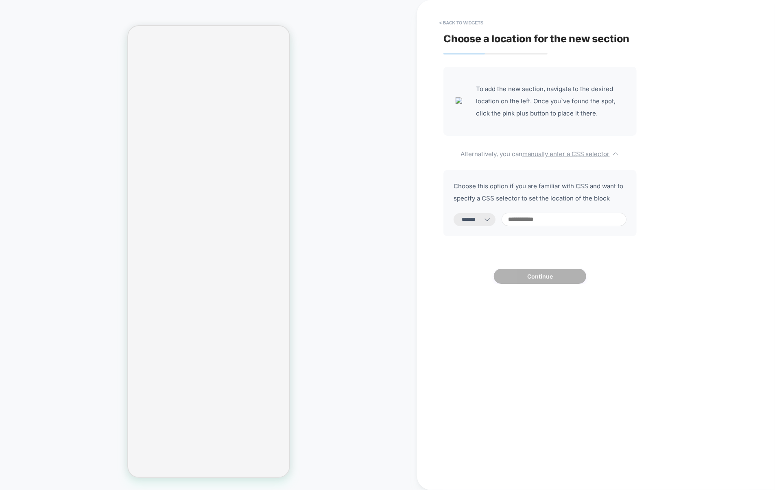
click at [553, 225] on input at bounding box center [564, 219] width 125 height 13
type input "**"
select select "*********"
type input "**"
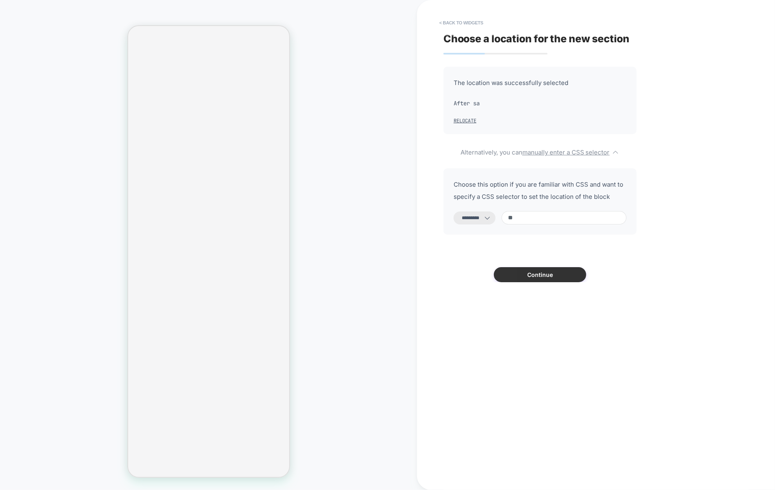
click at [545, 275] on button "Continue" at bounding box center [540, 274] width 92 height 15
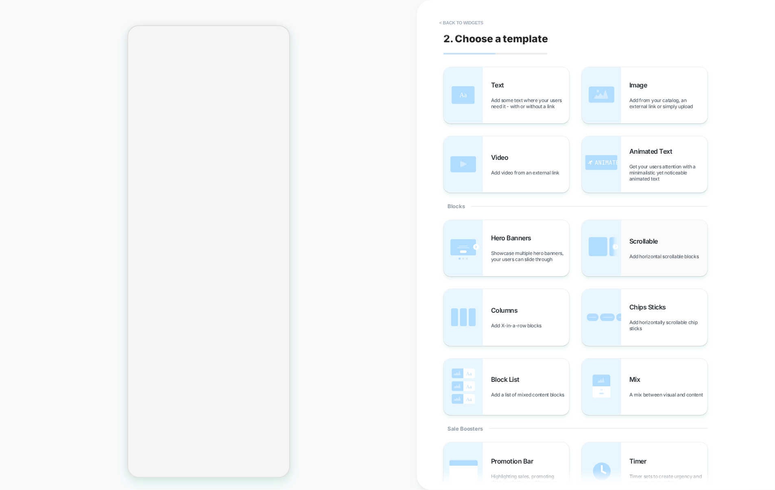
click at [595, 256] on img at bounding box center [601, 248] width 39 height 56
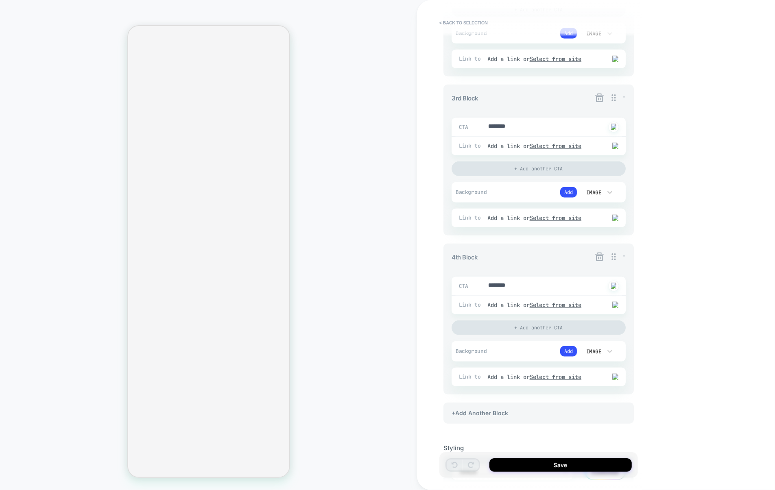
scroll to position [466, 0]
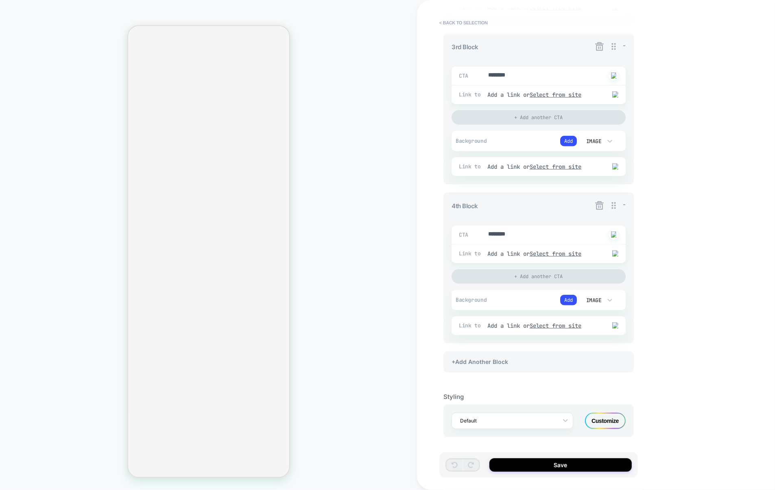
click at [593, 418] on div "Customize" at bounding box center [605, 421] width 41 height 16
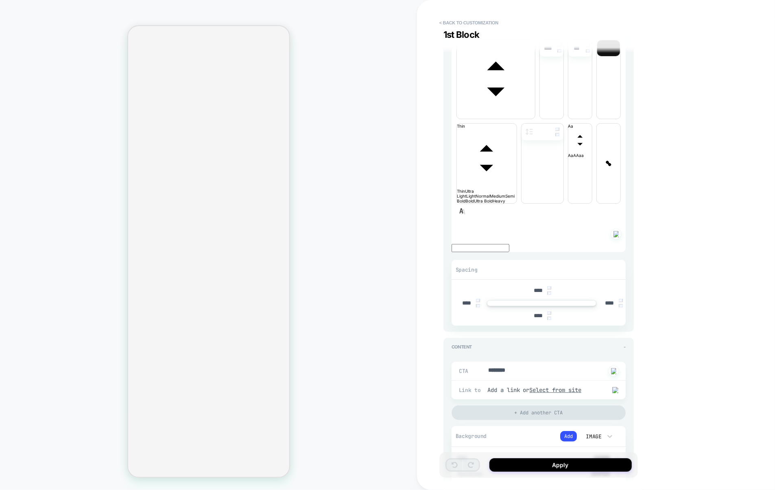
scroll to position [100, 0]
click at [485, 26] on button "< Back to customization" at bounding box center [468, 22] width 67 height 13
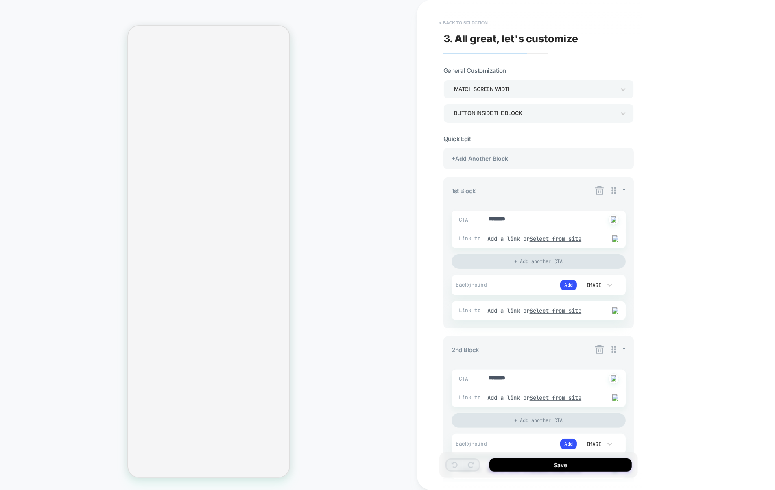
click at [479, 24] on button "< Back to selection" at bounding box center [463, 22] width 57 height 13
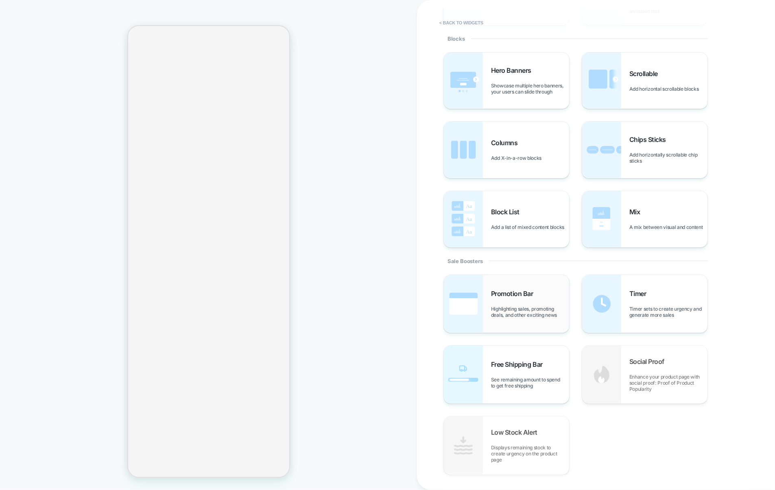
scroll to position [170, 0]
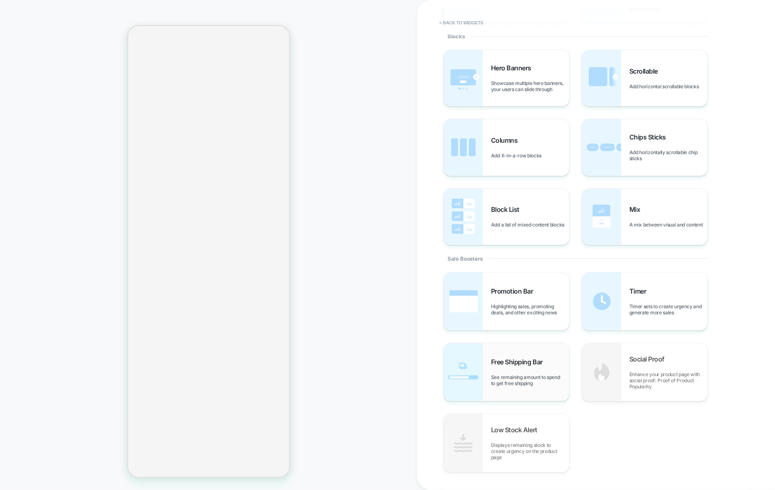
click at [540, 383] on span "See remaining amount to spend to get free shipping" at bounding box center [530, 380] width 78 height 12
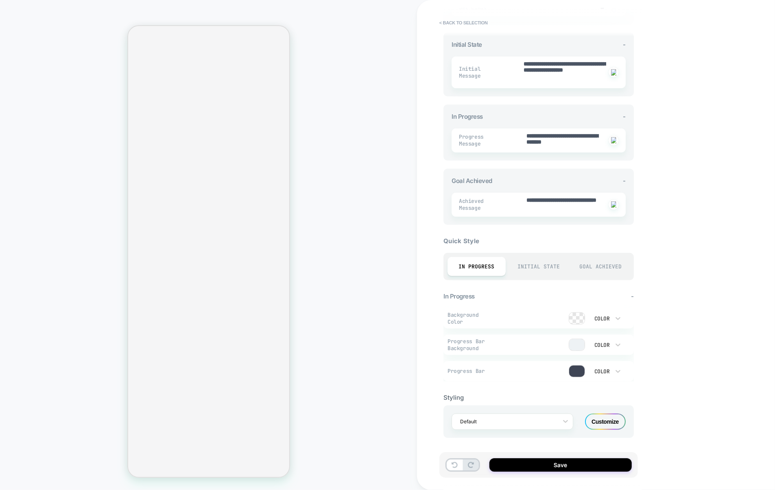
scroll to position [174, 0]
click at [634, 297] on div "**********" at bounding box center [538, 245] width 199 height 474
click at [633, 297] on span "-" at bounding box center [632, 296] width 3 height 8
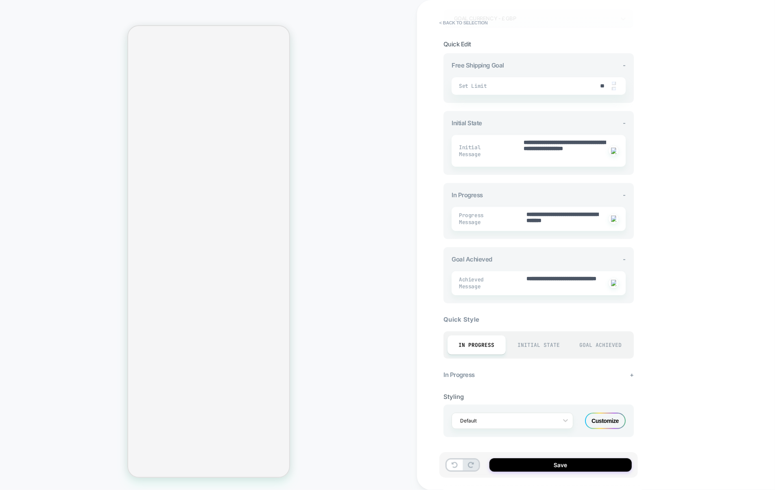
click at [633, 375] on span "+" at bounding box center [632, 375] width 4 height 8
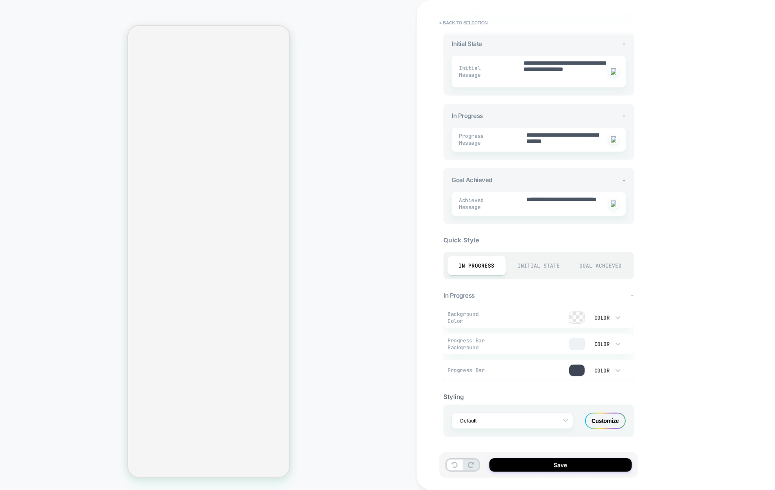
click at [523, 260] on div "Initial State" at bounding box center [539, 265] width 58 height 19
click at [572, 262] on div "Goal Achieved" at bounding box center [601, 265] width 58 height 19
click at [464, 262] on div "In Progress" at bounding box center [477, 265] width 58 height 19
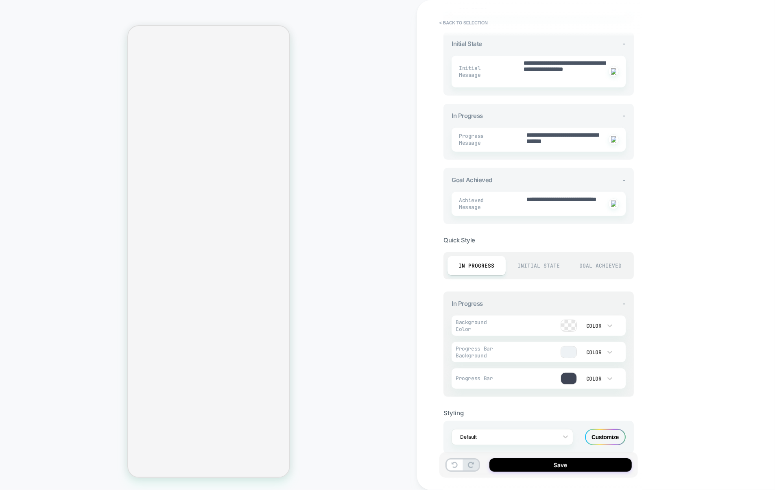
click at [542, 270] on div "Initial State" at bounding box center [539, 265] width 58 height 19
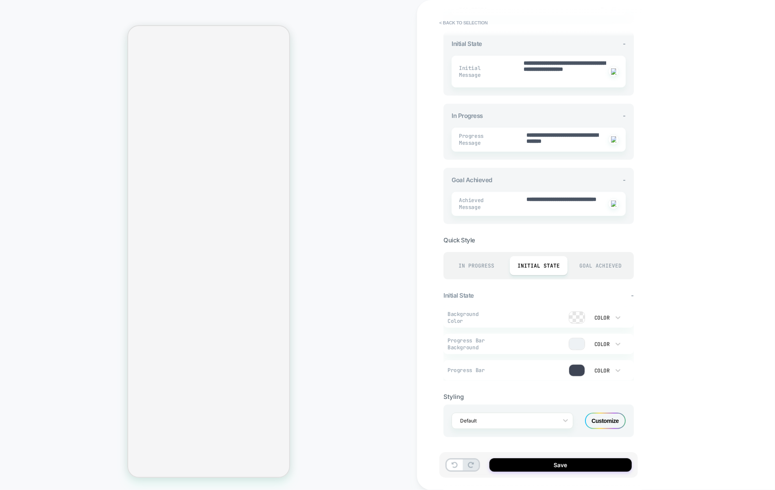
click at [489, 266] on div "In Progress" at bounding box center [477, 265] width 58 height 19
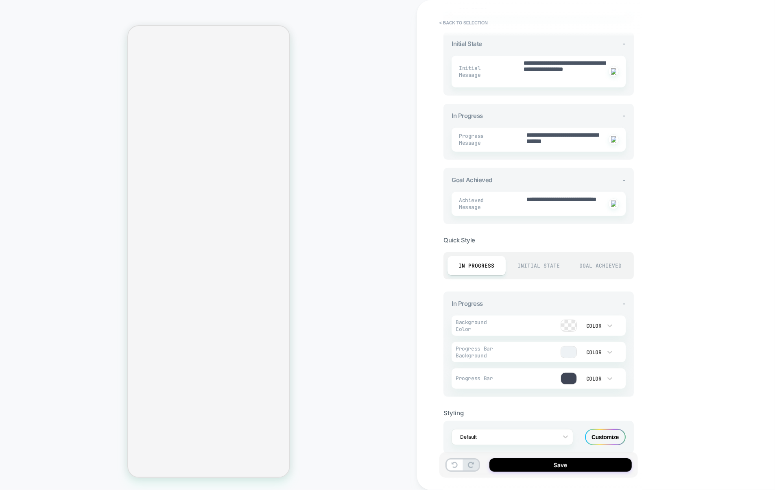
drag, startPoint x: 473, startPoint y: 25, endPoint x: 685, endPoint y: 139, distance: 240.3
click at [684, 138] on div "**********" at bounding box center [596, 245] width 358 height 490
click at [531, 265] on div "Initial State" at bounding box center [539, 265] width 58 height 19
click at [586, 265] on div "Goal Achieved" at bounding box center [601, 265] width 58 height 19
click at [468, 274] on div "In Progress" at bounding box center [477, 265] width 58 height 19
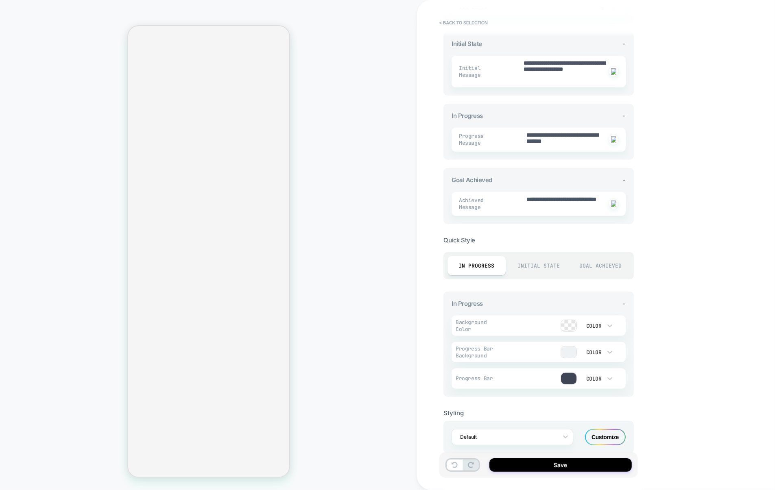
scroll to position [190, 0]
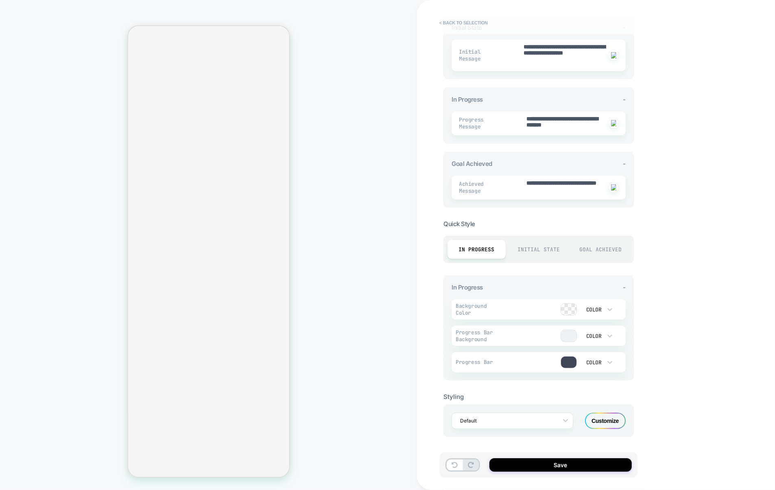
click at [502, 307] on div at bounding box center [536, 310] width 81 height 12
click at [598, 308] on div "Color" at bounding box center [593, 309] width 17 height 7
click at [598, 308] on div at bounding box center [387, 245] width 775 height 490
click at [601, 341] on div "Color" at bounding box center [597, 335] width 41 height 15
click at [601, 340] on div at bounding box center [387, 245] width 775 height 490
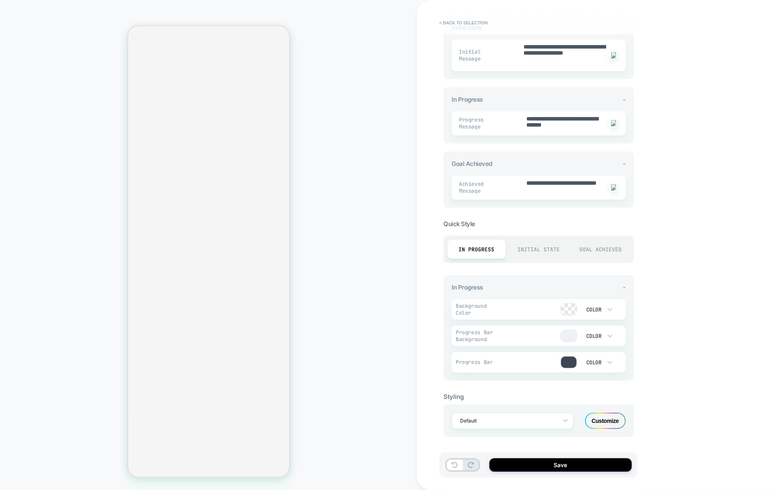
click at [595, 368] on div "Color" at bounding box center [597, 362] width 41 height 15
click at [595, 366] on div at bounding box center [387, 245] width 775 height 490
drag, startPoint x: 487, startPoint y: 356, endPoint x: 494, endPoint y: 264, distance: 92.3
click at [492, 274] on div "Quick Style In Progress Initial State Goal Achieved In Progress - Background Co…" at bounding box center [539, 298] width 190 height 165
click at [607, 418] on div "Customize" at bounding box center [605, 421] width 41 height 16
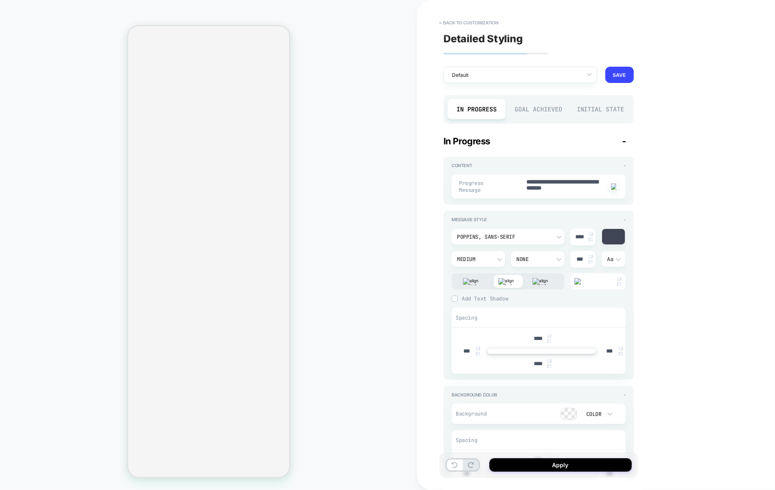
click at [541, 115] on div "Goal Achieved" at bounding box center [539, 109] width 58 height 20
click at [489, 113] on div "In Progress" at bounding box center [477, 109] width 58 height 20
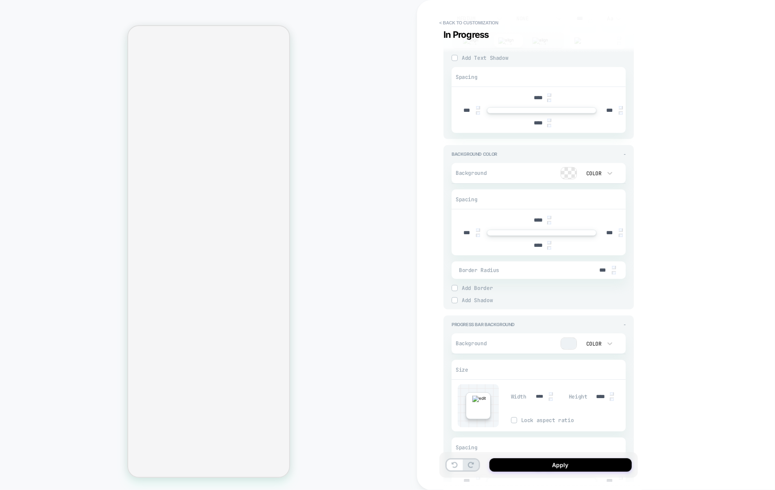
scroll to position [0, 0]
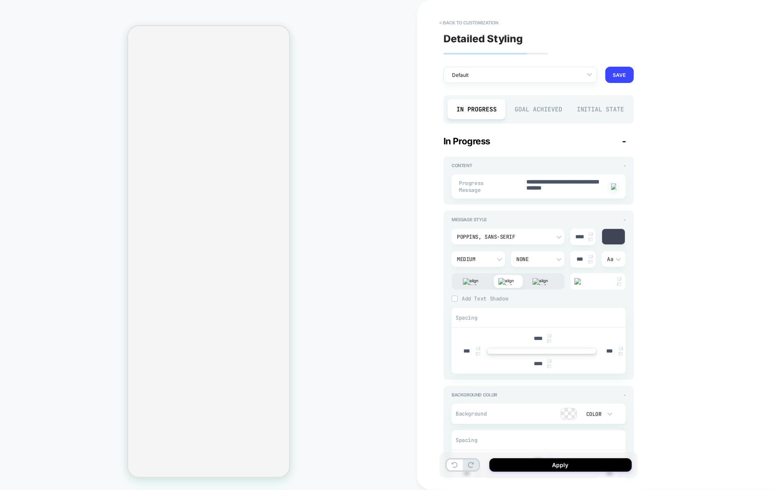
click at [540, 107] on div "Goal Achieved" at bounding box center [539, 109] width 58 height 20
click at [609, 108] on div "Initial State" at bounding box center [601, 109] width 58 height 20
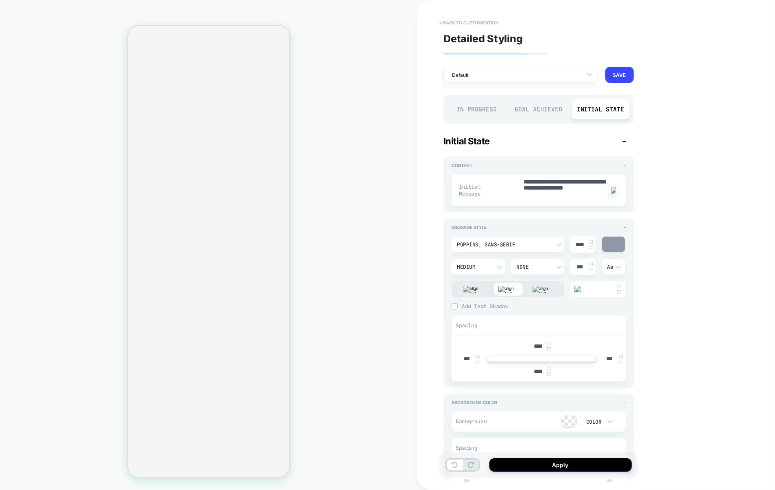
click at [487, 21] on button "< Back to customization" at bounding box center [468, 22] width 67 height 13
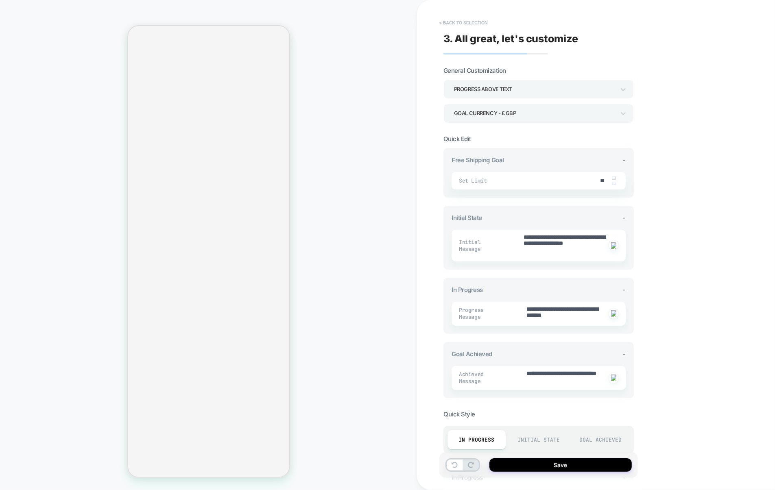
click at [482, 25] on button "< Back to selection" at bounding box center [463, 22] width 57 height 13
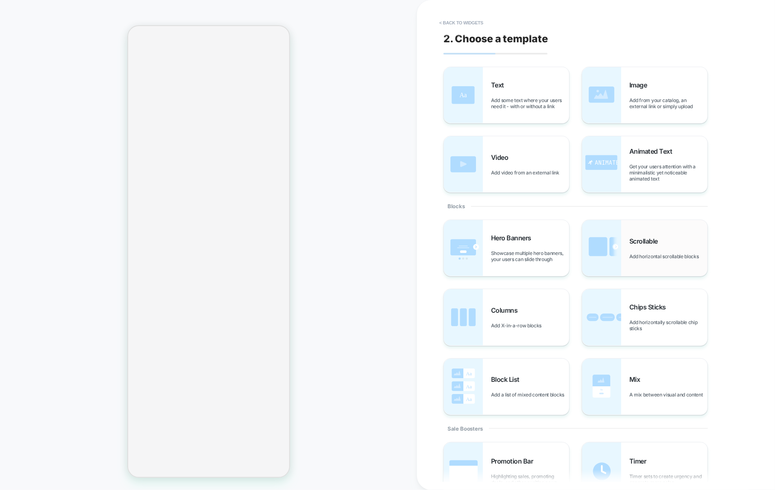
click at [635, 233] on div "Scrollable Add horizontal scrollable blocks" at bounding box center [644, 248] width 125 height 56
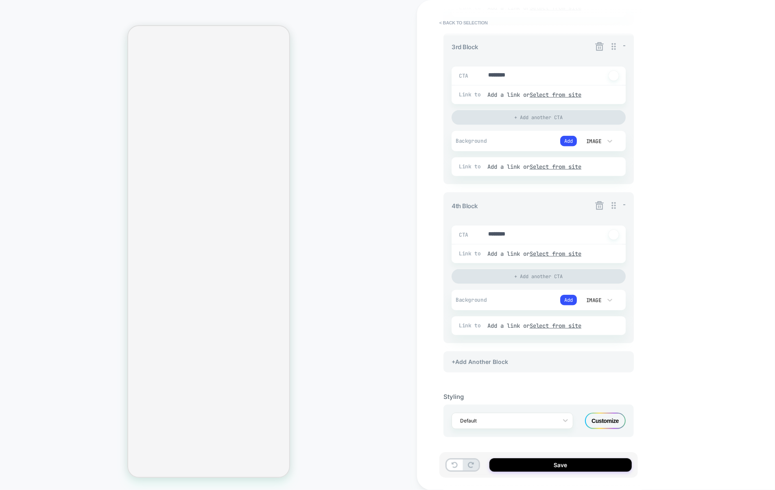
scroll to position [458, 0]
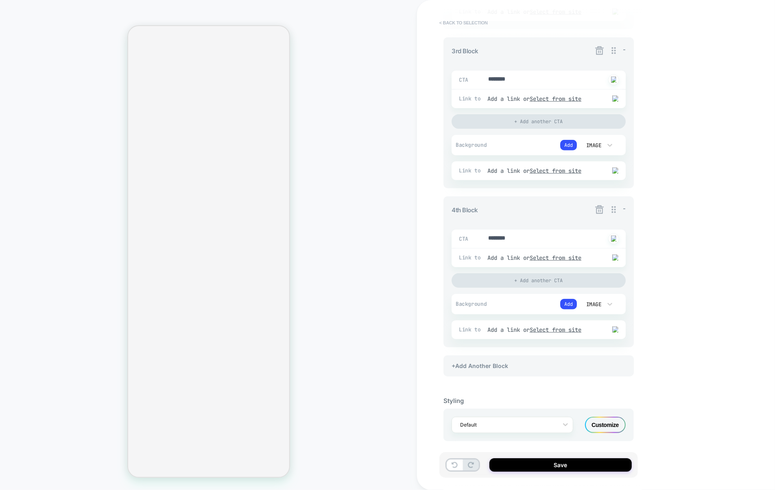
click at [479, 20] on button "< Back to selection" at bounding box center [463, 22] width 57 height 13
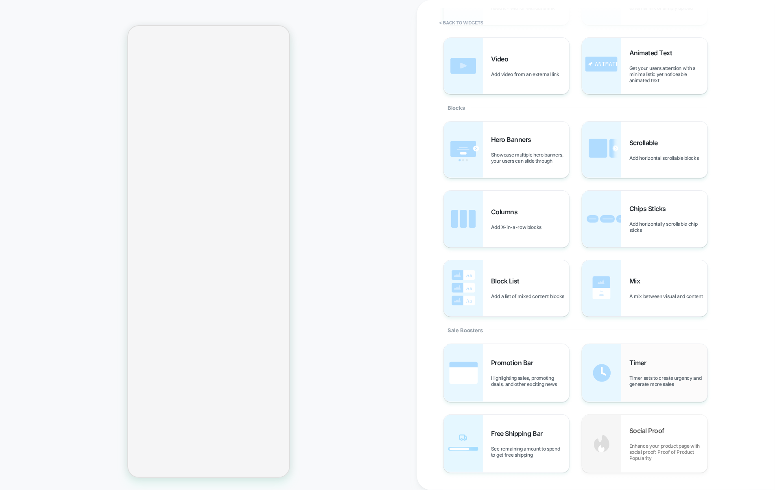
scroll to position [92, 0]
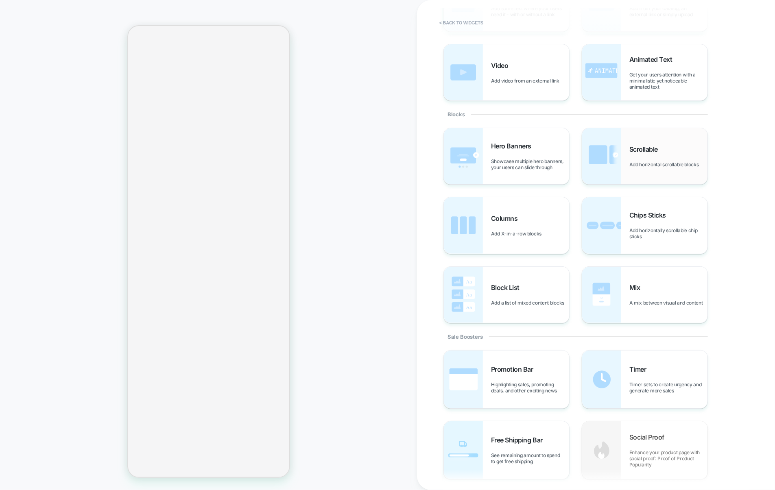
click at [617, 163] on img at bounding box center [601, 156] width 39 height 56
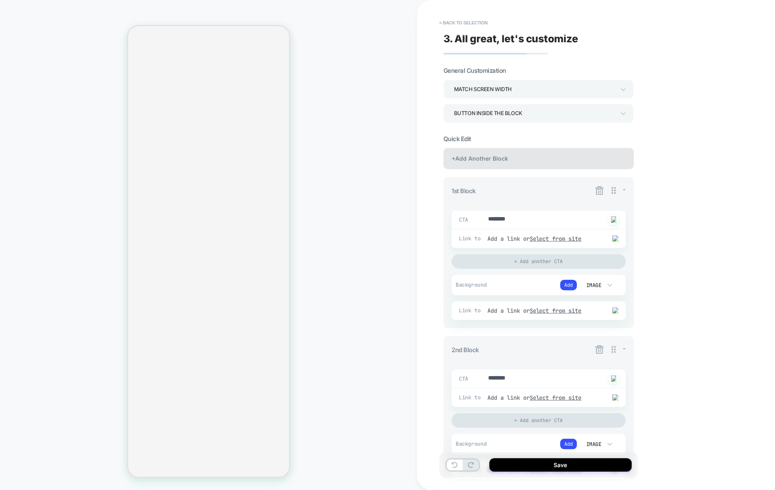
click at [521, 155] on div "+Add Another Block" at bounding box center [539, 158] width 190 height 21
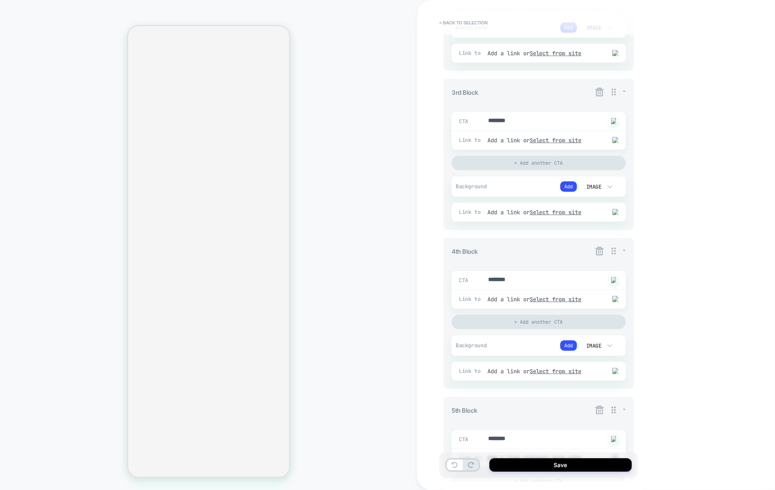
scroll to position [627, 0]
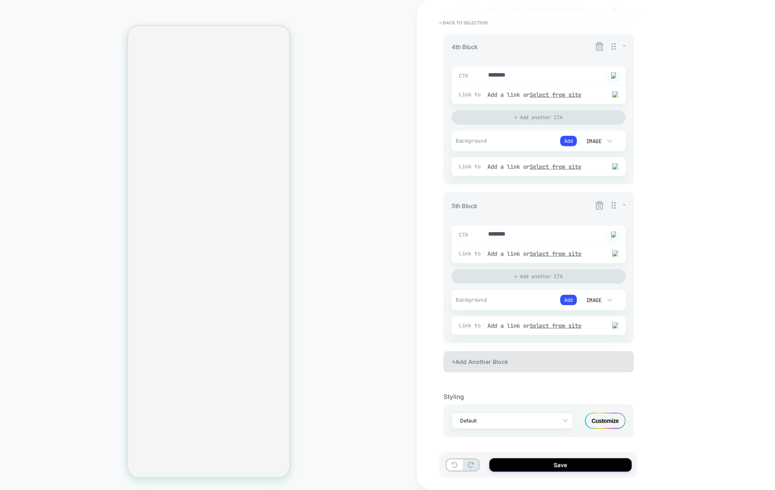
click at [489, 356] on div "+Add Another Block" at bounding box center [539, 362] width 190 height 21
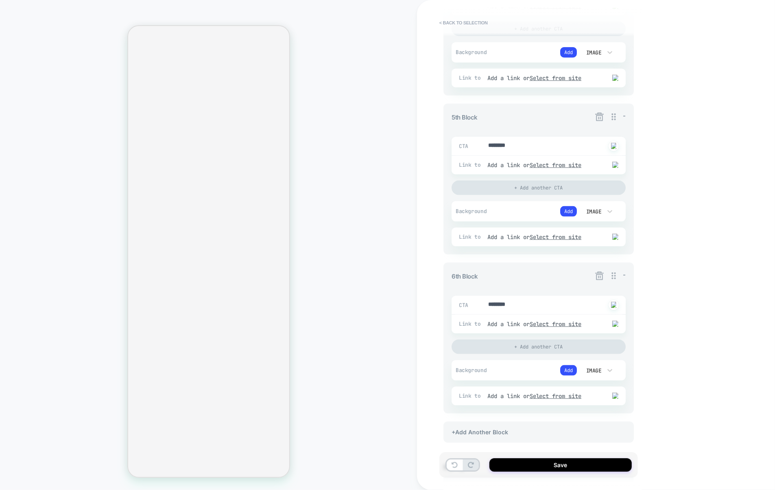
scroll to position [787, 0]
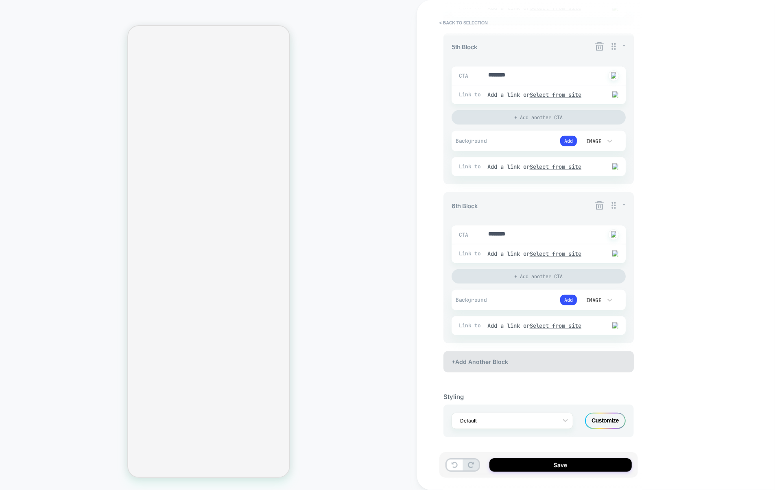
click at [502, 369] on div "+Add Another Block" at bounding box center [539, 362] width 190 height 21
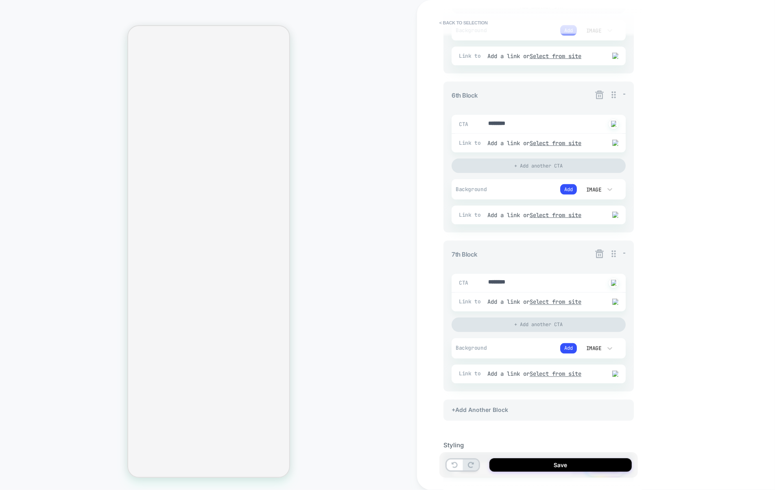
scroll to position [889, 0]
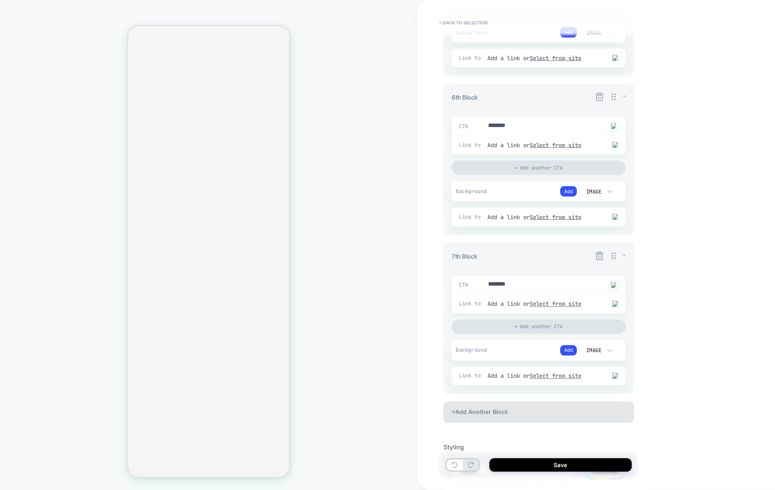
click at [495, 419] on div "+Add Another Block" at bounding box center [539, 412] width 190 height 21
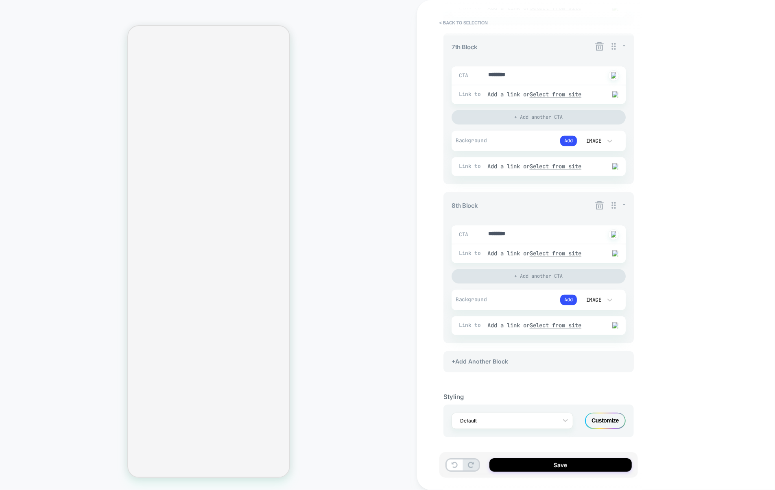
scroll to position [1107, 0]
click at [504, 366] on div "+Add Another Block" at bounding box center [539, 362] width 190 height 21
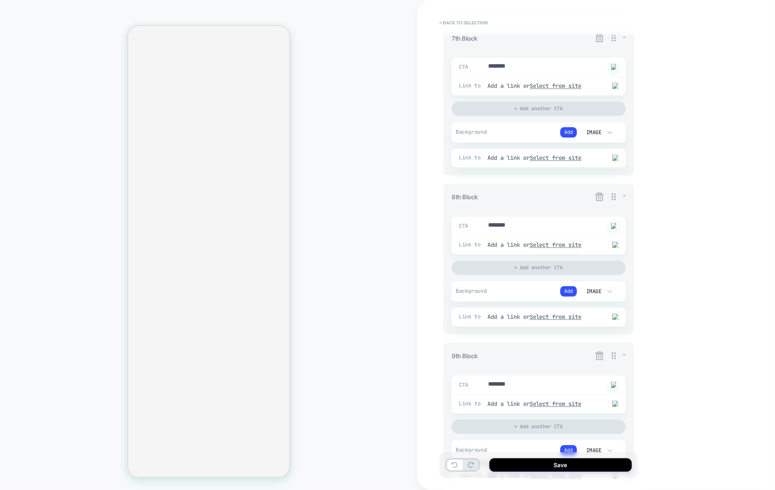
scroll to position [1267, 0]
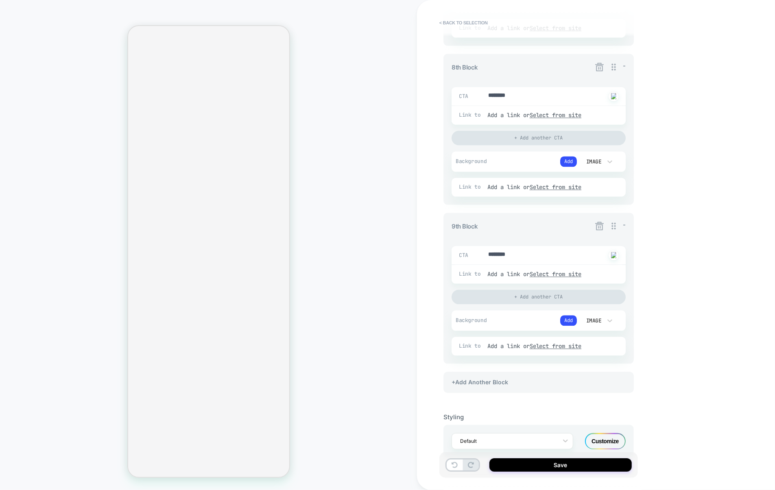
type textarea "*"
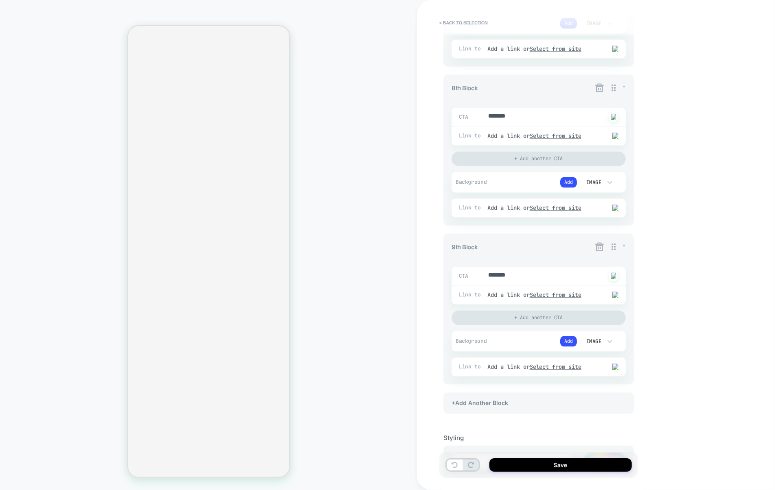
scroll to position [1214, 0]
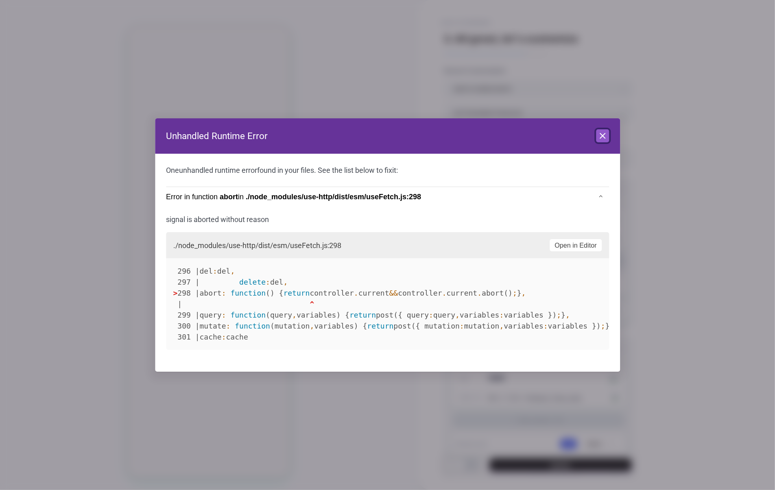
click at [606, 136] on icon at bounding box center [603, 136] width 10 height 10
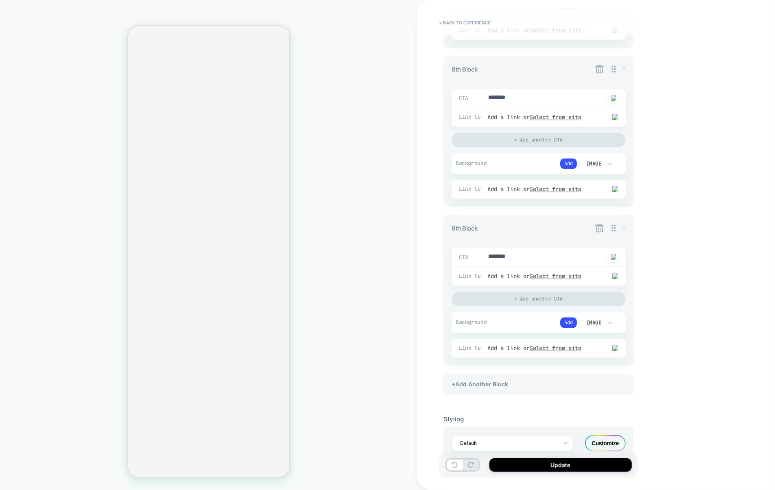
scroll to position [1192, 0]
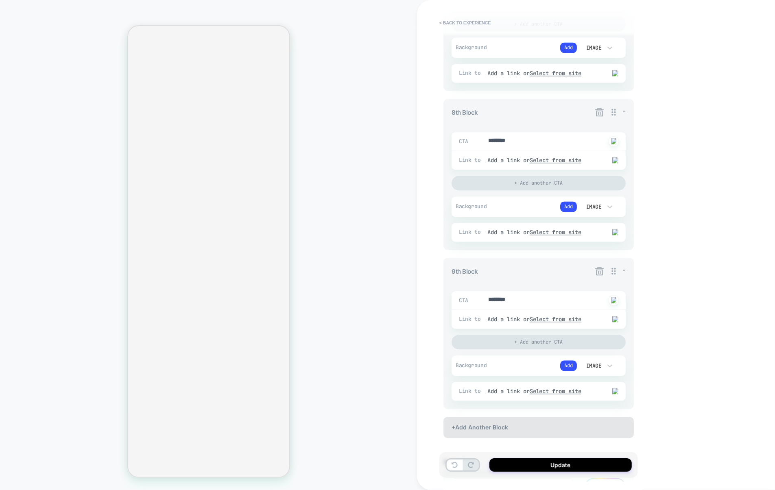
click at [483, 432] on div "+Add Another Block" at bounding box center [539, 427] width 190 height 21
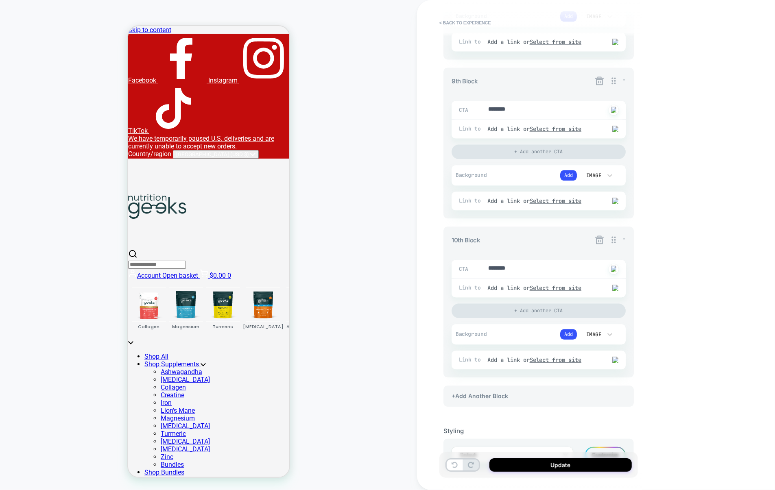
scroll to position [1428, 0]
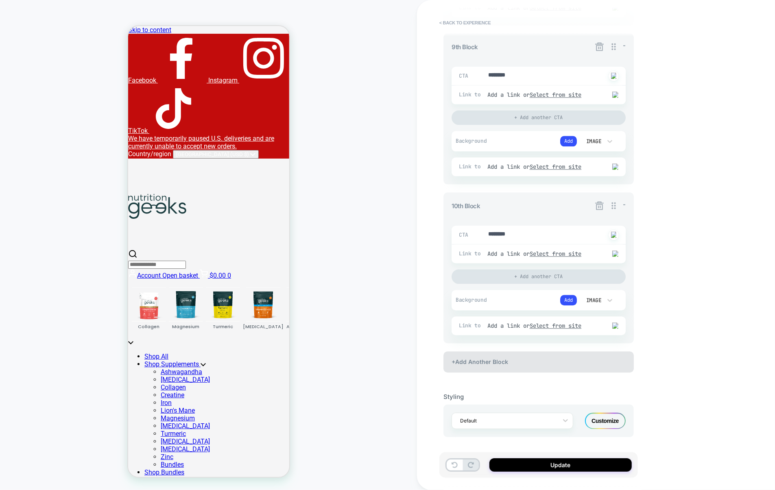
click at [502, 361] on div "+Add Another Block" at bounding box center [539, 362] width 190 height 21
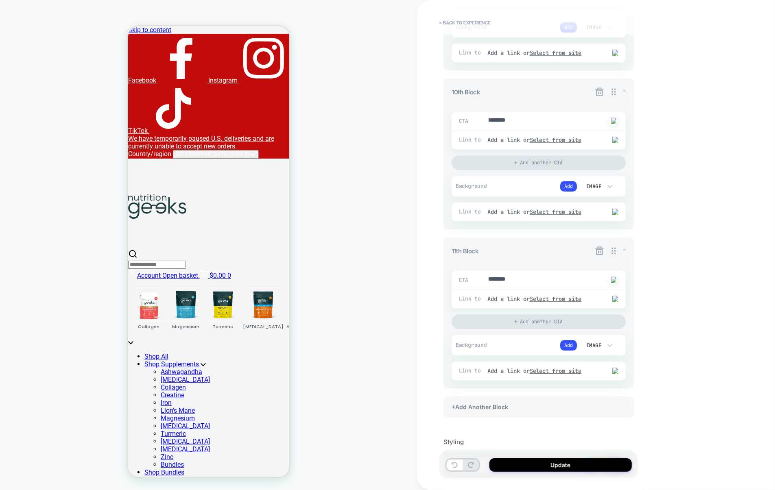
scroll to position [1543, 0]
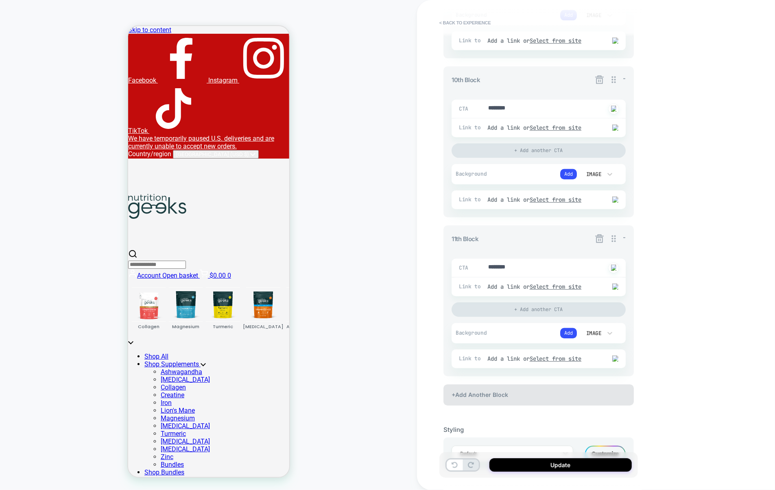
click at [479, 406] on div "+Add Another Block" at bounding box center [539, 395] width 190 height 21
click at [479, 404] on div "+Add Another Block" at bounding box center [539, 393] width 190 height 21
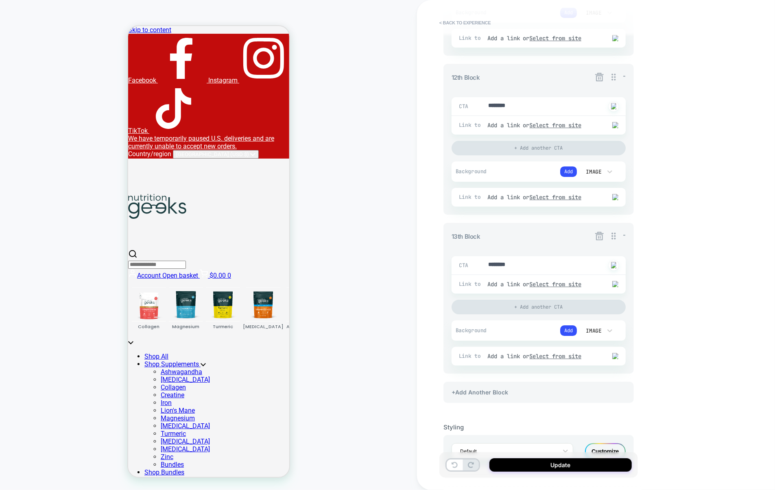
click at [479, 403] on div "+Add Another Block" at bounding box center [539, 392] width 190 height 21
type textarea "*"
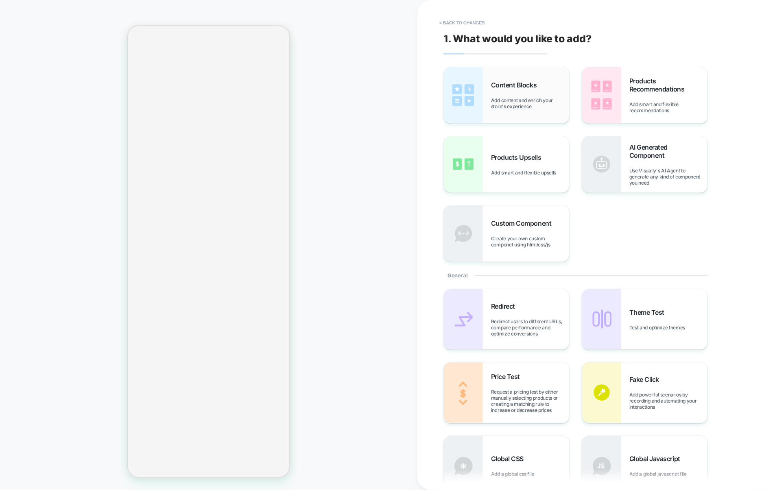
click at [536, 108] on span "Add content and enrich your store's experience" at bounding box center [530, 103] width 78 height 12
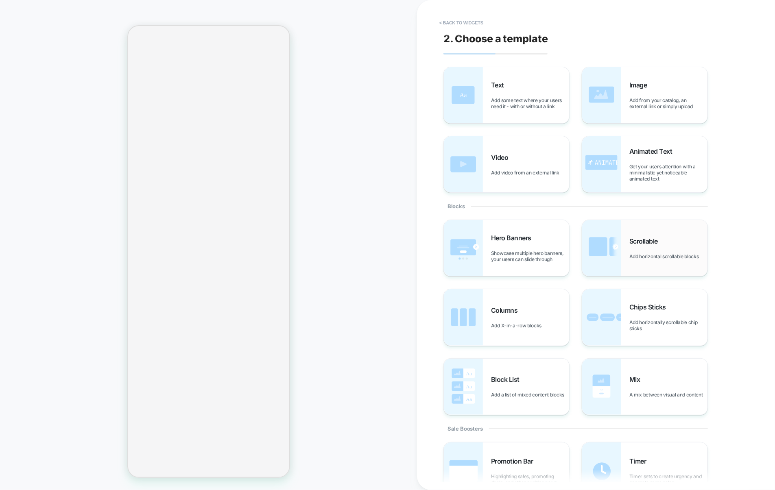
click at [616, 242] on img at bounding box center [601, 248] width 39 height 56
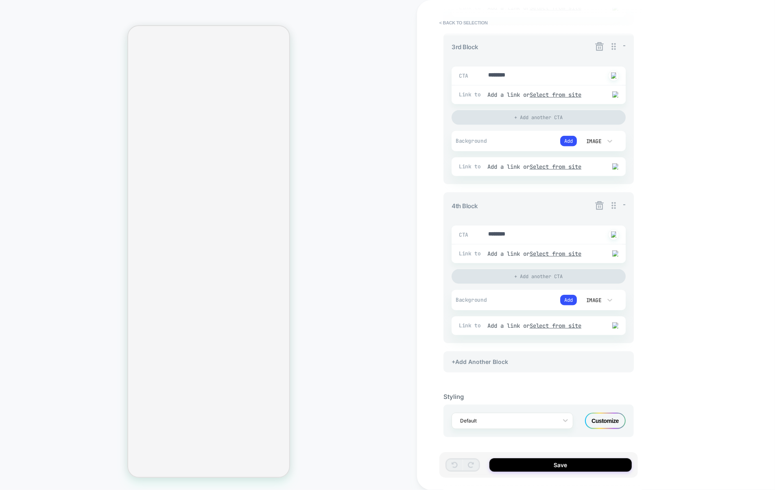
scroll to position [431, 0]
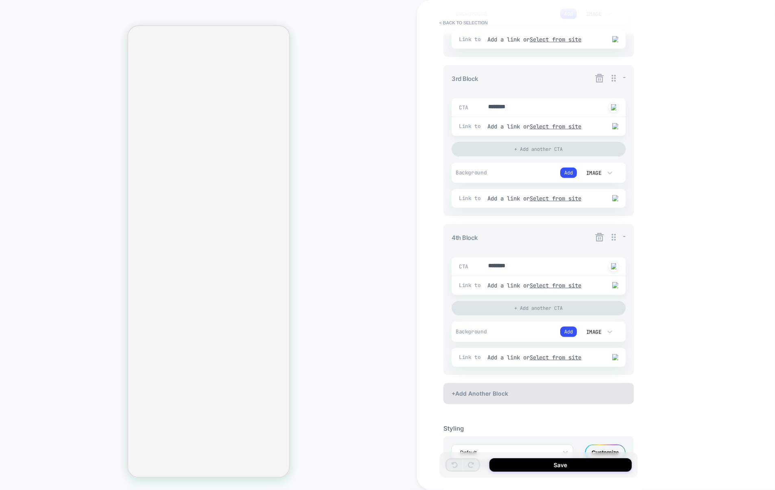
click at [518, 404] on div "+Add Another Block" at bounding box center [539, 393] width 190 height 21
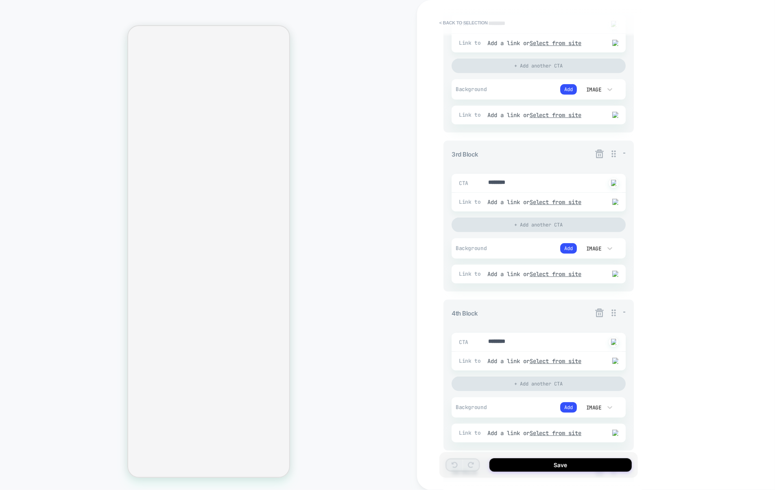
scroll to position [627, 0]
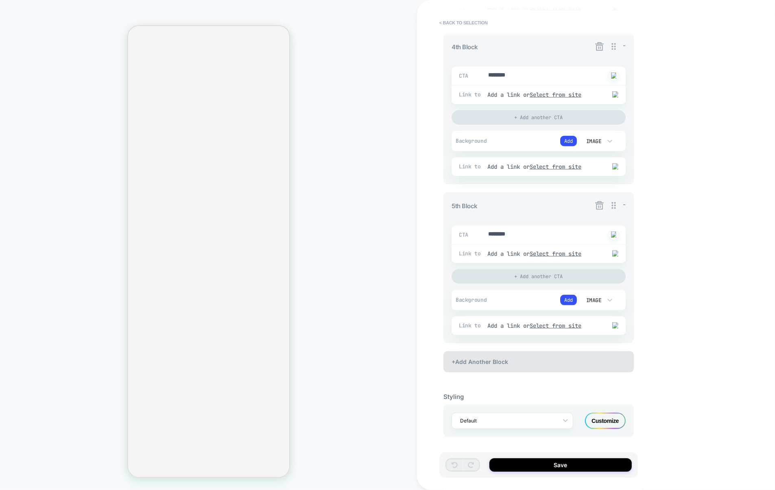
click at [510, 368] on div "+Add Another Block" at bounding box center [539, 362] width 190 height 21
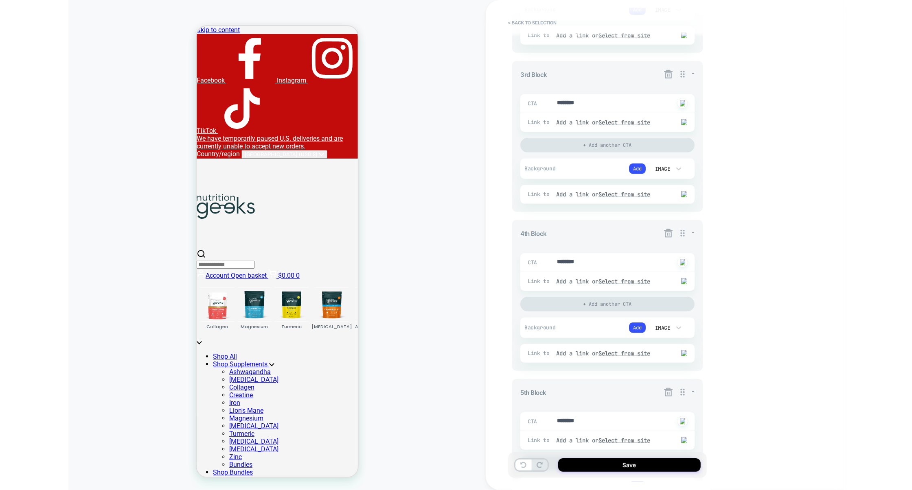
scroll to position [0, 0]
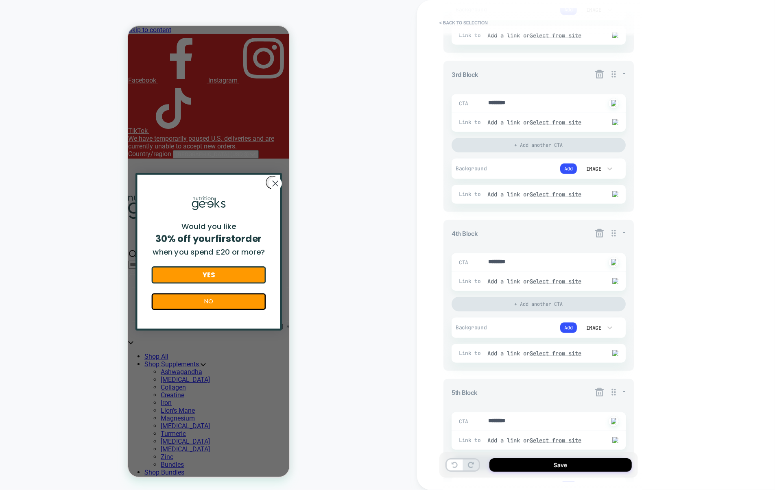
click at [595, 236] on icon at bounding box center [600, 233] width 10 height 10
click at [641, 225] on div "3. All great, let's customize General Customization Match Screen Width Button i…" at bounding box center [543, 245] width 199 height 490
type textarea "*"
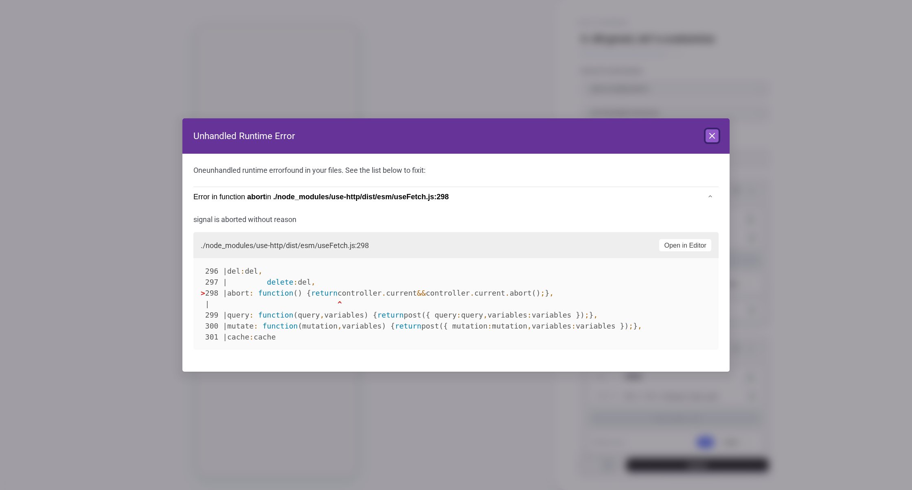
click at [706, 136] on button "Close" at bounding box center [711, 135] width 13 height 13
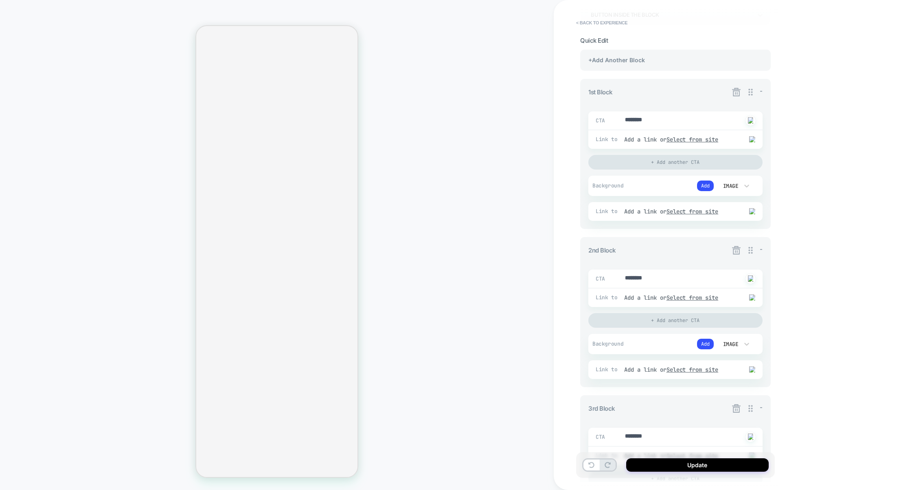
scroll to position [101, 0]
click at [734, 251] on icon at bounding box center [736, 248] width 10 height 10
click at [735, 251] on icon at bounding box center [736, 248] width 10 height 10
click at [711, 251] on div "2nd Block -" at bounding box center [675, 248] width 174 height 10
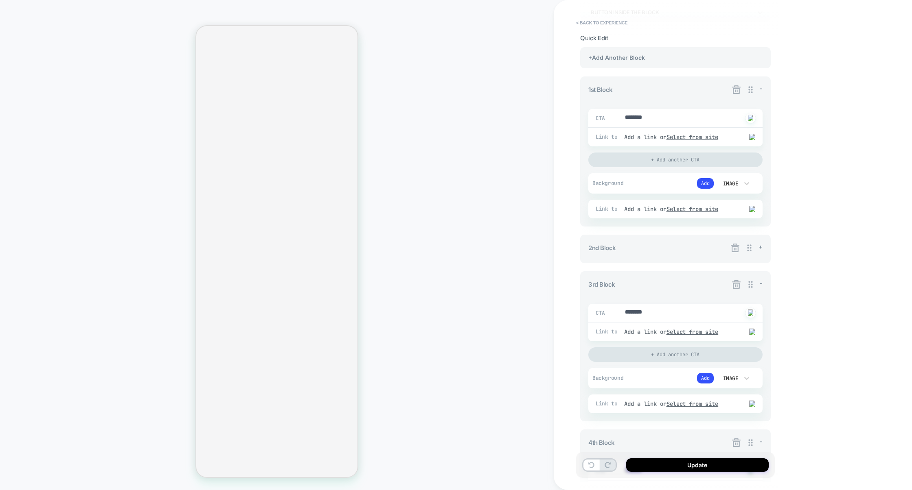
click at [711, 251] on div "2nd Block +" at bounding box center [675, 248] width 174 height 10
type textarea "*"
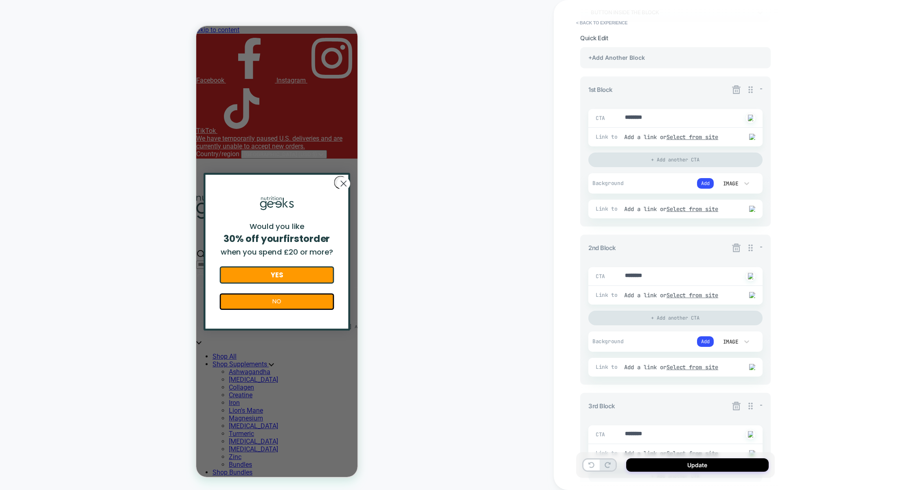
scroll to position [0, 0]
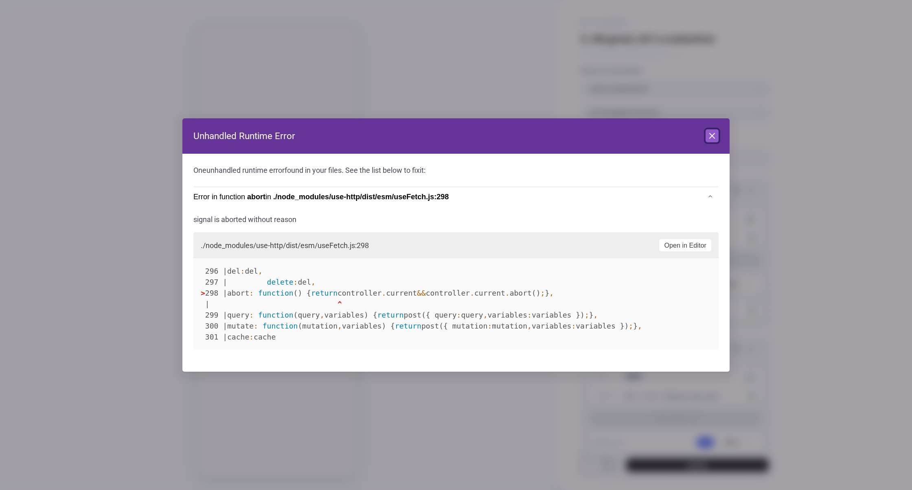
click at [710, 138] on icon at bounding box center [711, 135] width 5 height 5
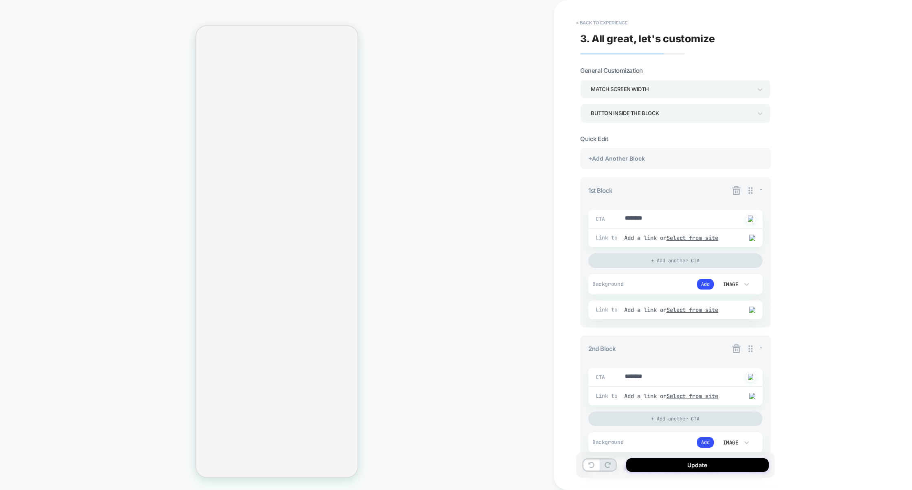
click at [736, 192] on icon at bounding box center [736, 190] width 9 height 9
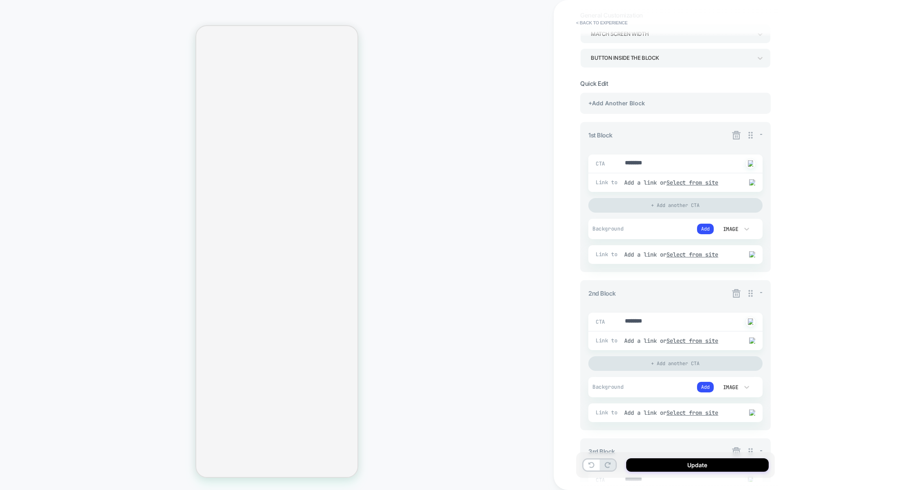
scroll to position [75, 0]
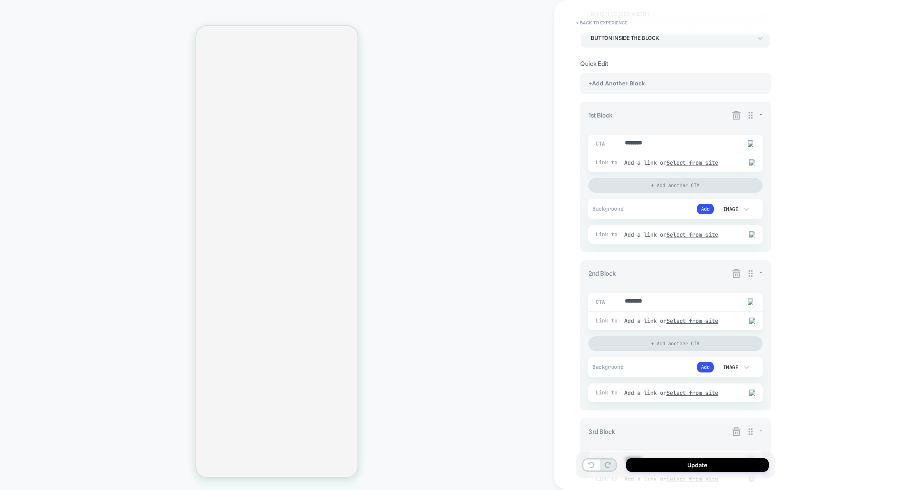
click at [736, 274] on icon at bounding box center [736, 274] width 10 height 10
click at [736, 118] on icon at bounding box center [736, 115] width 10 height 10
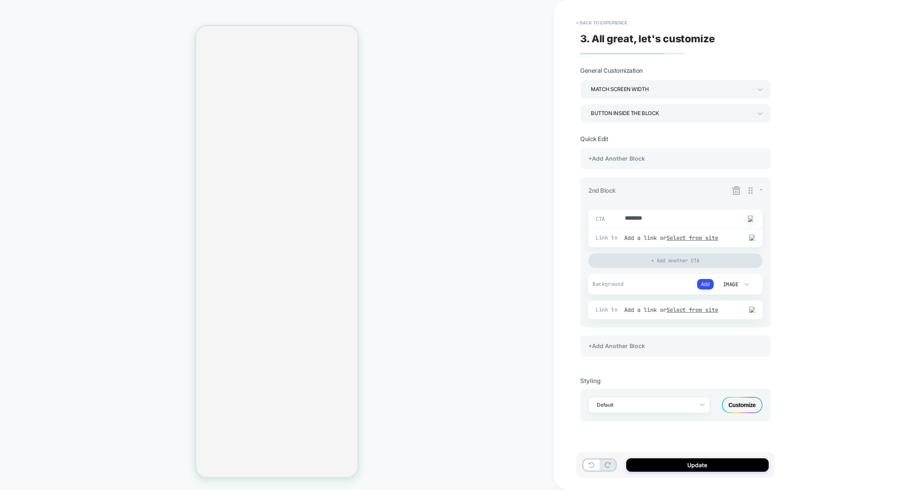
scroll to position [0, 0]
click at [738, 194] on icon at bounding box center [736, 191] width 10 height 10
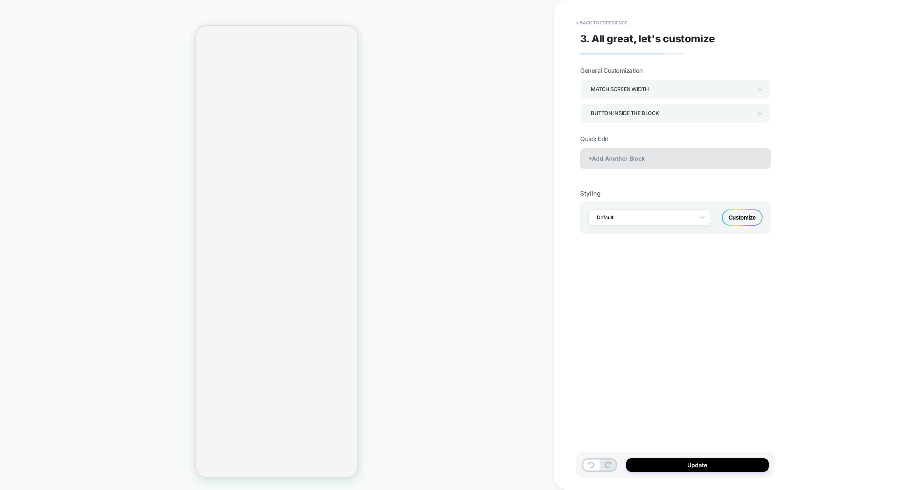
click at [638, 163] on div "+Add Another Block" at bounding box center [675, 158] width 190 height 21
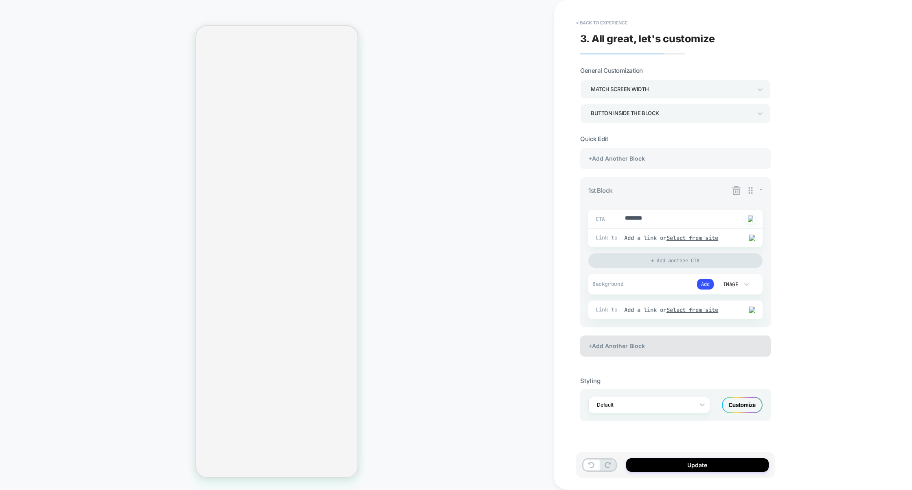
click at [620, 337] on div "+Add Another Block" at bounding box center [675, 346] width 190 height 21
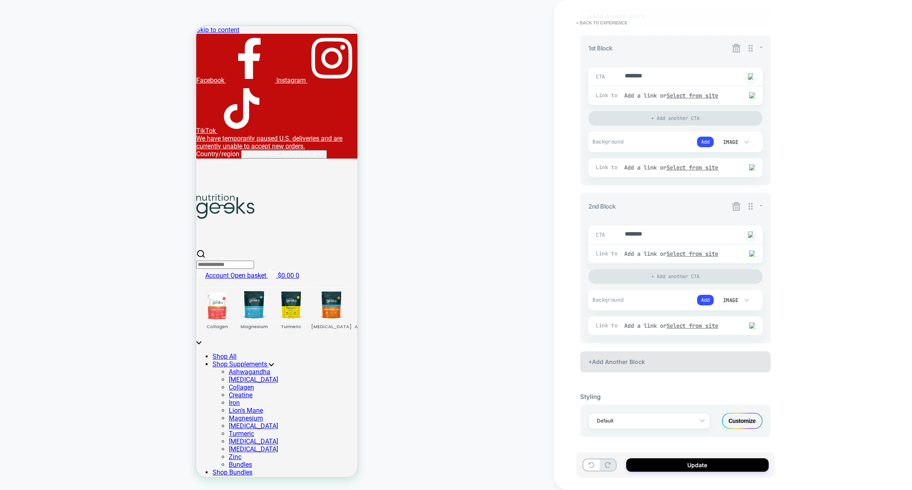
click at [614, 363] on div "+Add Another Block" at bounding box center [675, 362] width 190 height 21
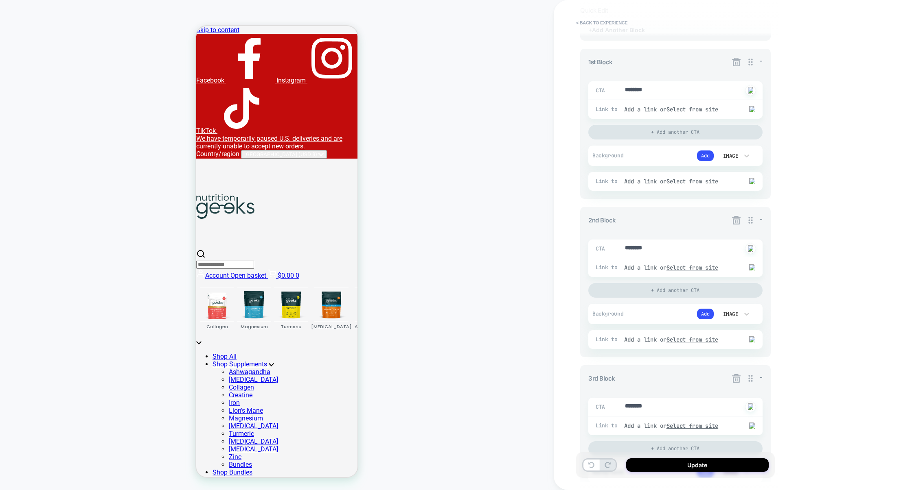
scroll to position [129, 0]
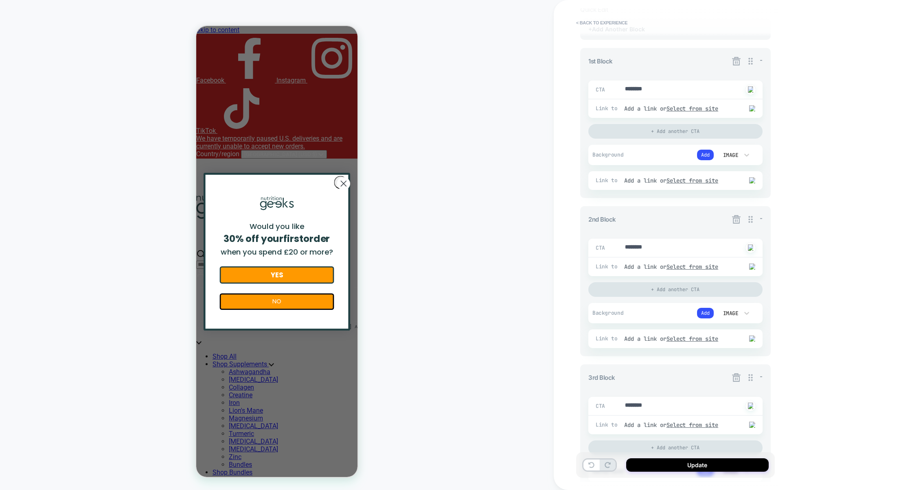
click at [791, 207] on div "< Back to experience 3. All great, let's customize General Customization Match …" at bounding box center [732, 245] width 358 height 490
click at [736, 221] on icon at bounding box center [736, 219] width 10 height 10
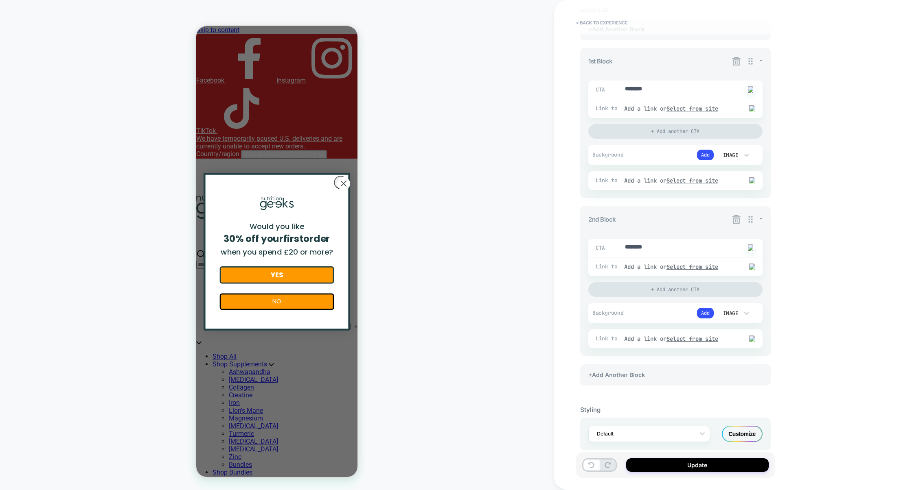
click at [736, 221] on icon at bounding box center [736, 219] width 10 height 10
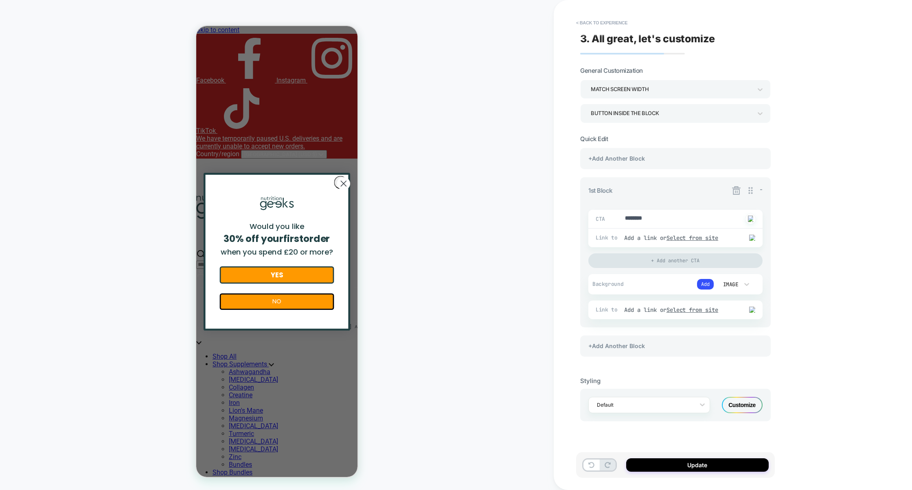
scroll to position [0, 0]
click at [659, 353] on div "+Add Another Block" at bounding box center [675, 346] width 190 height 21
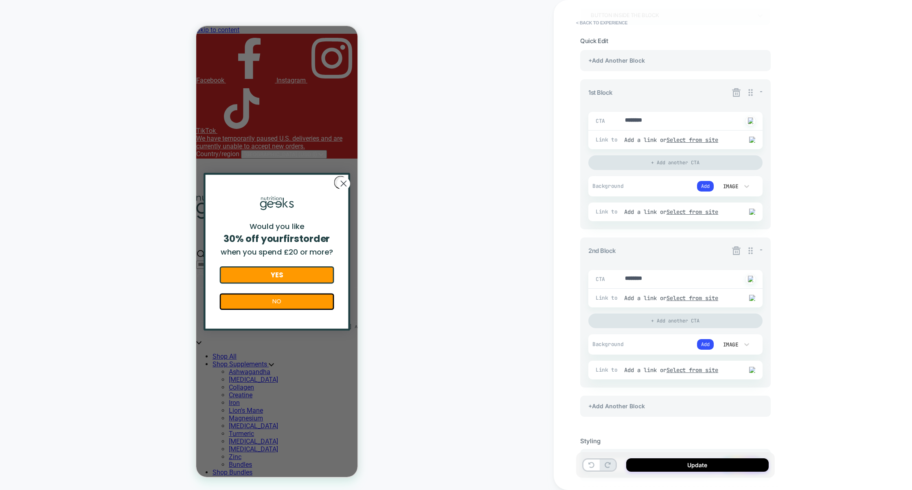
scroll to position [99, 0]
click at [648, 407] on div "+Add Another Block" at bounding box center [675, 405] width 190 height 21
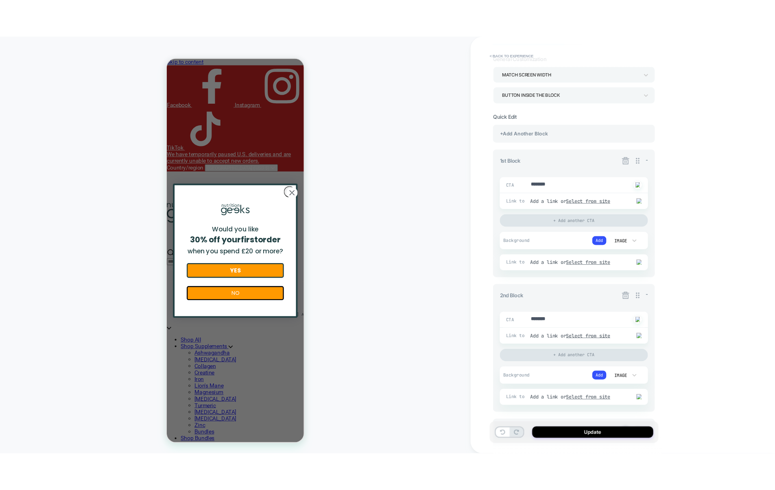
scroll to position [43, 0]
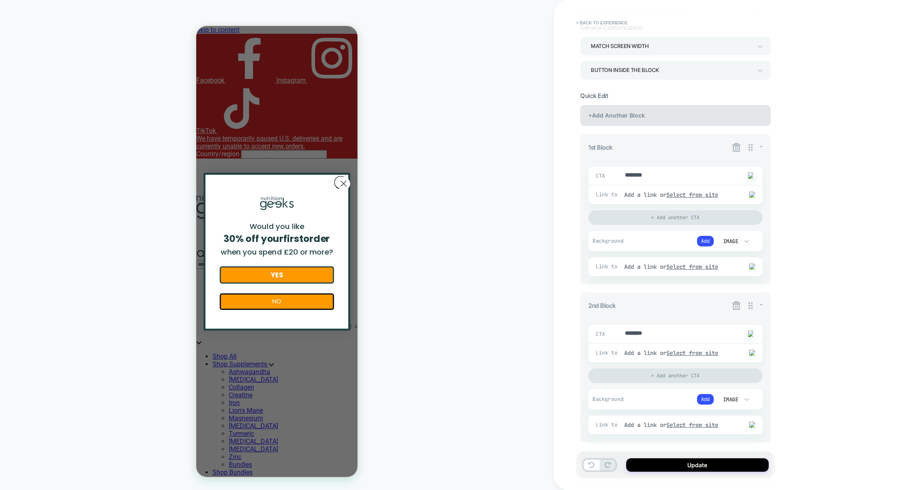
click at [657, 114] on div "+Add Another Block" at bounding box center [675, 115] width 190 height 21
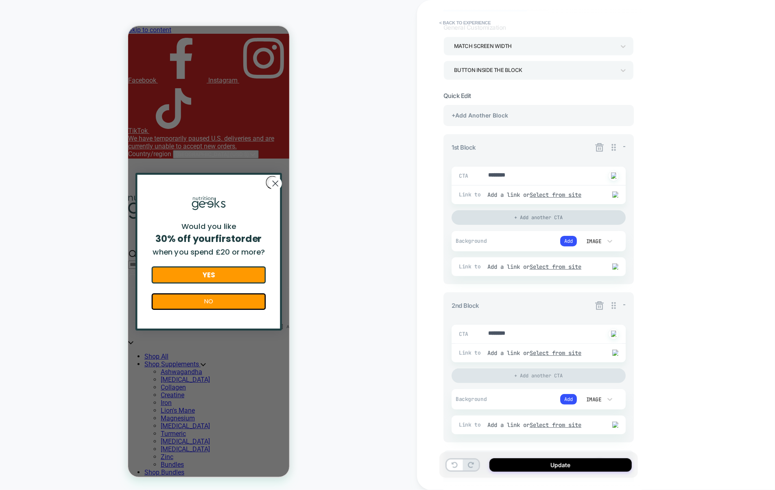
click at [501, 212] on div "+ Add another CTA" at bounding box center [539, 217] width 174 height 15
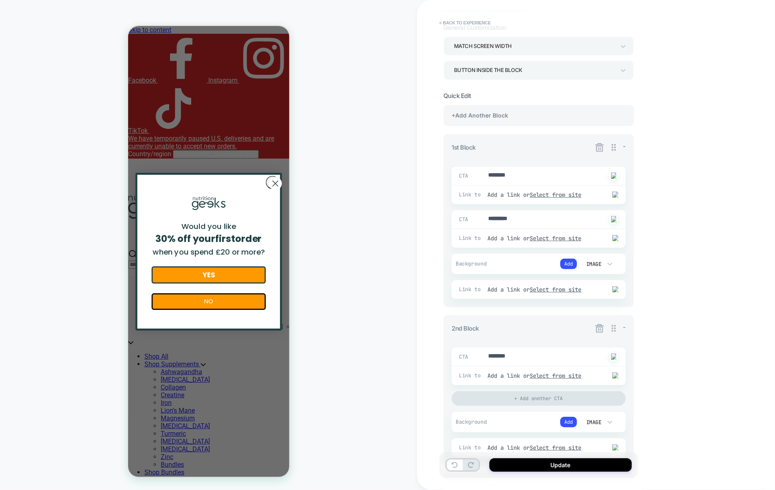
type textarea "*"
click at [472, 22] on button "< Back to experience" at bounding box center [464, 22] width 59 height 13
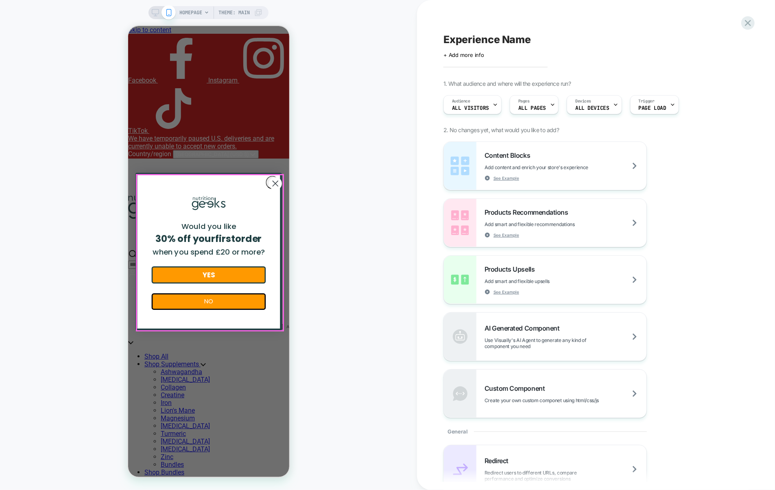
click at [269, 183] on icon "Close dialog" at bounding box center [275, 183] width 13 height 13
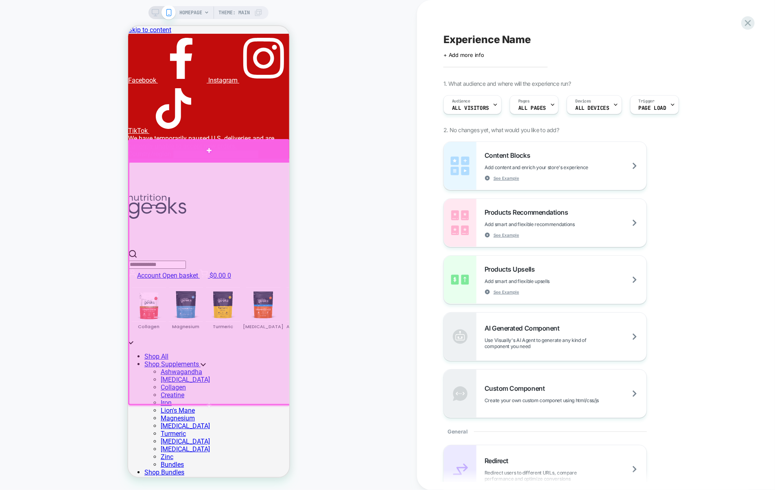
click at [280, 155] on div at bounding box center [209, 150] width 162 height 22
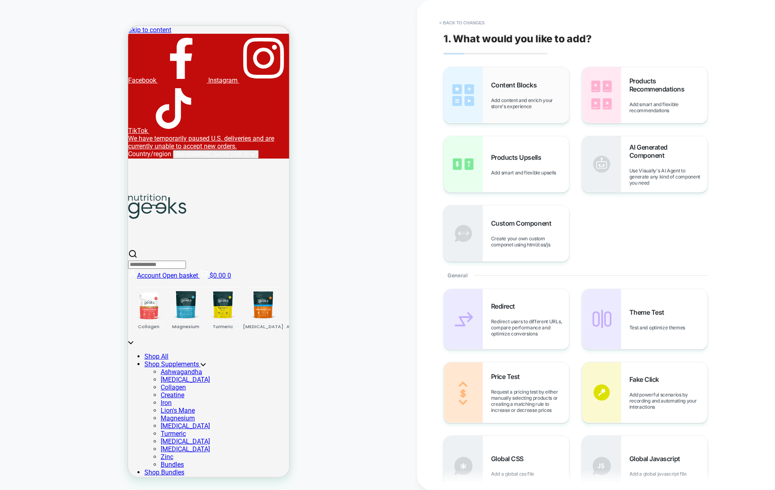
click at [525, 114] on div "Content Blocks Add content and enrich your store's experience" at bounding box center [506, 95] width 125 height 56
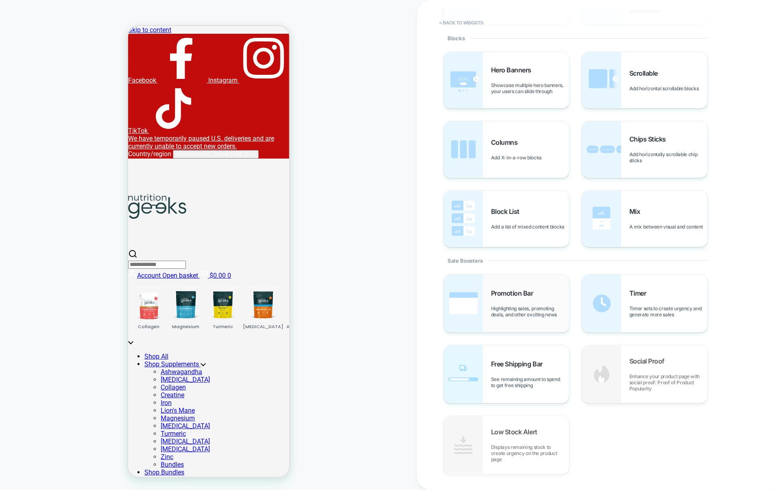
scroll to position [179, 0]
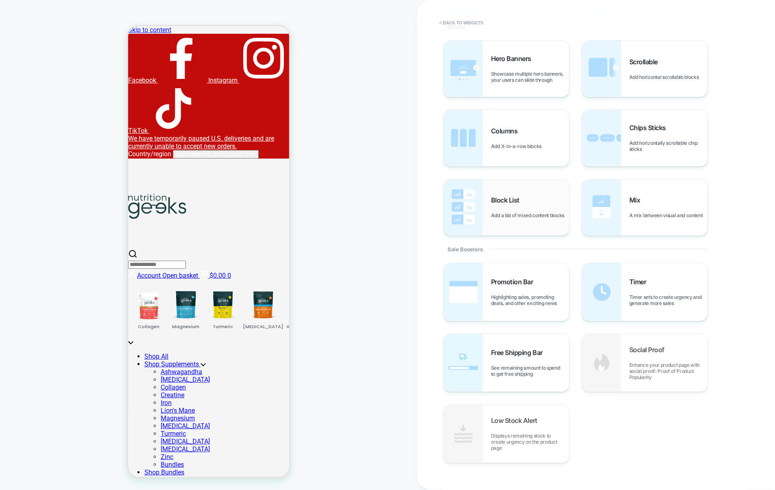
click at [516, 196] on span "Block List" at bounding box center [507, 200] width 33 height 8
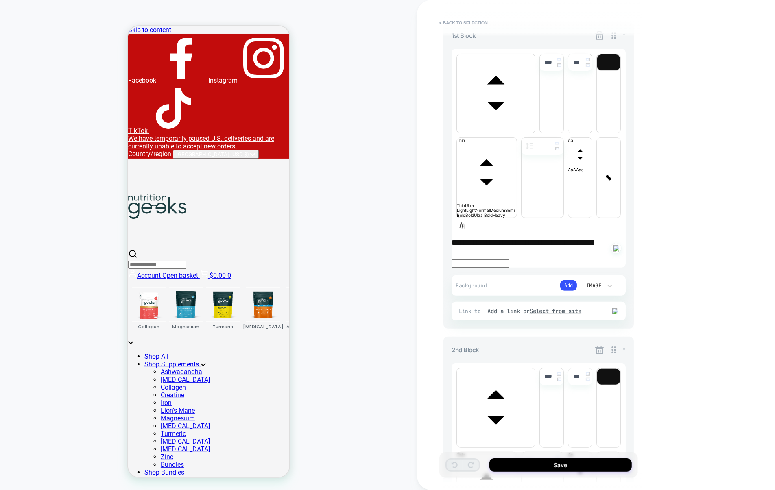
scroll to position [0, 0]
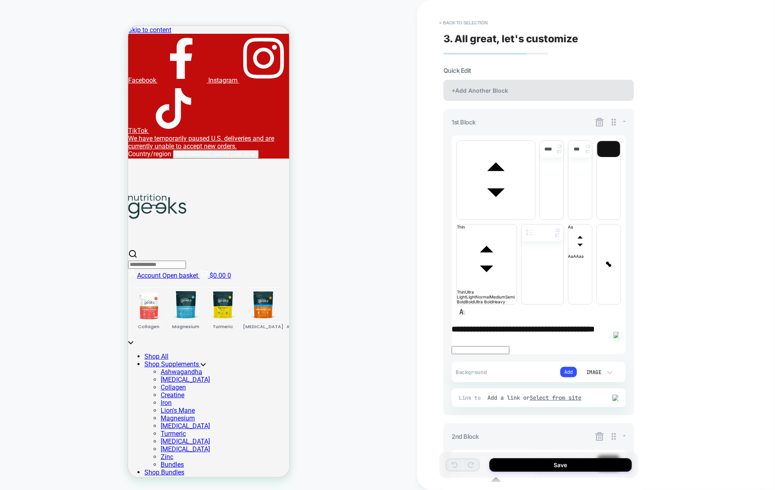
click at [531, 84] on div "+Add Another Block" at bounding box center [539, 90] width 190 height 21
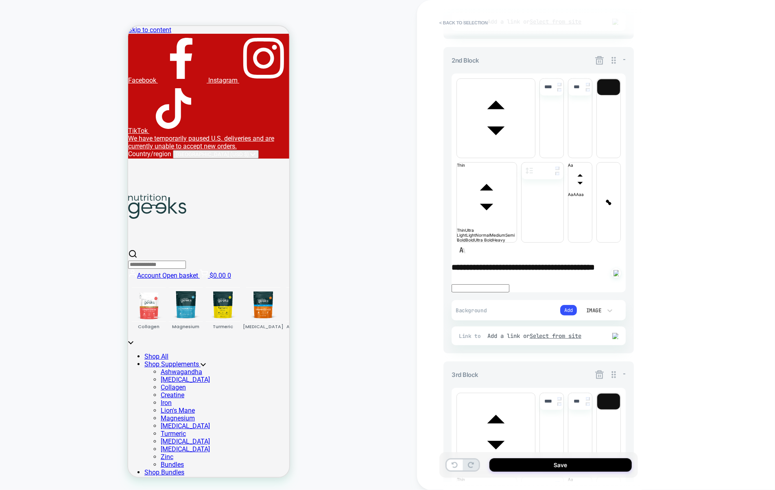
scroll to position [484, 0]
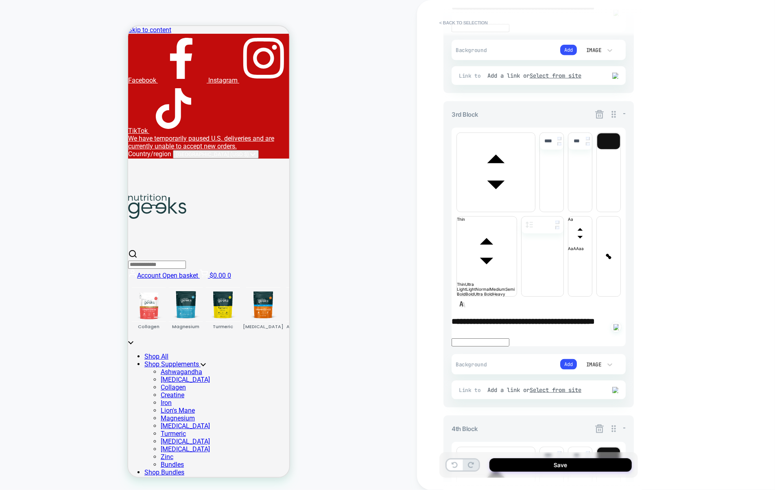
scroll to position [638, 0]
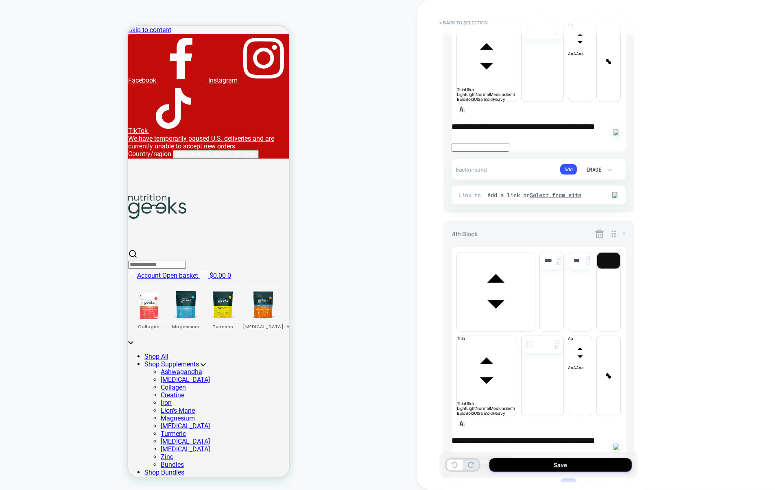
scroll to position [837, 0]
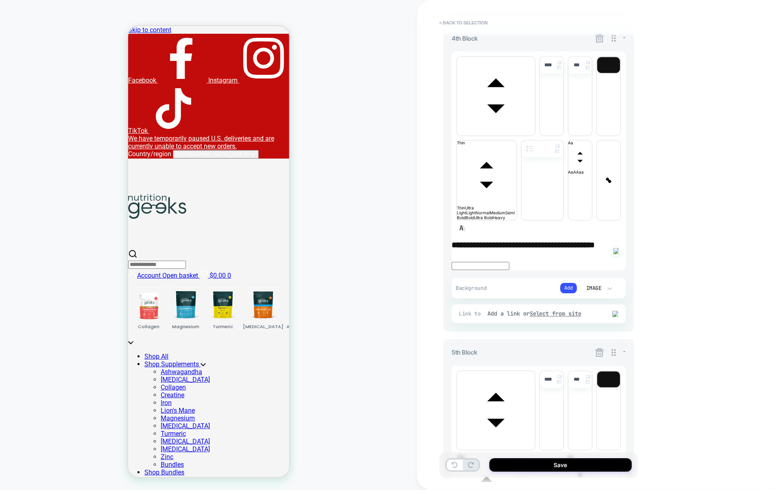
scroll to position [1037, 0]
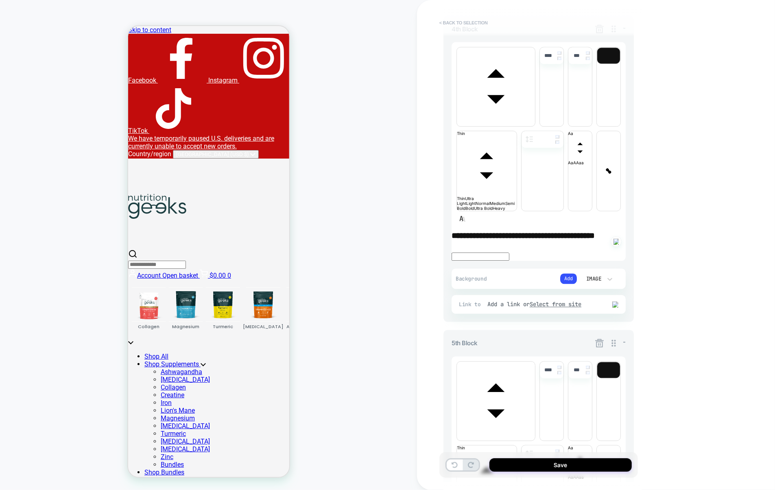
click at [472, 23] on button "< Back to selection" at bounding box center [463, 22] width 57 height 13
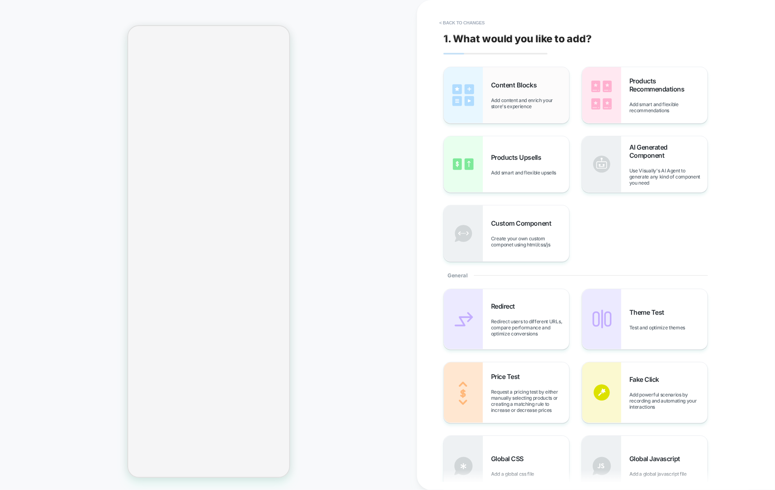
click at [518, 100] on span "Add content and enrich your store's experience" at bounding box center [530, 103] width 78 height 12
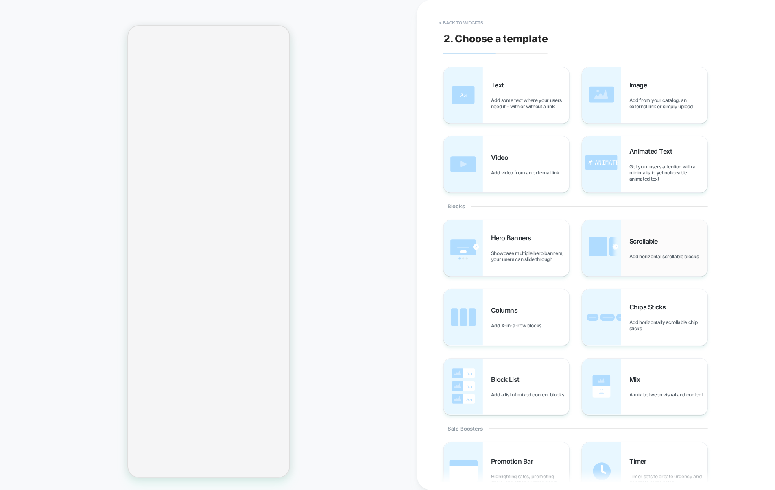
click at [632, 260] on div "Scrollable Add horizontal scrollable blocks" at bounding box center [644, 248] width 125 height 56
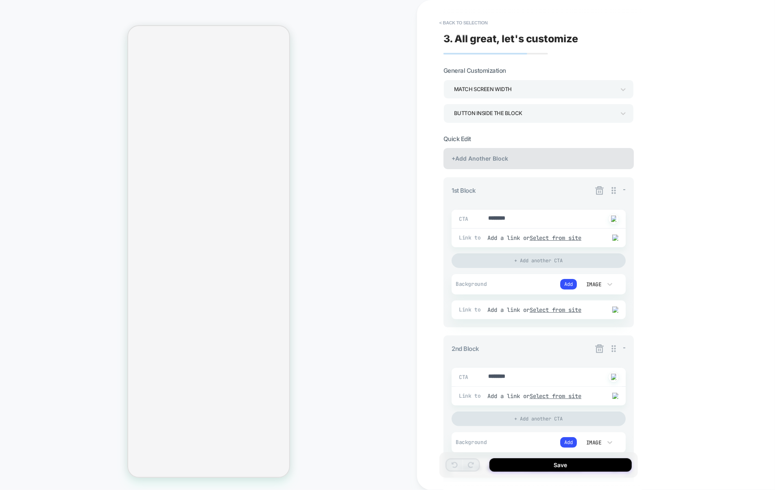
click at [524, 160] on div "+Add Another Block" at bounding box center [539, 158] width 190 height 21
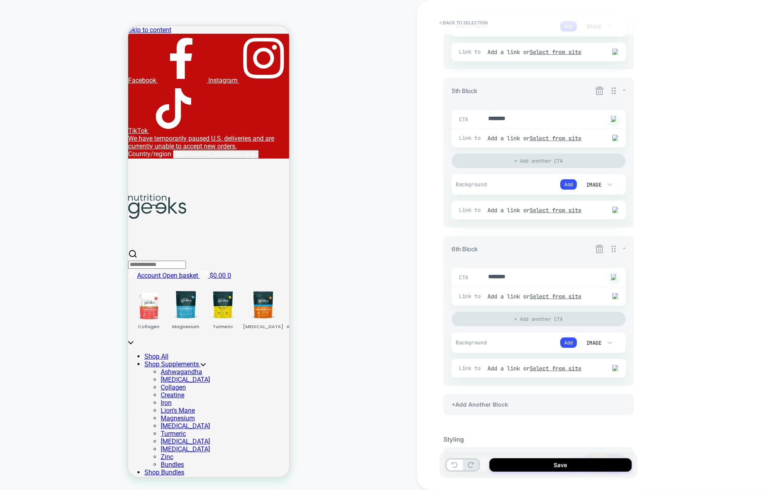
scroll to position [781, 0]
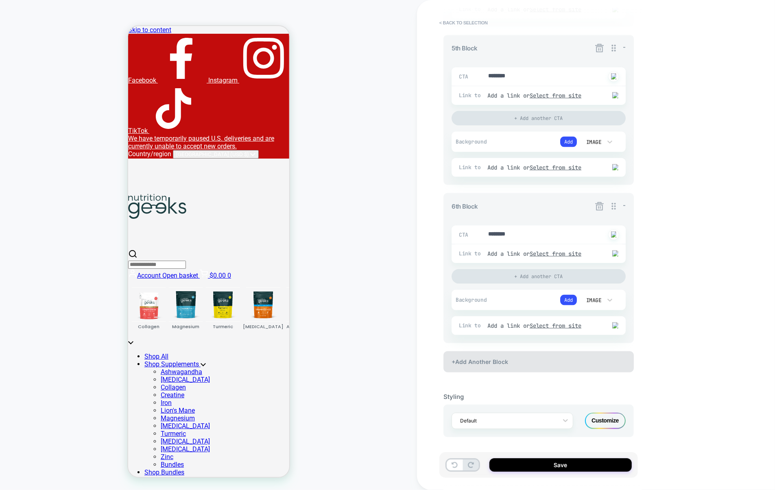
click at [518, 352] on div "+Add Another Block" at bounding box center [539, 362] width 190 height 21
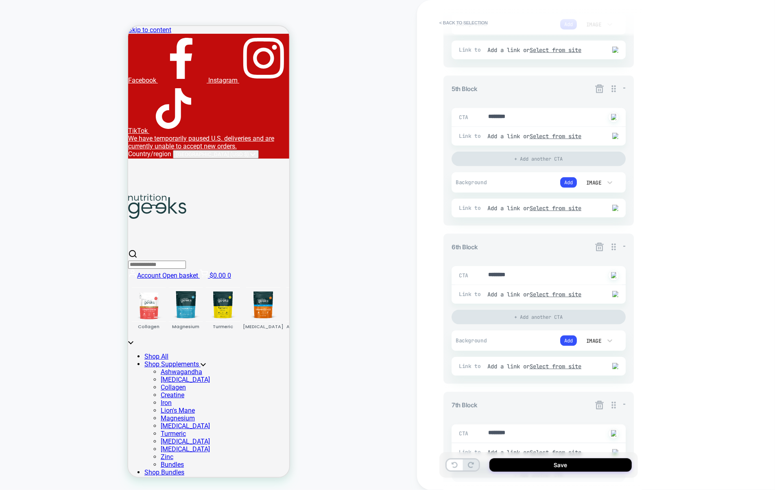
scroll to position [736, 0]
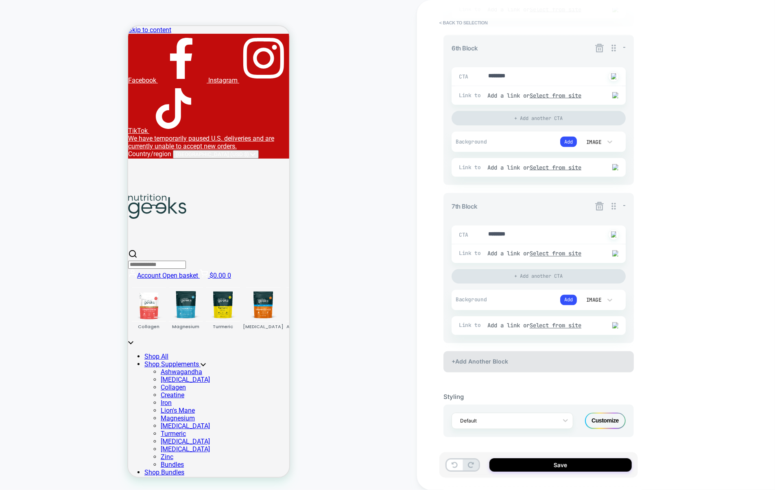
click at [495, 362] on div "+Add Another Block" at bounding box center [539, 362] width 190 height 21
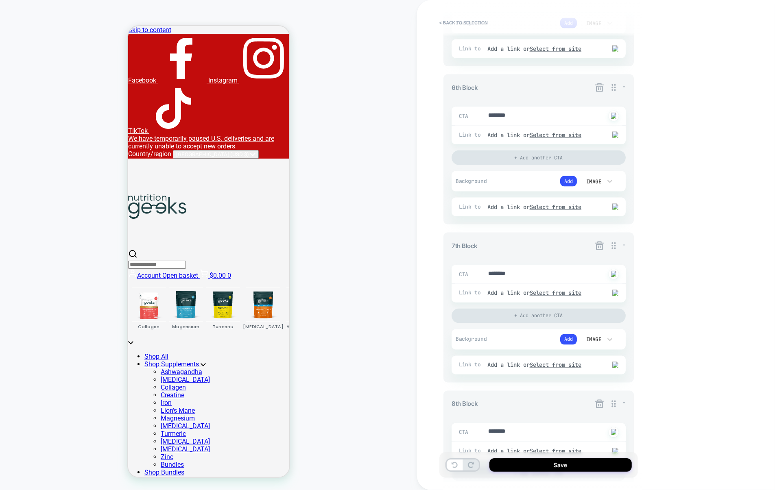
scroll to position [1099, 0]
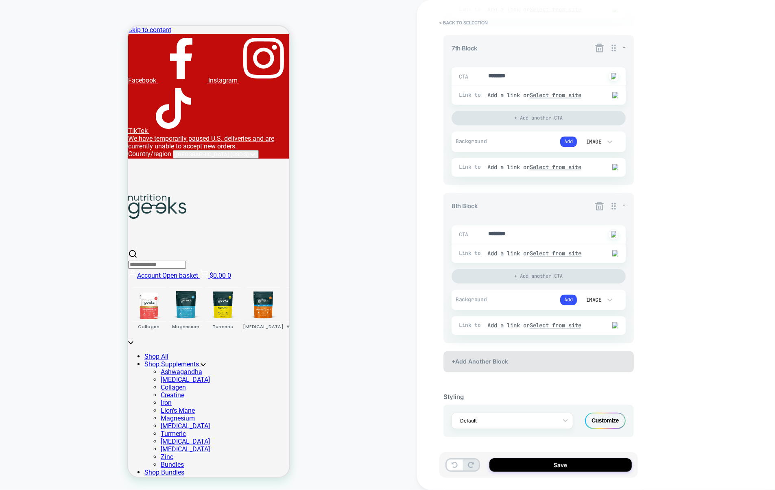
click at [547, 368] on div "+Add Another Block" at bounding box center [539, 362] width 190 height 21
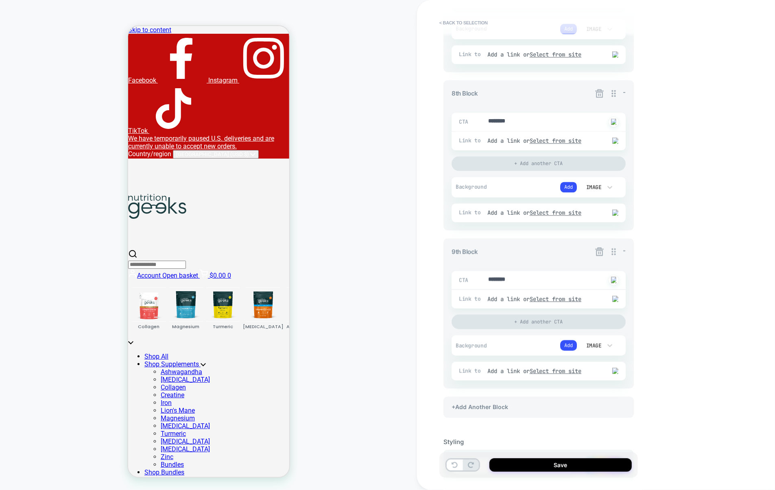
scroll to position [1213, 0]
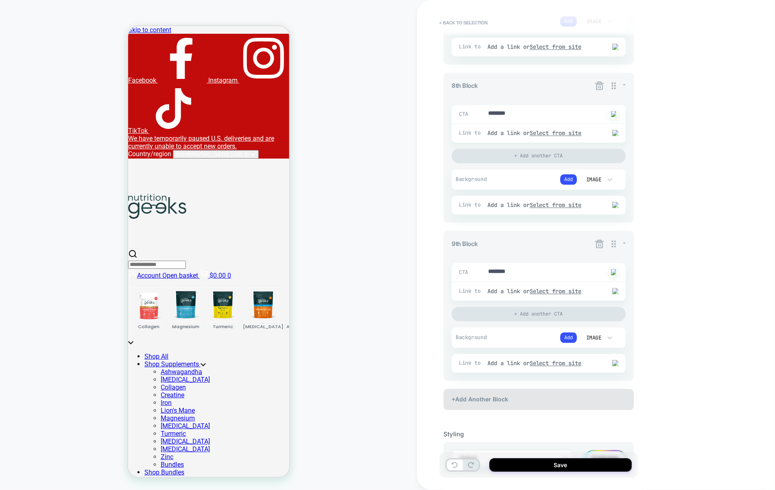
click at [519, 404] on div "+Add Another Block" at bounding box center [539, 399] width 190 height 21
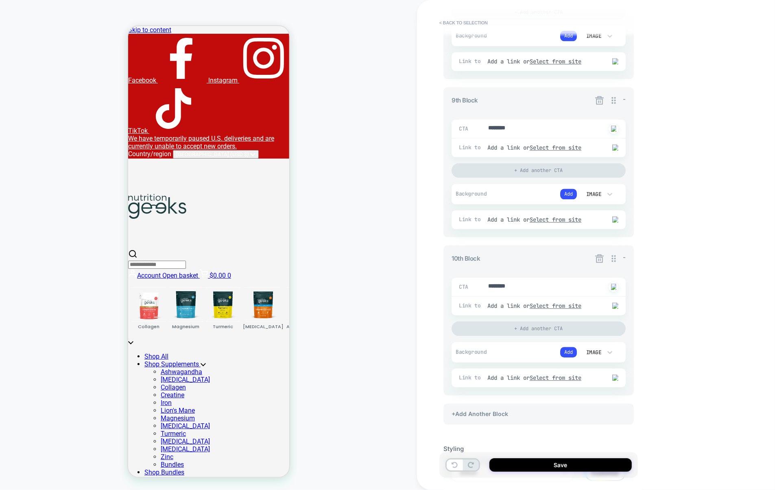
scroll to position [1417, 0]
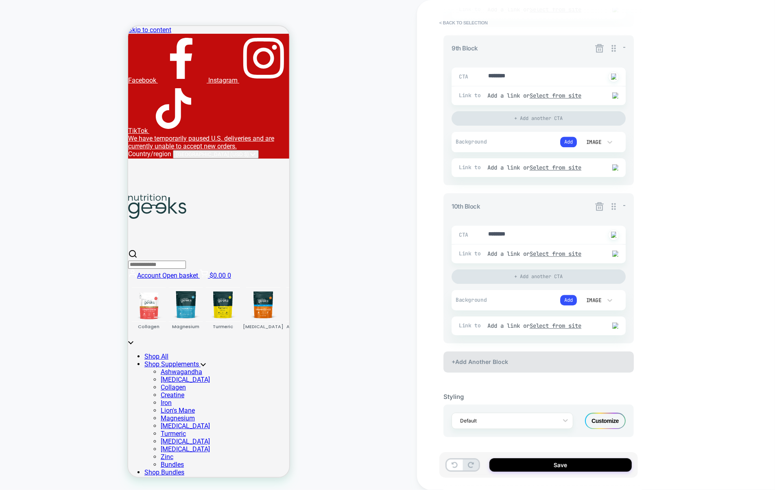
click at [520, 366] on div "+Add Another Block" at bounding box center [539, 362] width 190 height 21
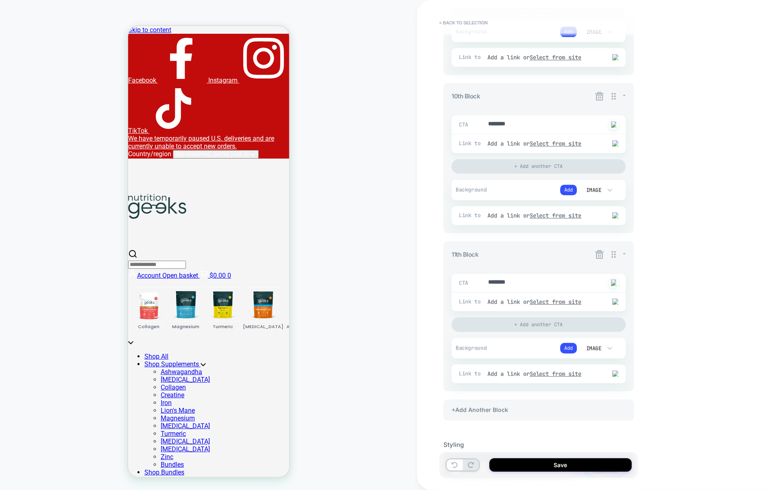
scroll to position [1522, 0]
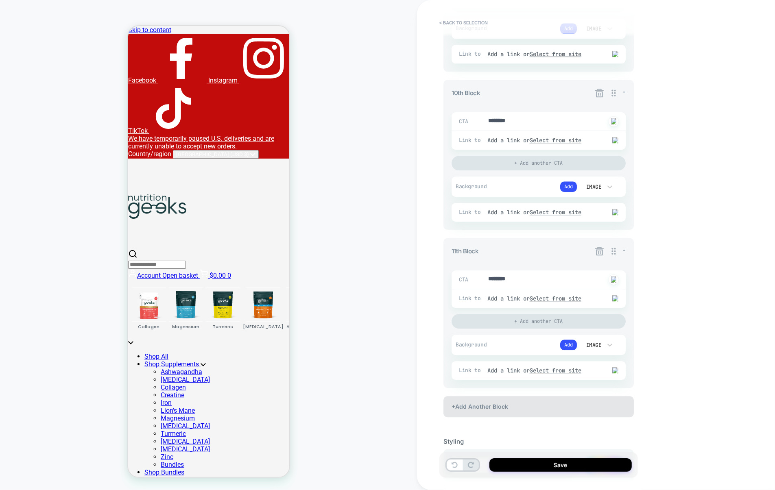
click at [506, 408] on div "+Add Another Block" at bounding box center [539, 406] width 190 height 21
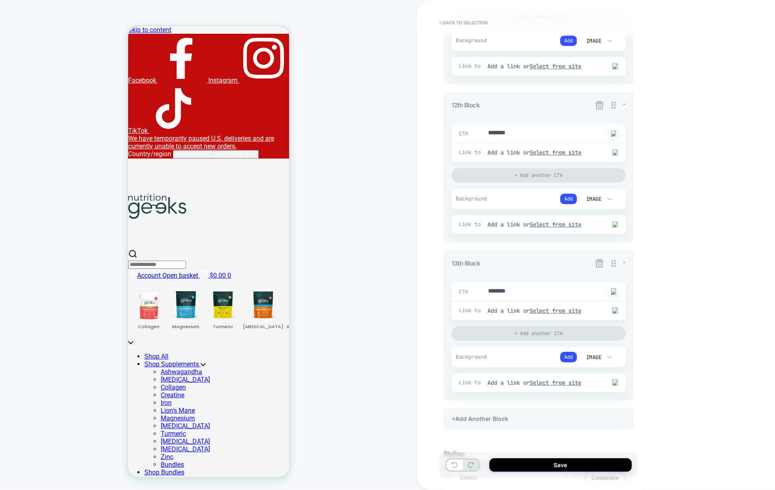
scroll to position [1840, 0]
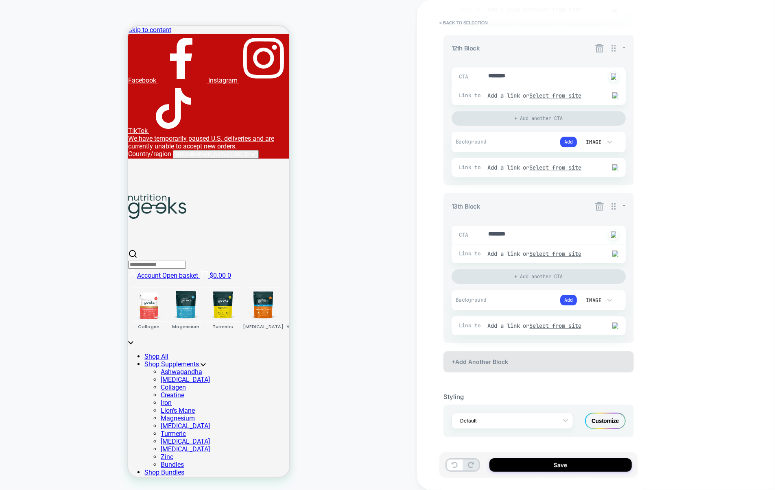
click at [496, 360] on div "+Add Another Block" at bounding box center [539, 362] width 190 height 21
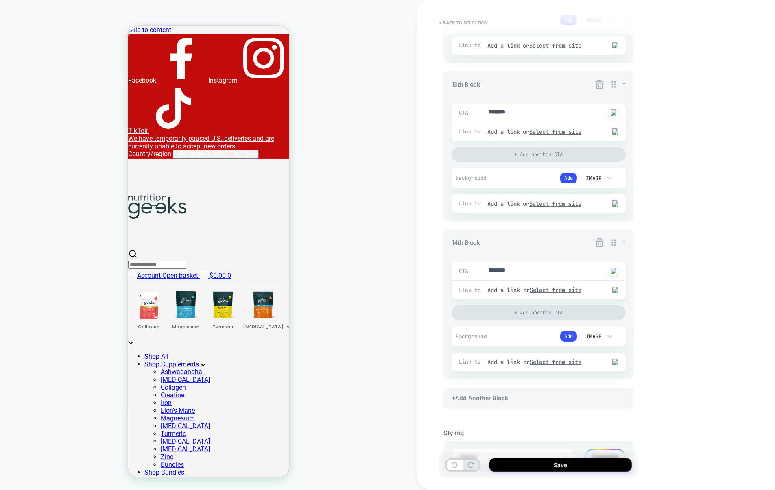
scroll to position [2009, 0]
click at [597, 86] on icon at bounding box center [599, 81] width 9 height 9
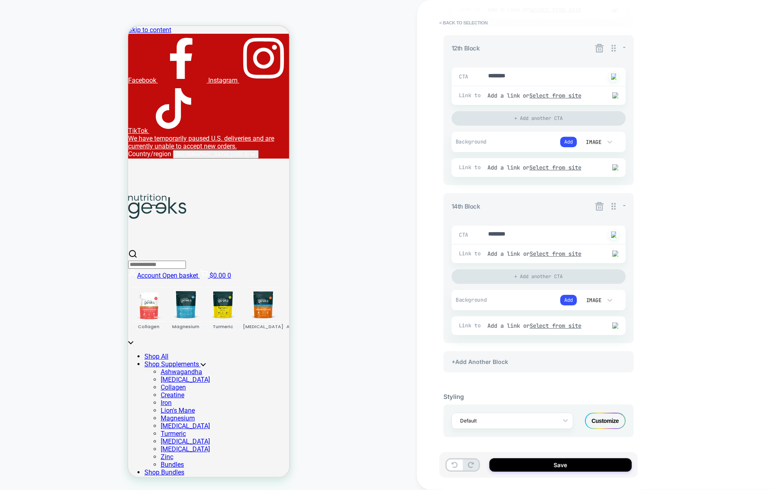
scroll to position [1894, 0]
click at [598, 206] on icon at bounding box center [600, 206] width 10 height 10
drag, startPoint x: 598, startPoint y: 206, endPoint x: 603, endPoint y: 204, distance: 5.5
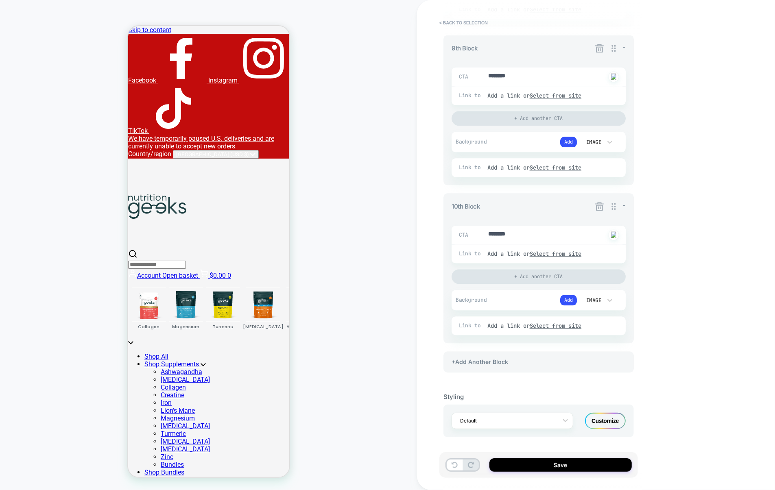
click at [603, 204] on icon at bounding box center [600, 206] width 10 height 10
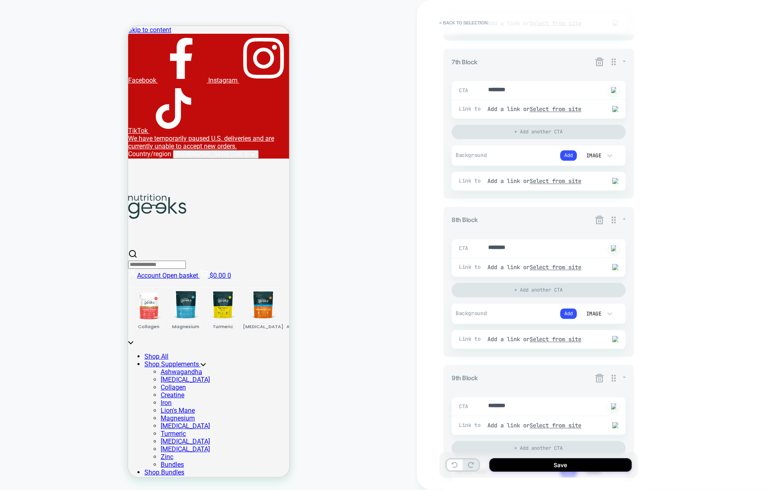
scroll to position [1047, 0]
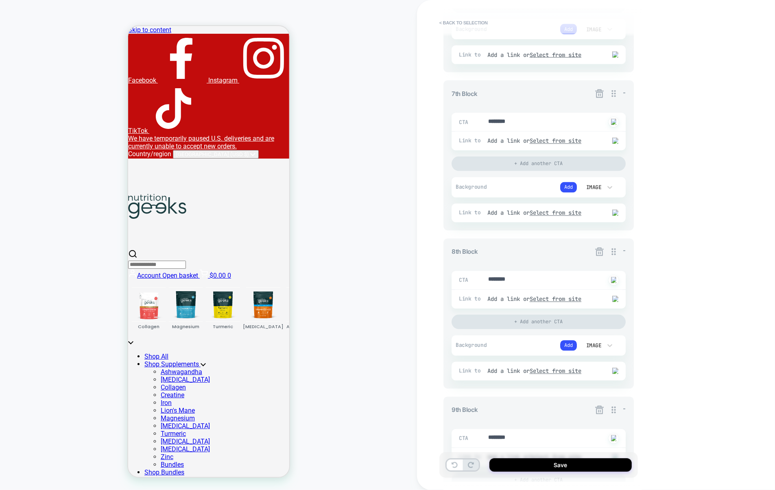
click at [601, 99] on icon at bounding box center [600, 94] width 10 height 10
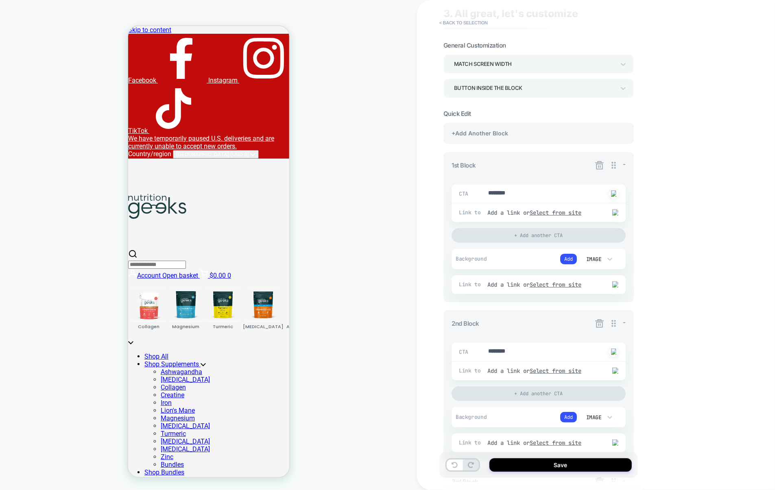
scroll to position [21, 0]
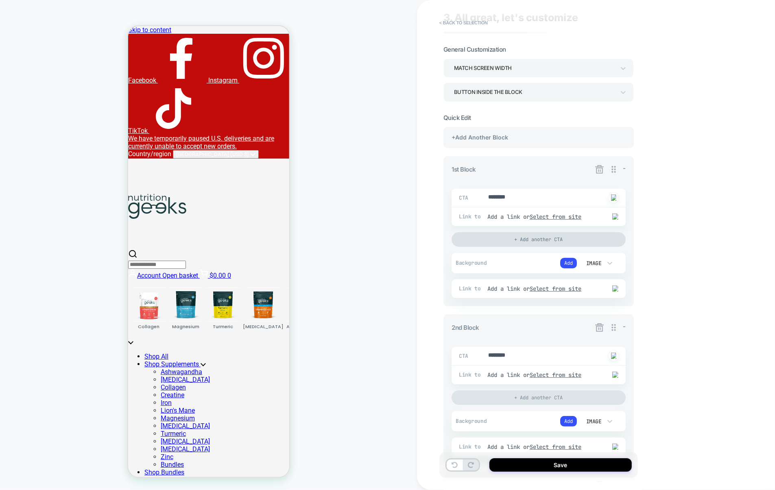
click at [513, 237] on div "+ Add another CTA" at bounding box center [539, 239] width 174 height 15
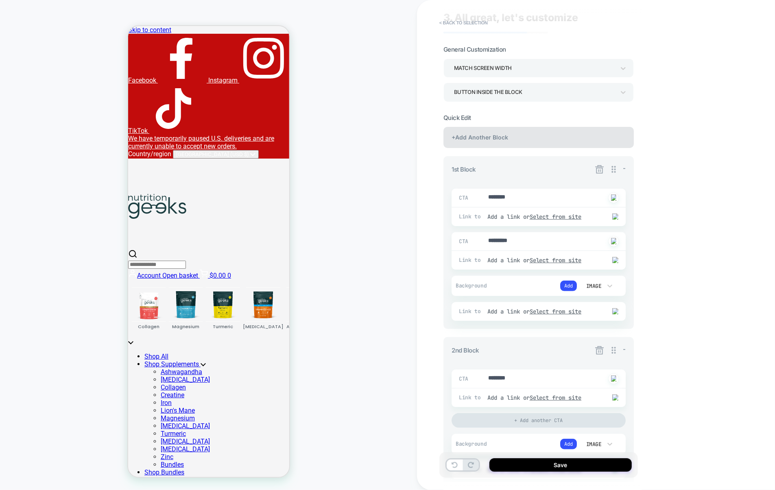
click at [512, 137] on div "+Add Another Block" at bounding box center [539, 137] width 190 height 21
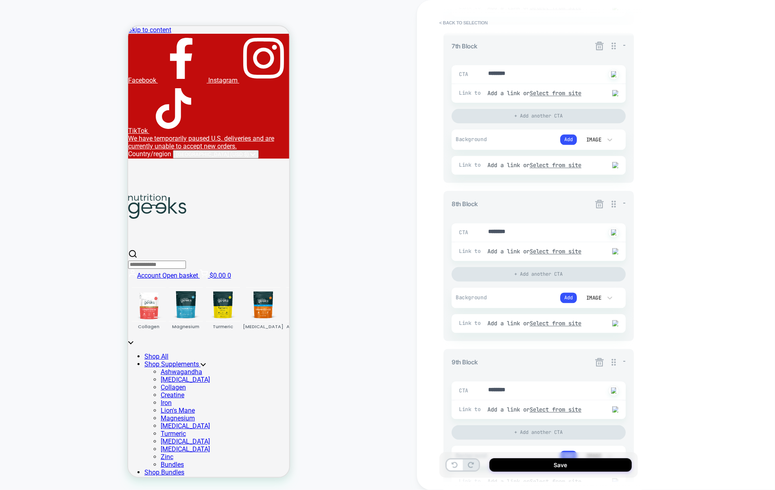
scroll to position [1281, 0]
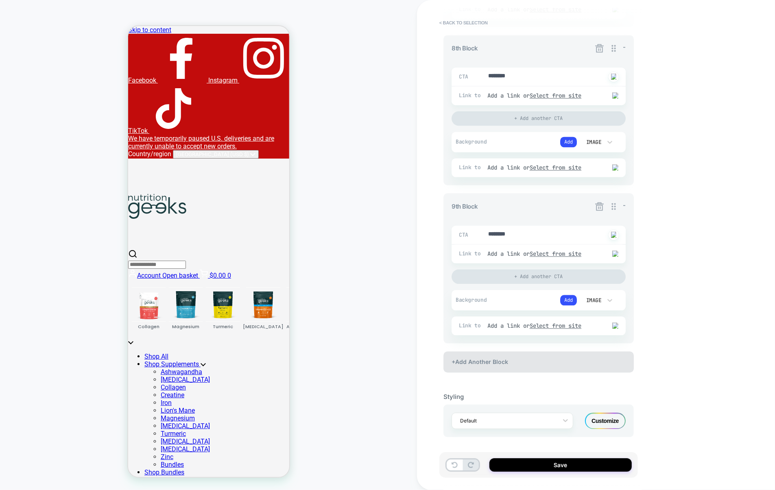
click at [507, 365] on div "+Add Another Block" at bounding box center [539, 362] width 190 height 21
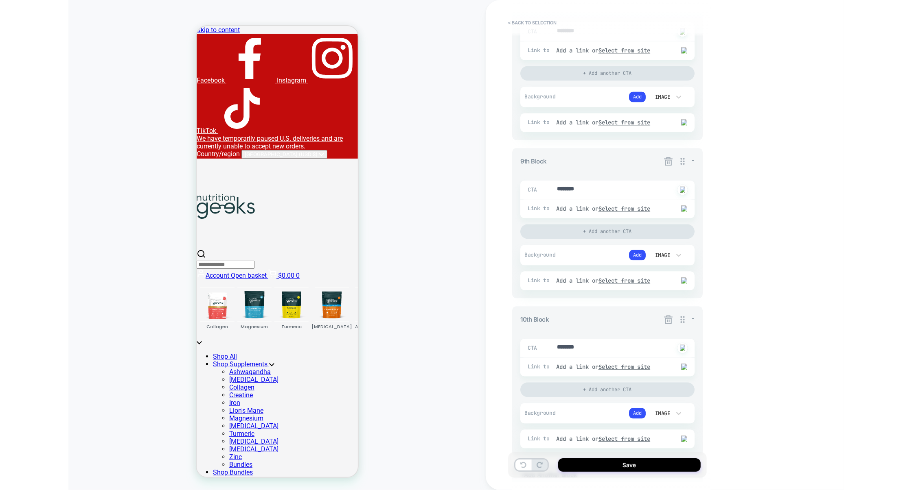
scroll to position [1318, 0]
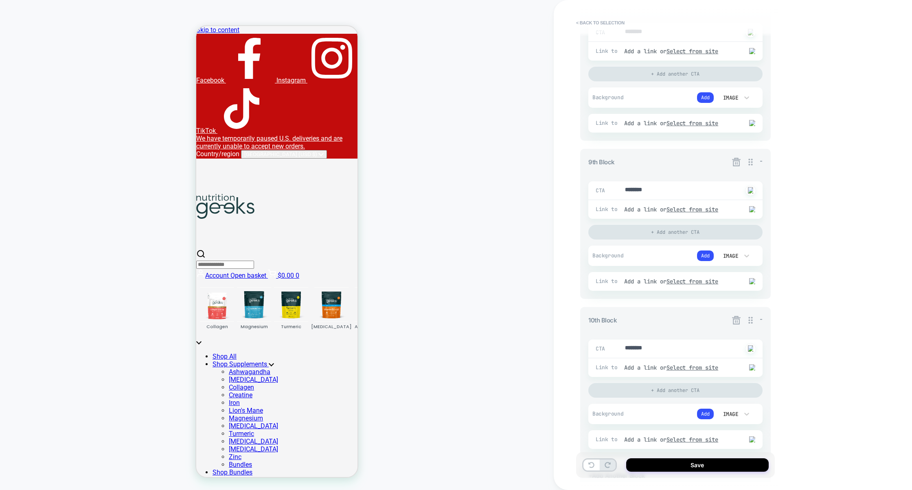
click at [735, 165] on icon at bounding box center [736, 162] width 9 height 9
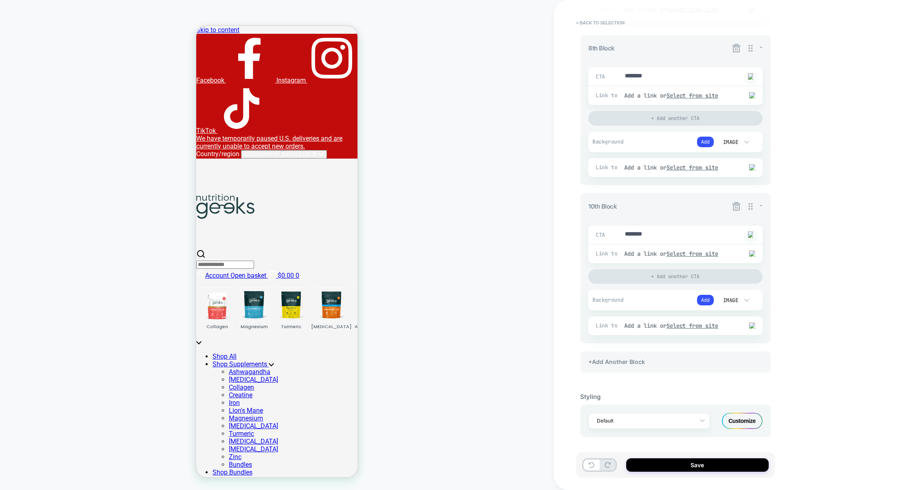
scroll to position [1281, 0]
click at [735, 203] on icon at bounding box center [736, 206] width 10 height 10
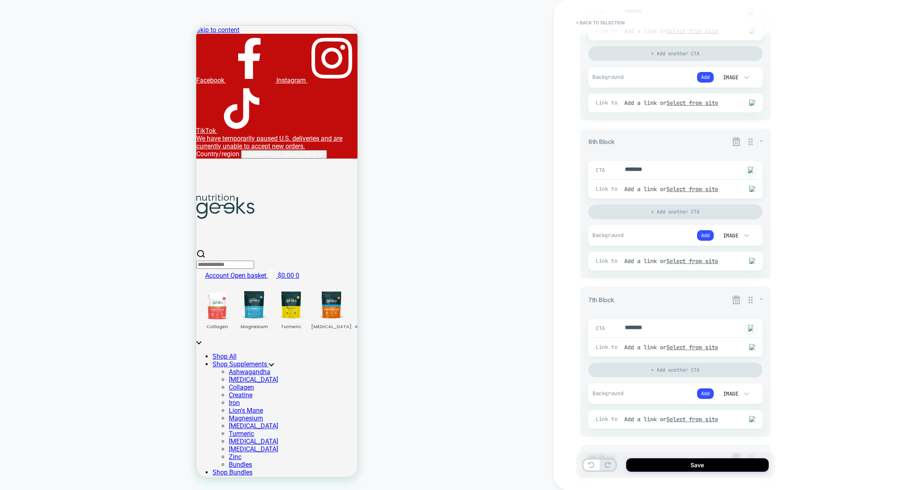
scroll to position [844, 0]
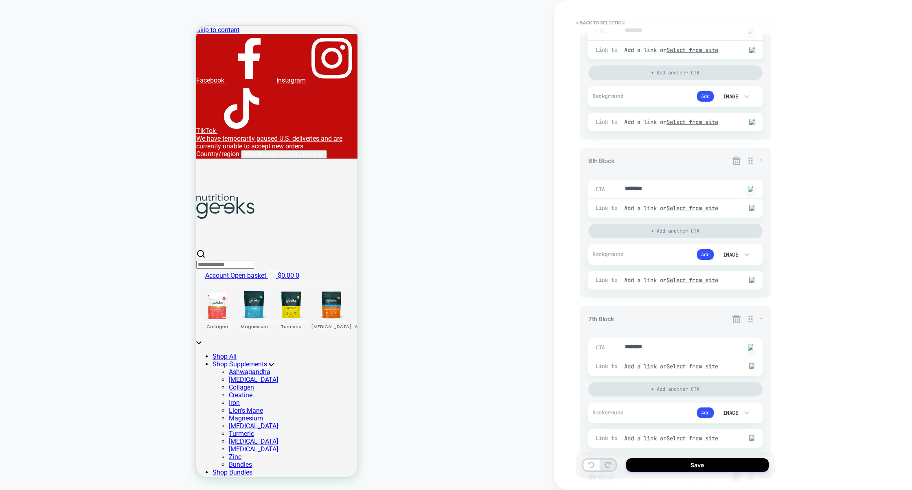
click at [734, 166] on icon at bounding box center [736, 161] width 10 height 10
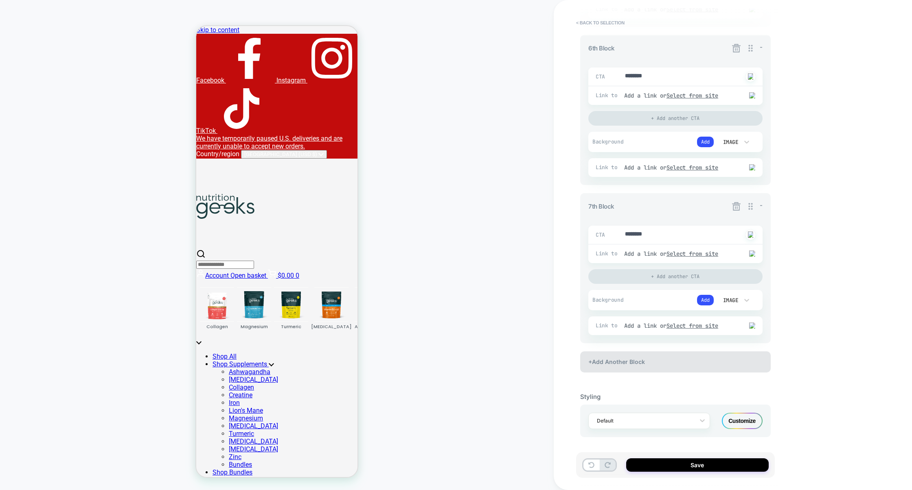
click at [651, 364] on div "+Add Another Block" at bounding box center [675, 362] width 190 height 21
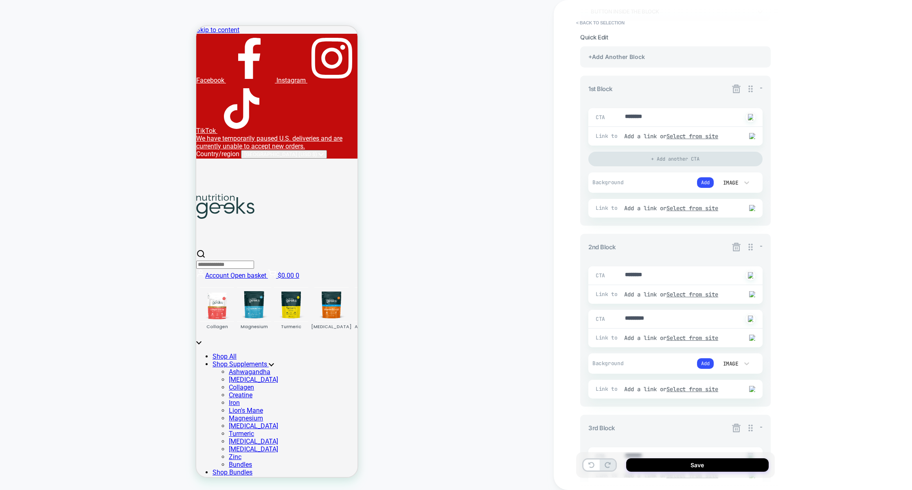
scroll to position [0, 0]
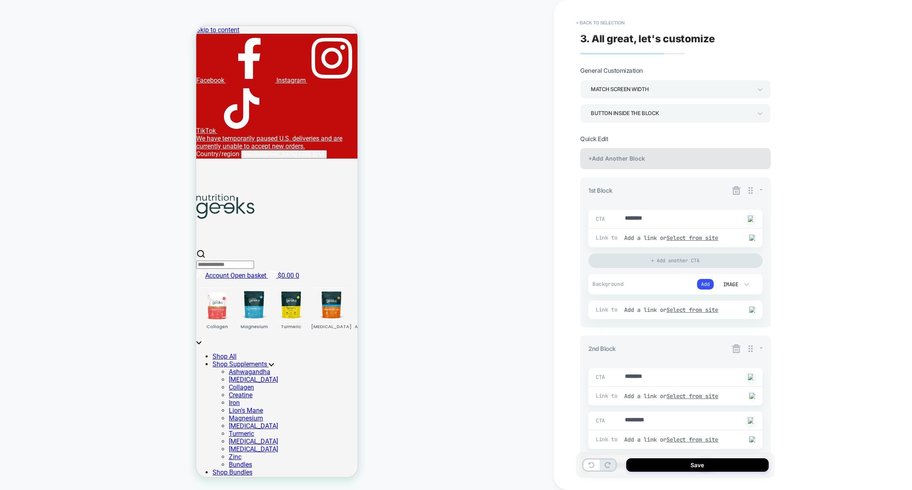
click at [652, 160] on div "+Add Another Block" at bounding box center [675, 158] width 190 height 21
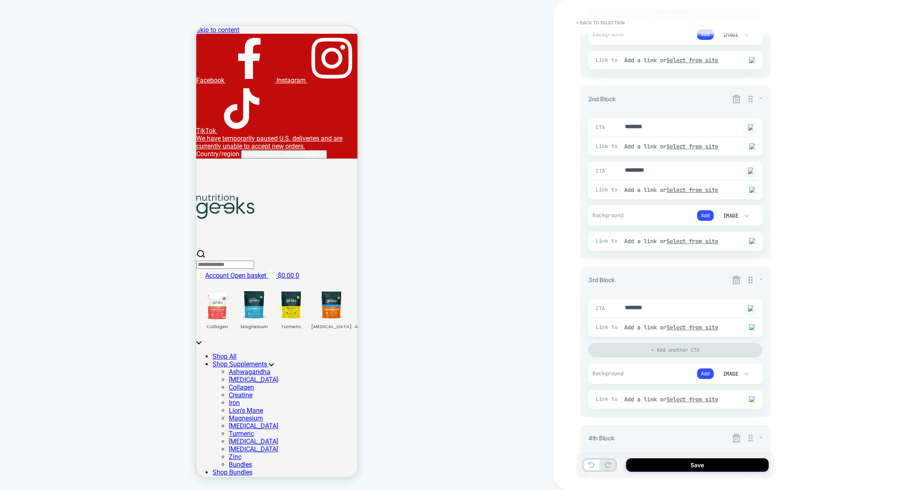
scroll to position [306, 0]
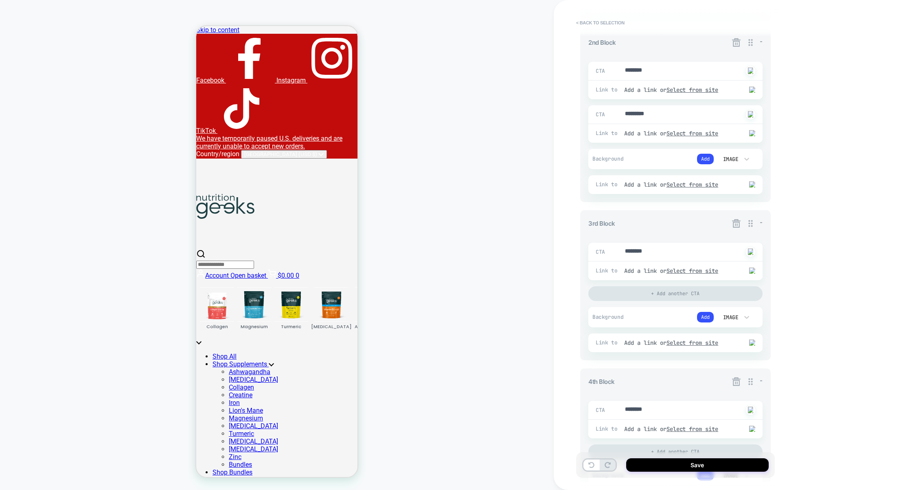
click at [737, 226] on icon at bounding box center [736, 223] width 9 height 9
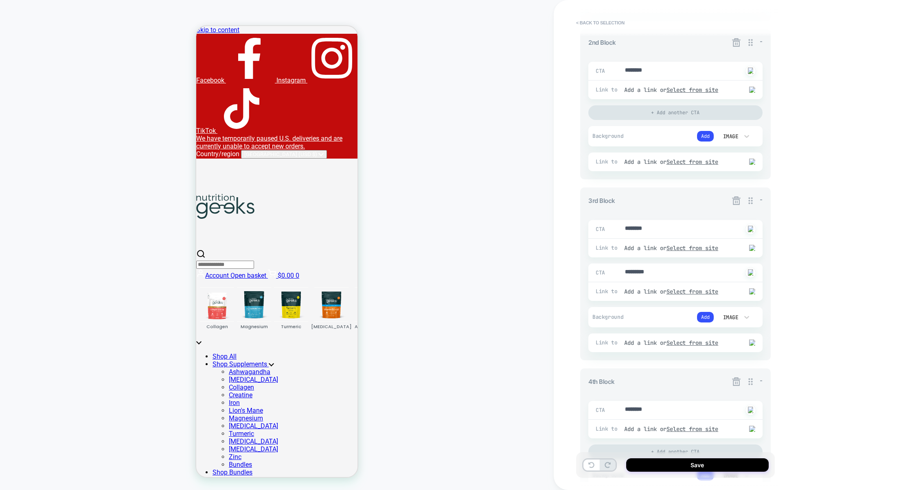
click at [734, 205] on icon at bounding box center [736, 201] width 9 height 9
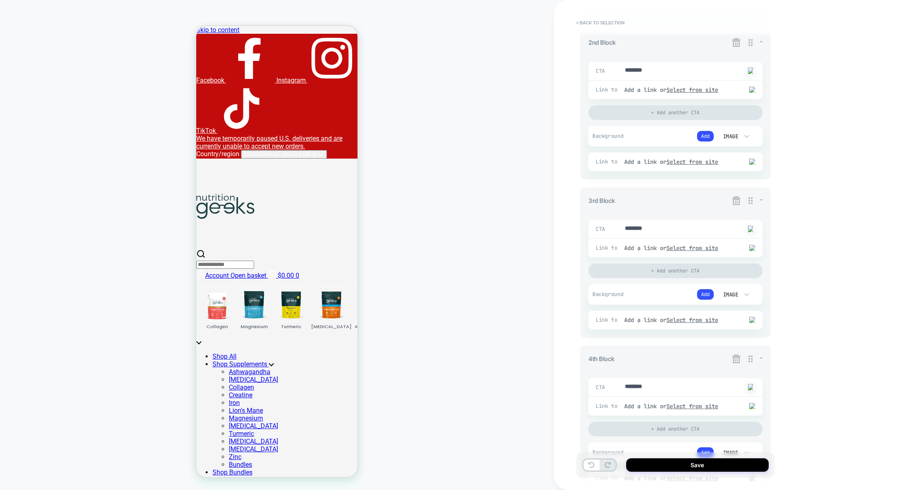
click at [736, 206] on icon at bounding box center [736, 201] width 10 height 10
type textarea "*"
